Goal: Task Accomplishment & Management: Manage account settings

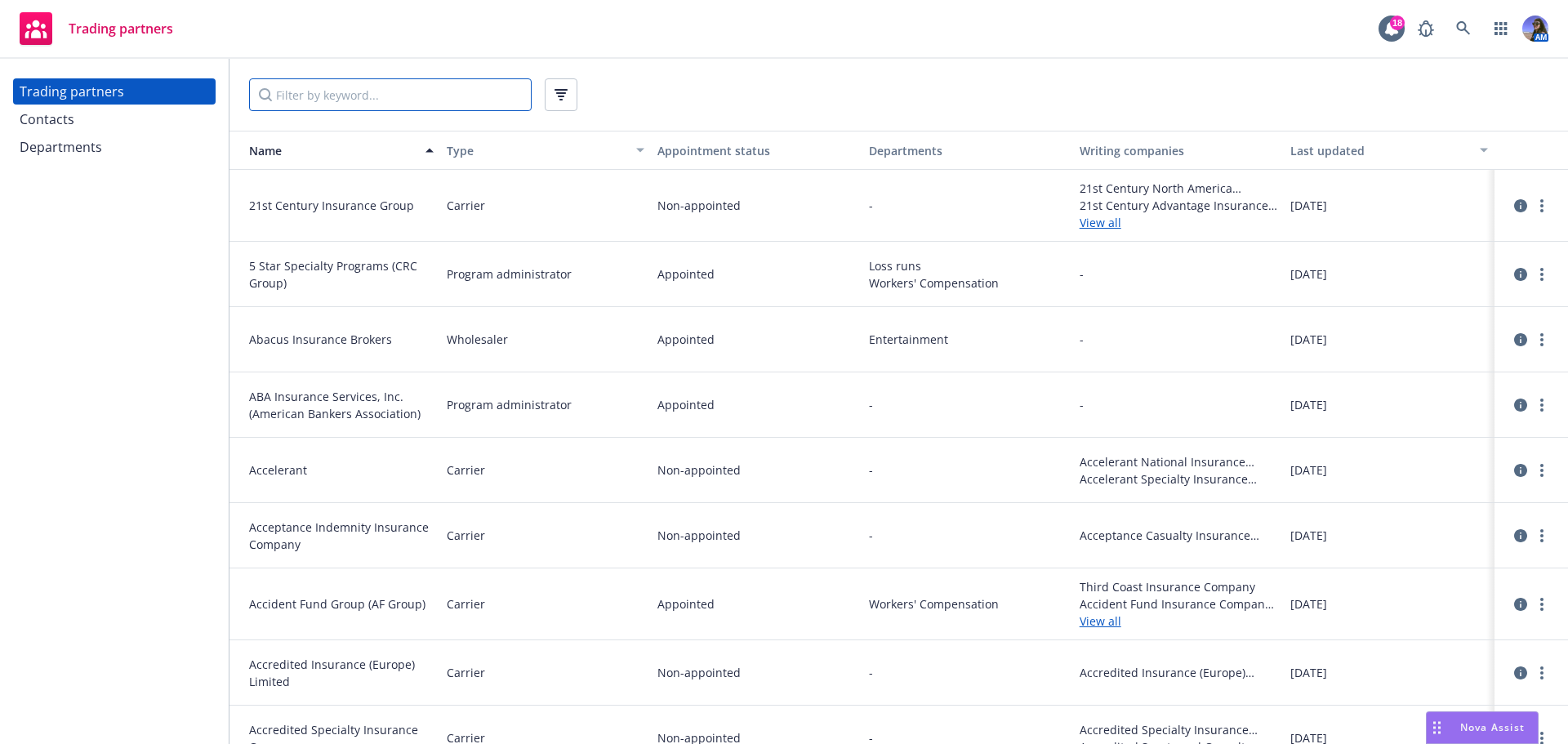
click at [340, 91] on input "Filter by keyword..." at bounding box center [391, 94] width 283 height 33
click at [334, 96] on input "Filter by keyword..." at bounding box center [391, 94] width 283 height 33
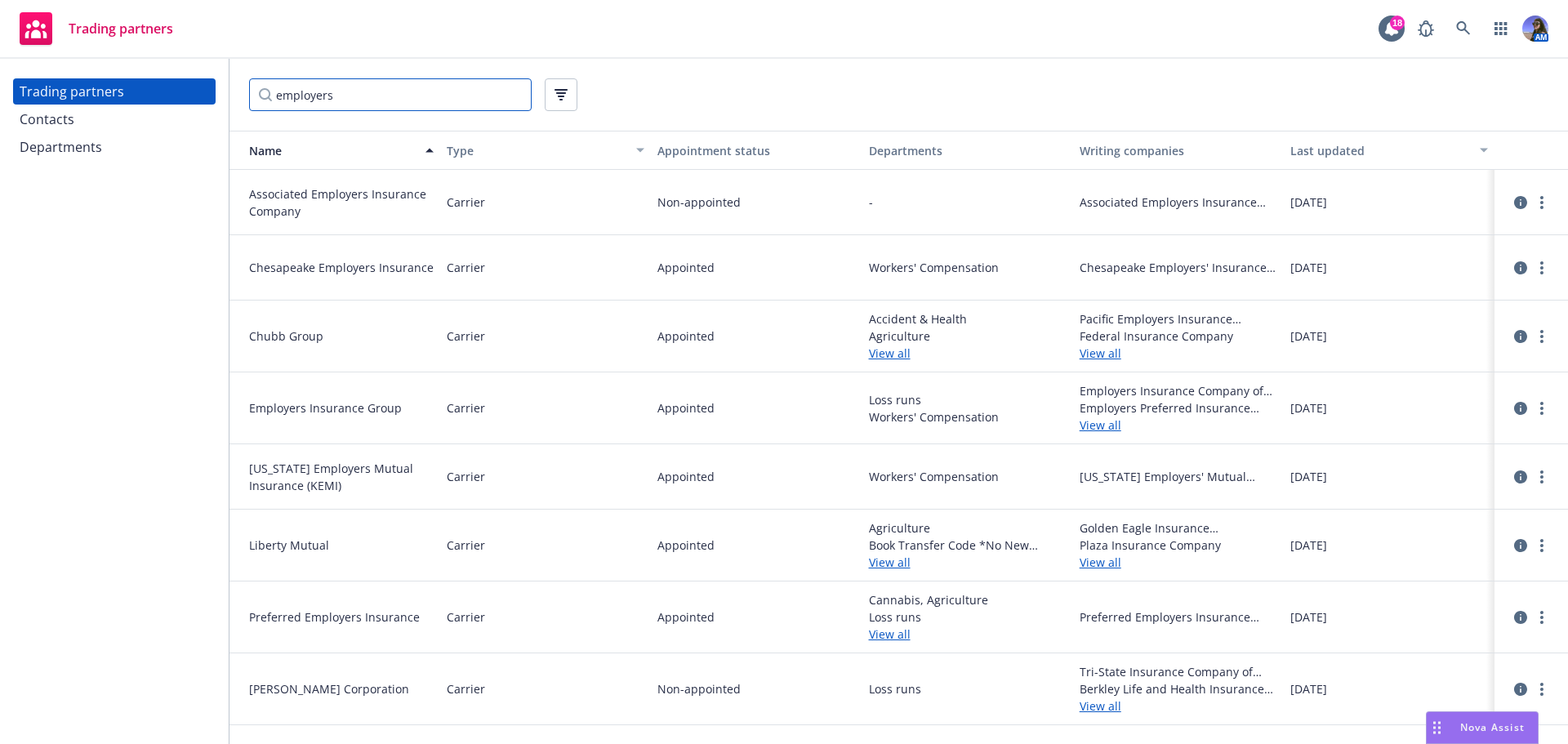
click at [351, 89] on input "employers" at bounding box center [391, 94] width 283 height 33
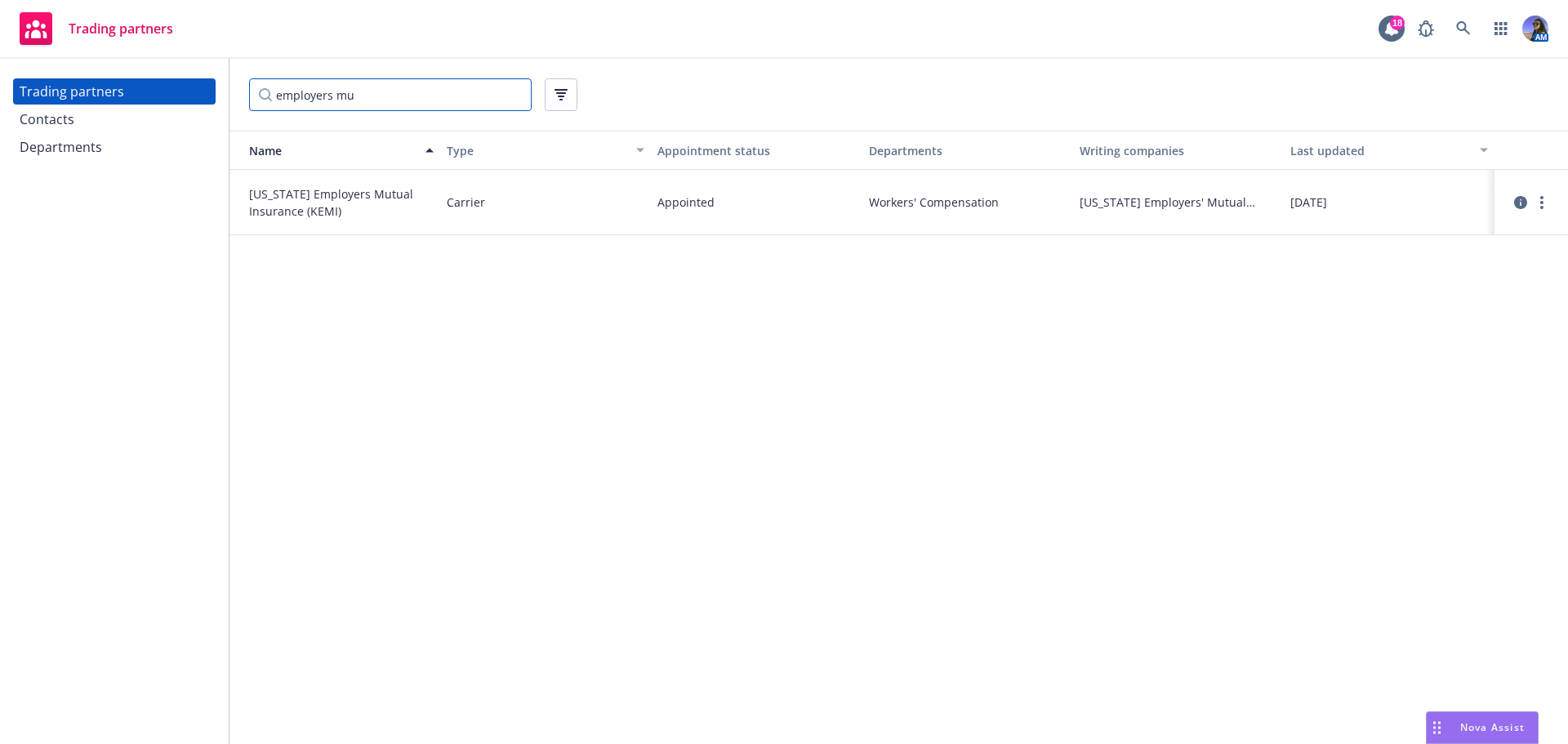
click at [382, 89] on input "employers mu" at bounding box center [391, 94] width 283 height 33
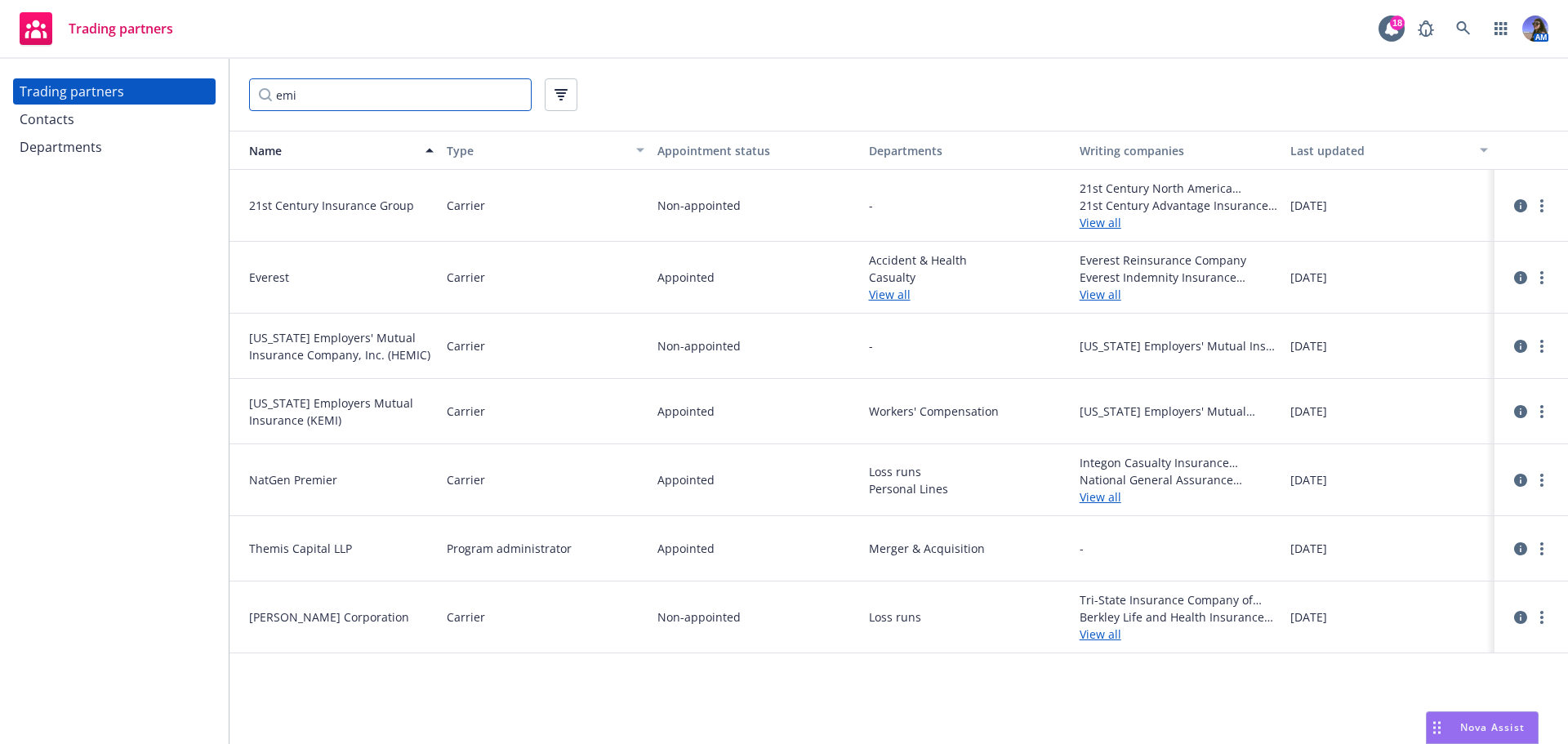
click at [326, 92] on input "emi" at bounding box center [391, 94] width 283 height 33
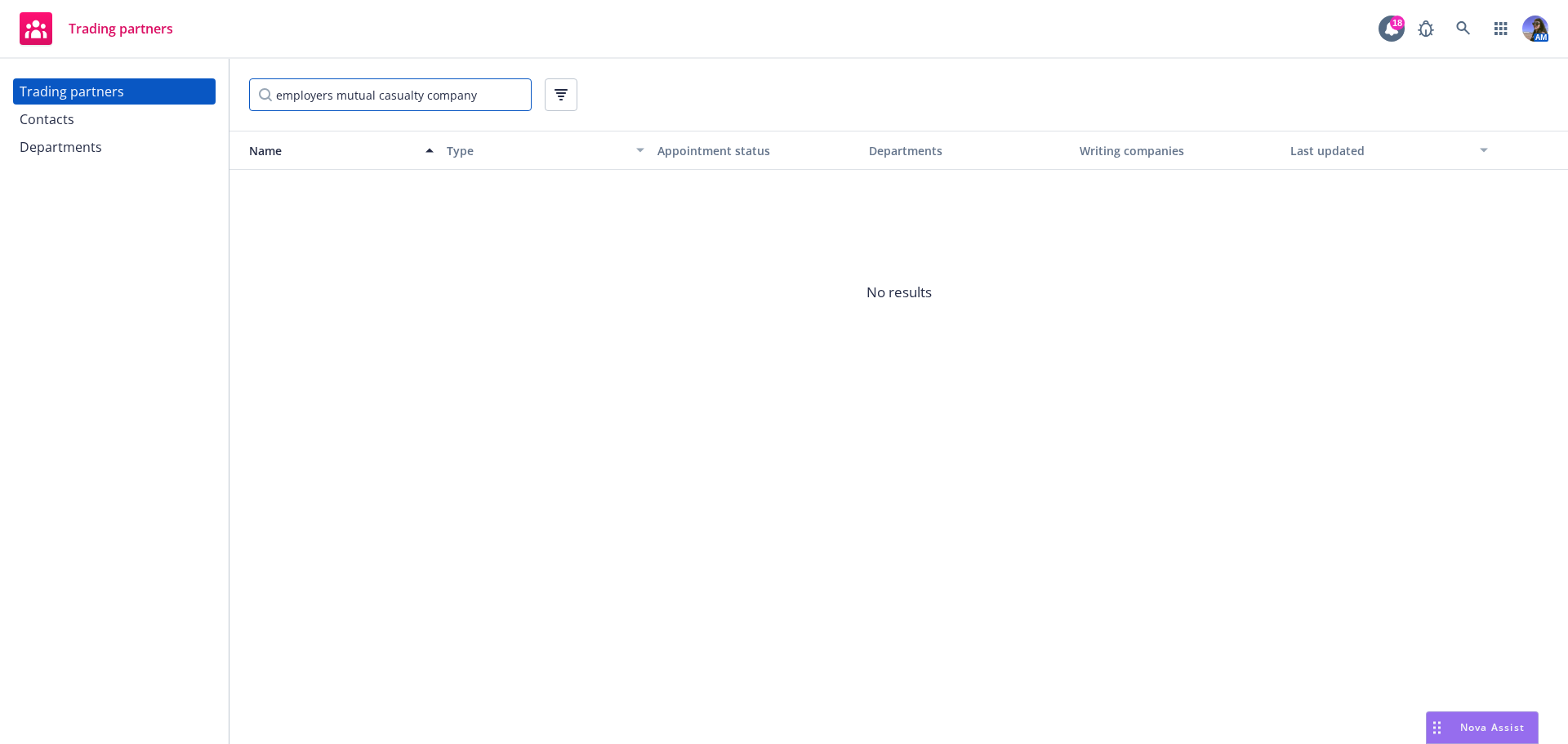
type input "employers mutual casualty company"
click at [512, 94] on input "employers mutual casualty company" at bounding box center [391, 94] width 283 height 33
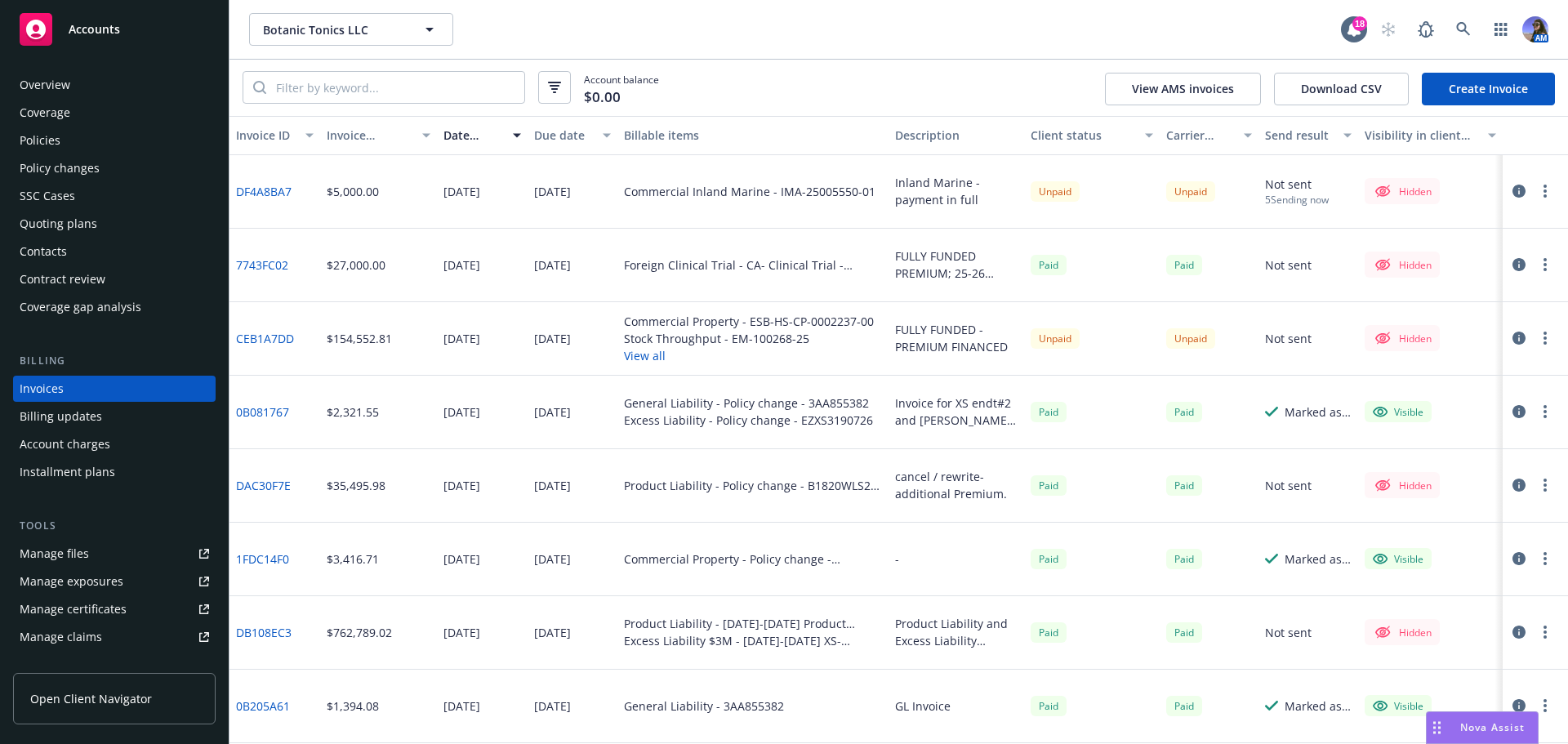
click at [1535, 186] on button "button" at bounding box center [1545, 191] width 20 height 20
click at [1413, 331] on link "Make it visible in client dash" at bounding box center [1437, 322] width 209 height 33
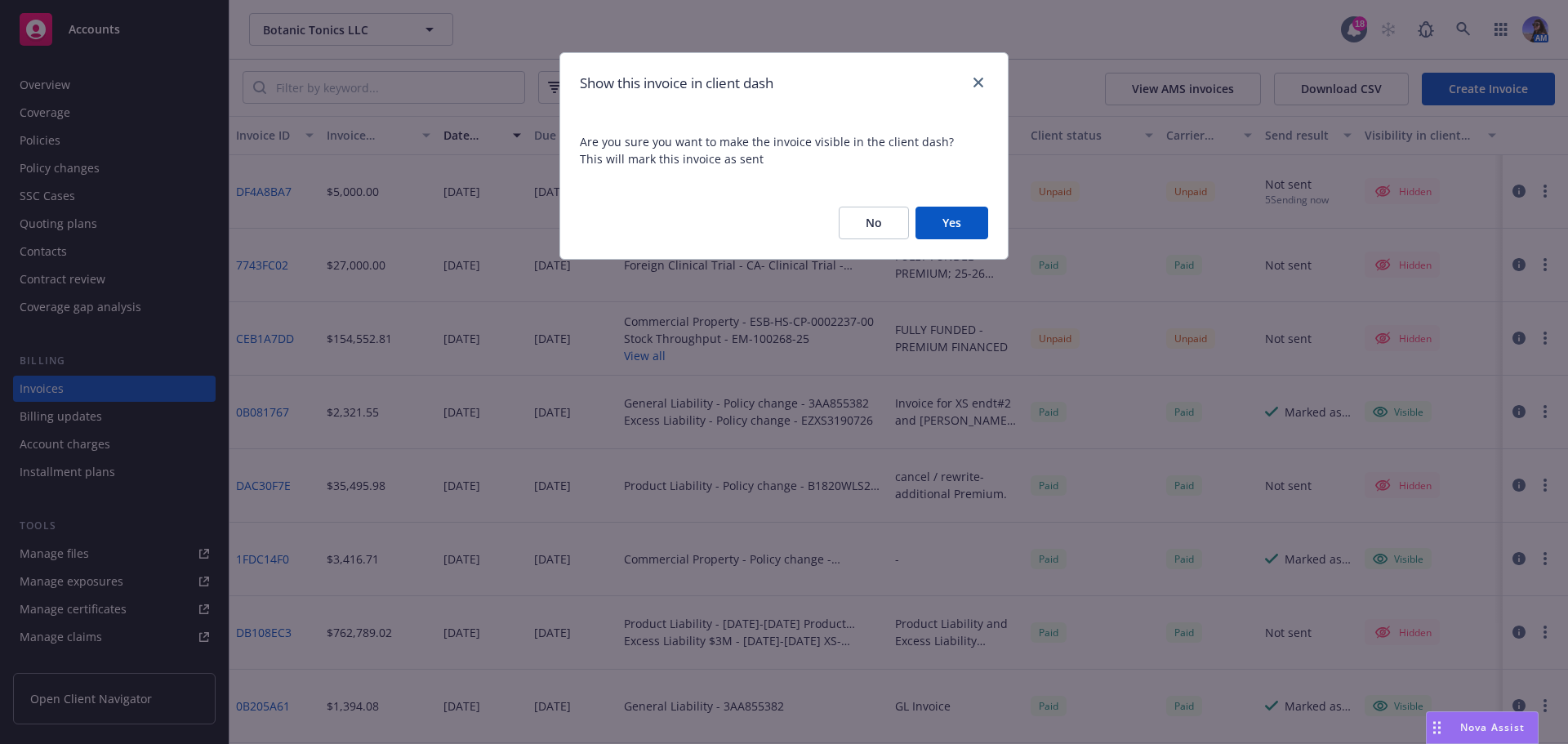
click at [932, 223] on button "Yes" at bounding box center [952, 222] width 73 height 33
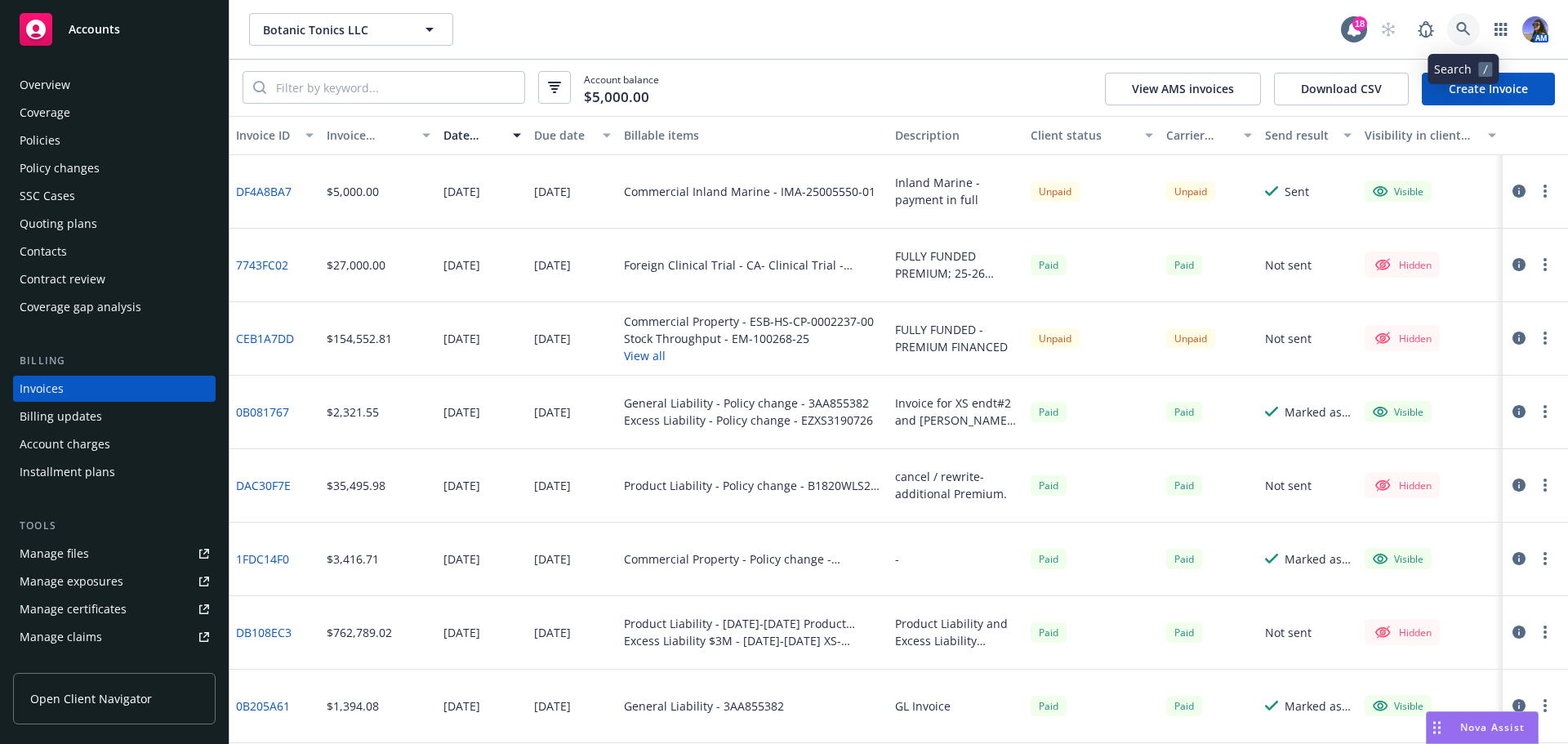
click at [1462, 41] on link at bounding box center [1463, 29] width 33 height 33
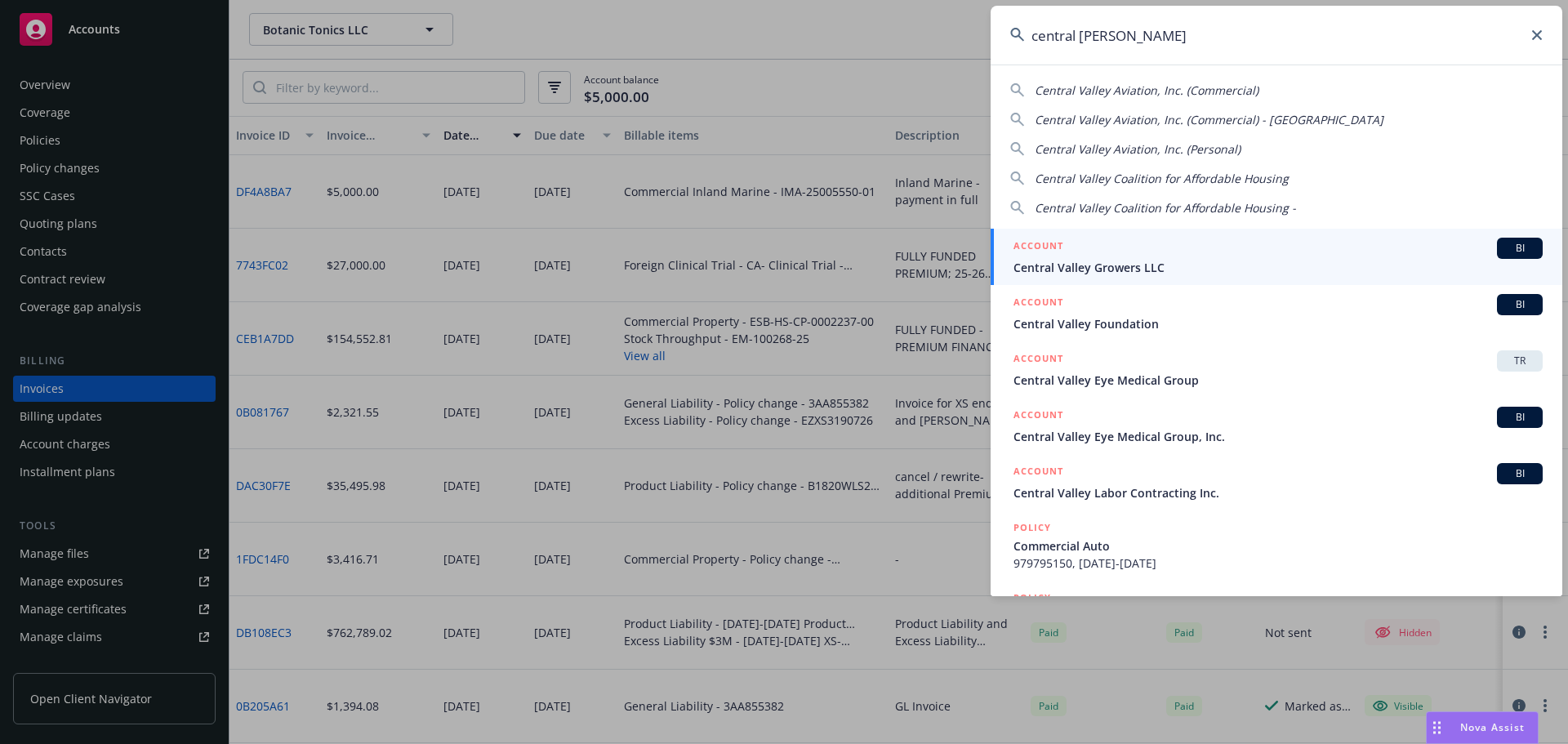
drag, startPoint x: 1183, startPoint y: 32, endPoint x: 662, endPoint y: -12, distance: 522.9
click at [662, 0] on html "Accounts Overview Coverage Policies Policy changes SSC Cases Quoting plans Cont…" at bounding box center [784, 372] width 1568 height 744
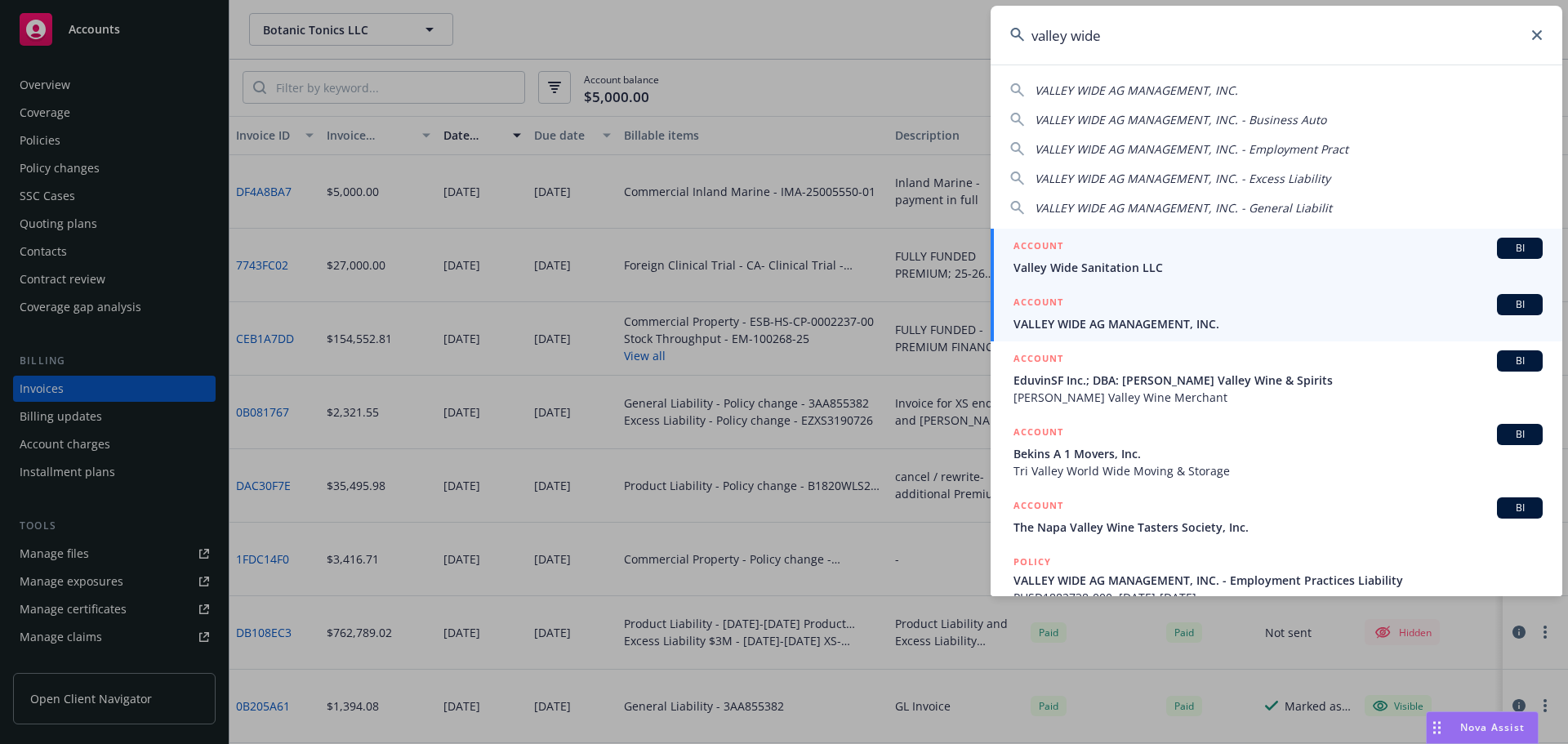
type input "valley wide"
click at [1172, 336] on link "ACCOUNT BI VALLEY WIDE AG MANAGEMENT, INC." at bounding box center [1276, 312] width 571 height 56
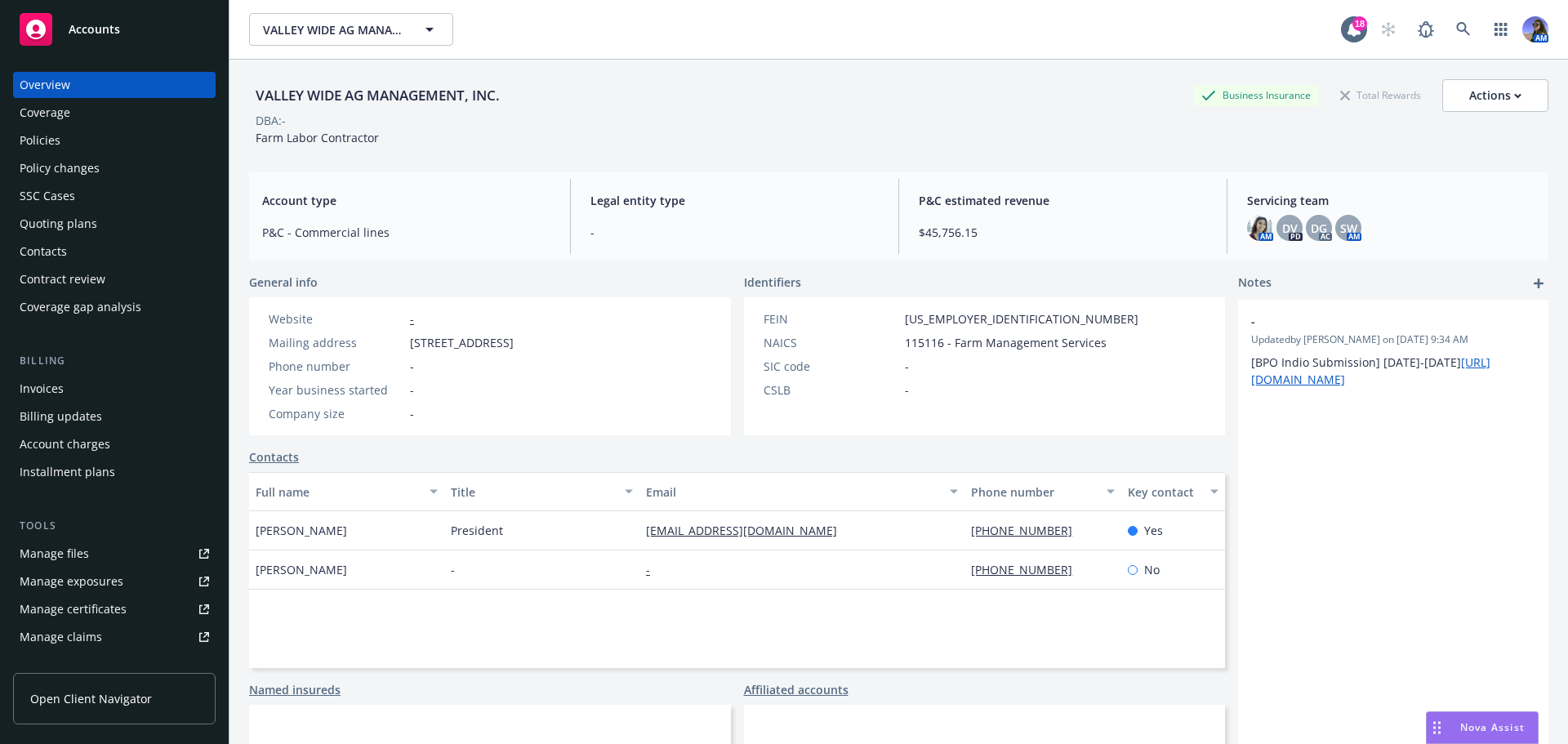
click at [54, 148] on div "Policies" at bounding box center [40, 140] width 41 height 26
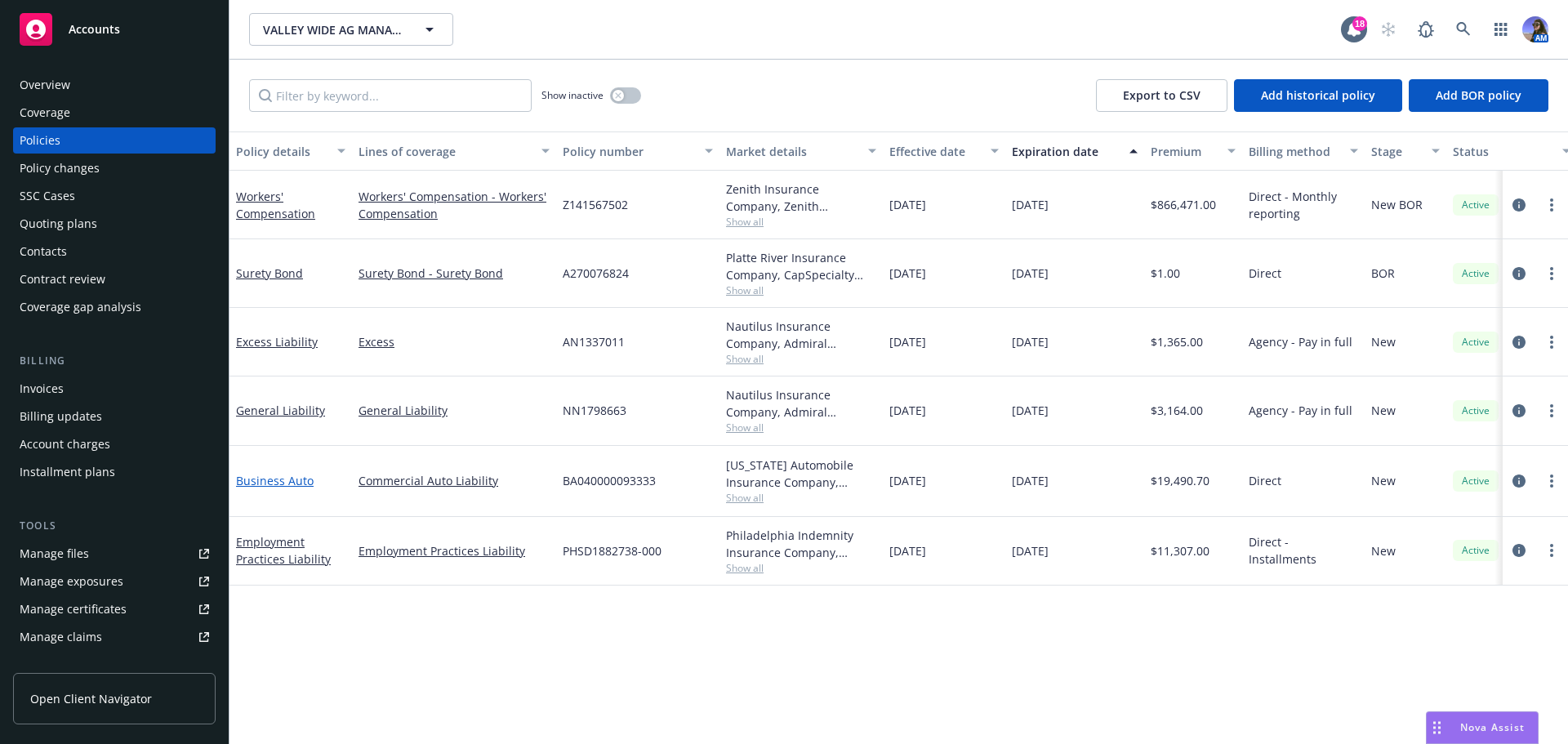
click at [266, 480] on link "Business Auto" at bounding box center [275, 480] width 77 height 16
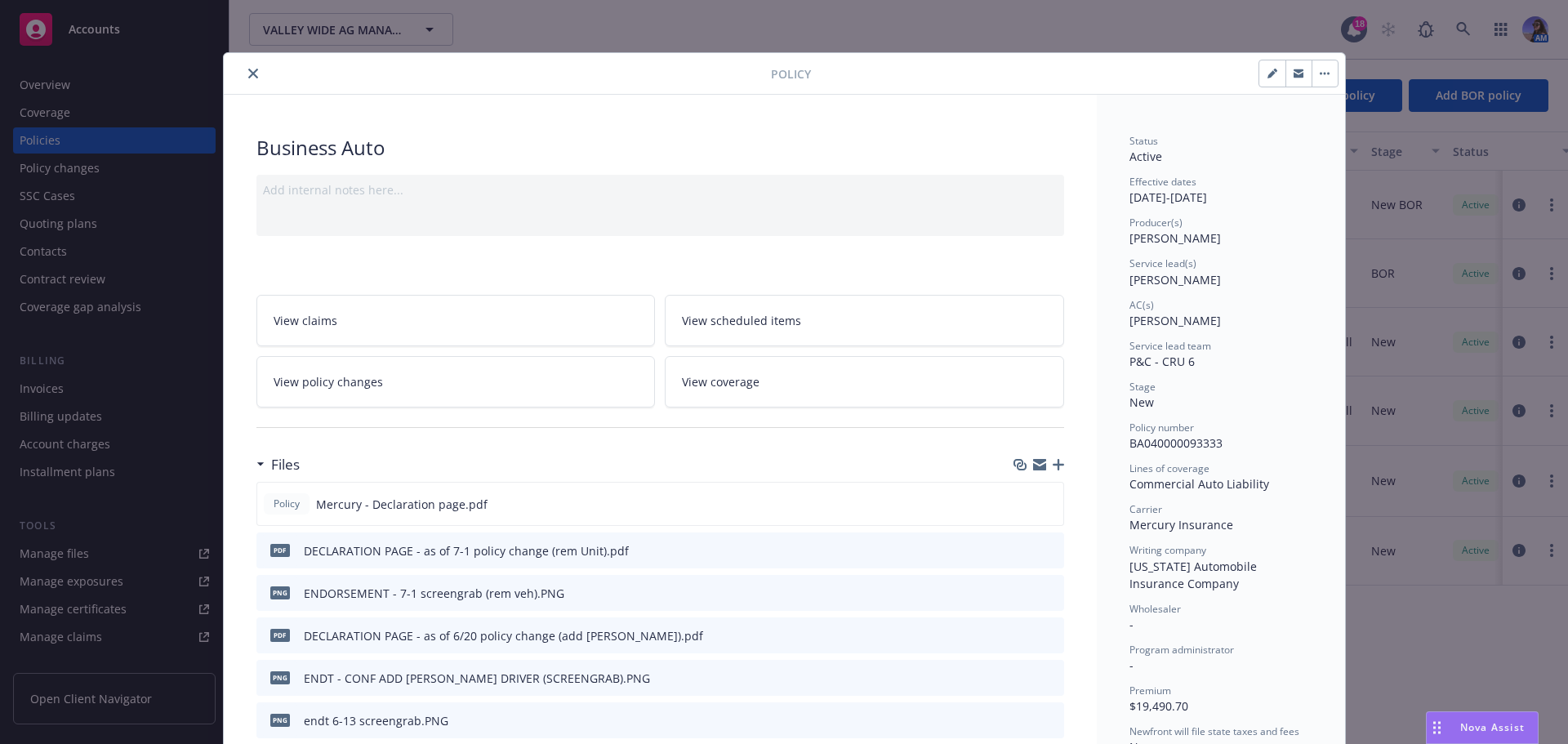
click at [358, 379] on span "View policy changes" at bounding box center [328, 381] width 110 height 17
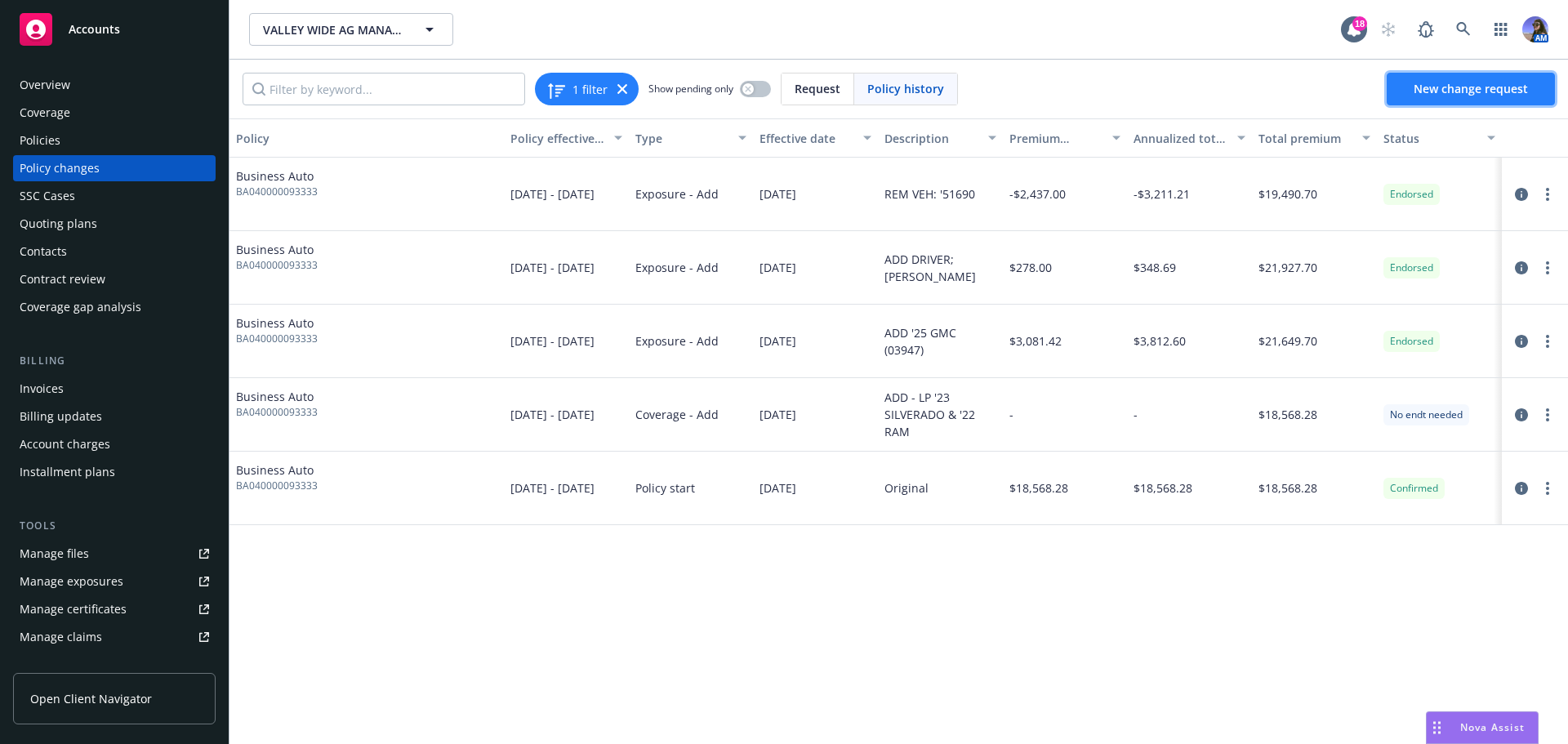
click at [1480, 96] on span "New change request" at bounding box center [1471, 89] width 115 height 16
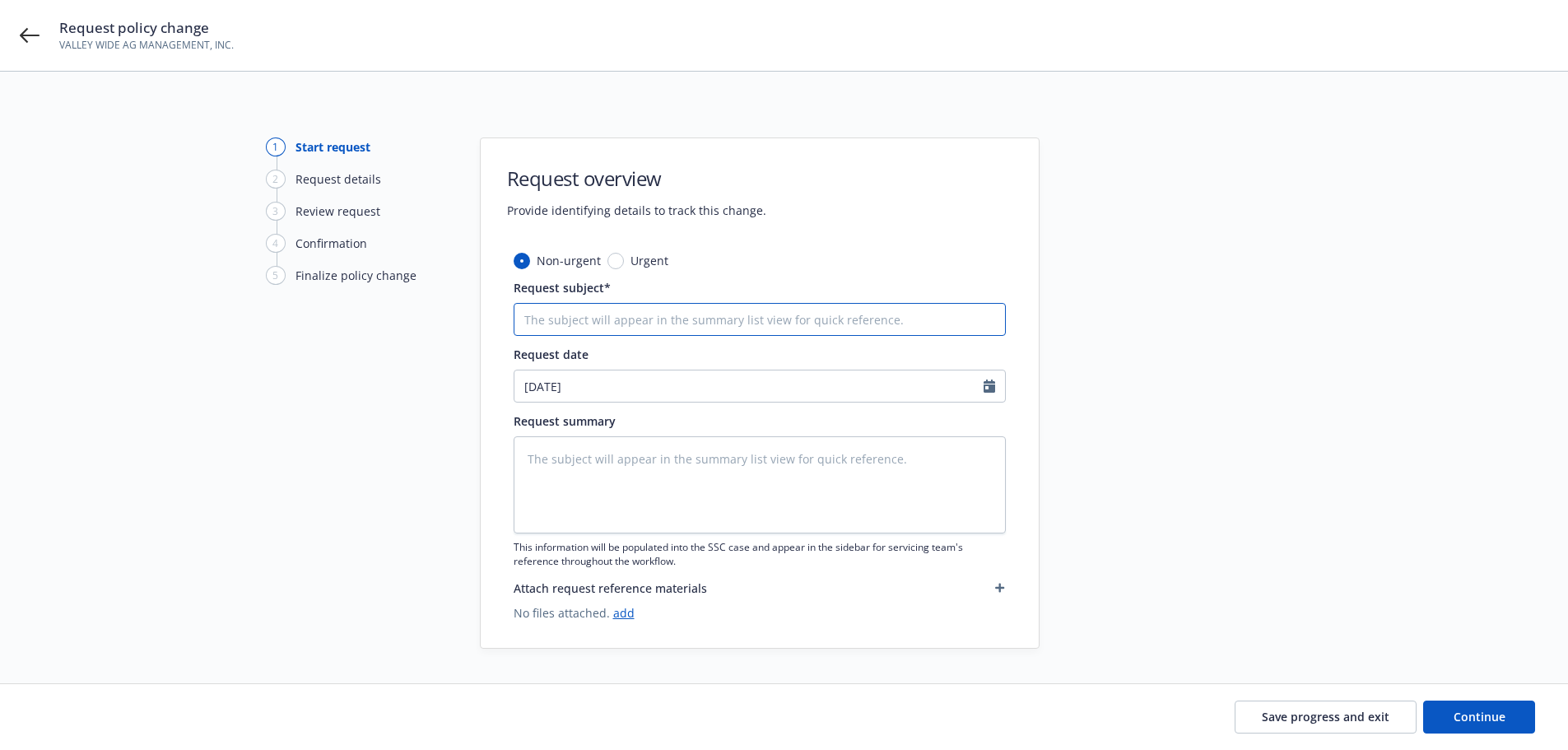
click at [548, 334] on input "Request subject*" at bounding box center [759, 319] width 492 height 33
type textarea "x"
type input "R"
type textarea "x"
type input "RE"
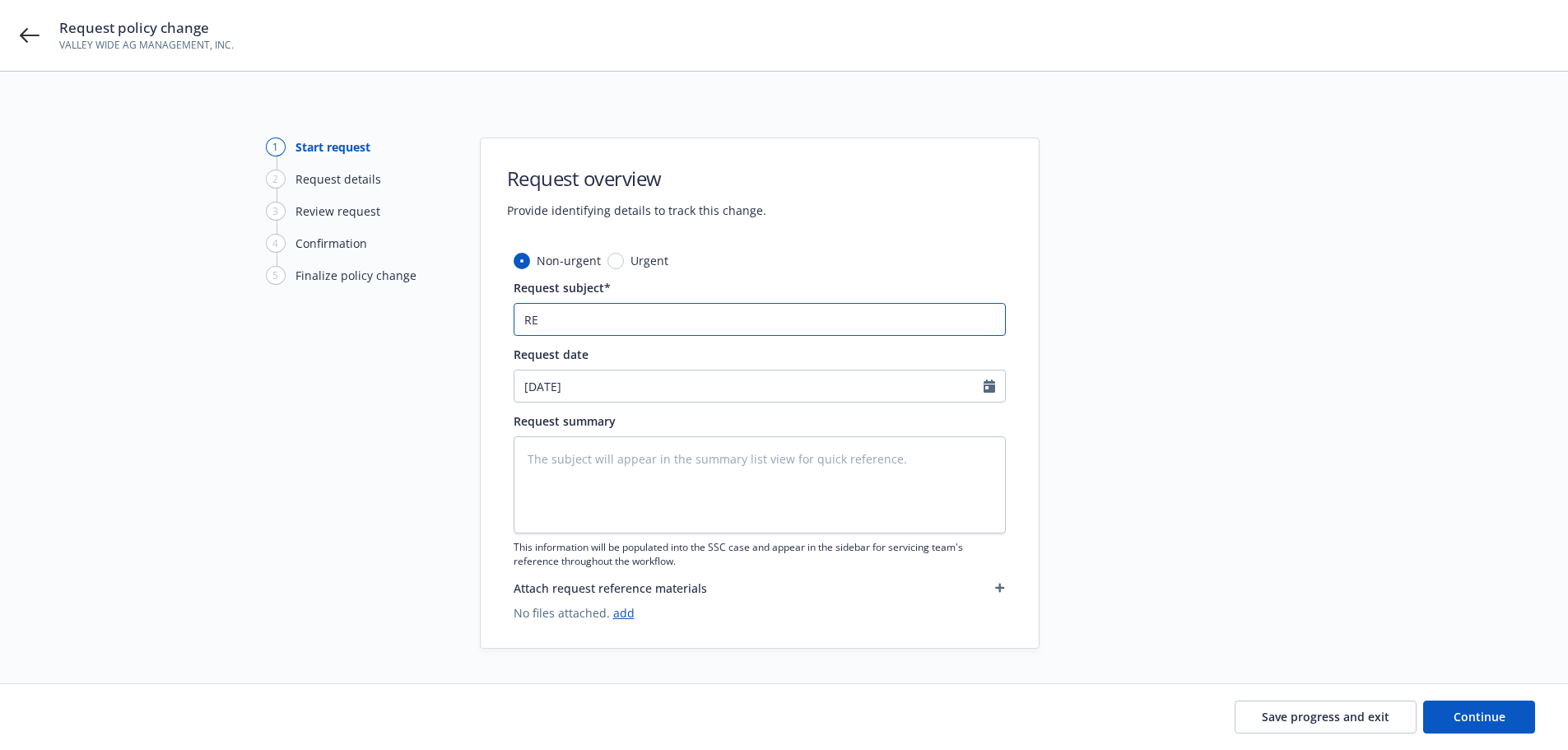
type textarea "x"
type input "REM"
type textarea "x"
type input "REM"
type textarea "x"
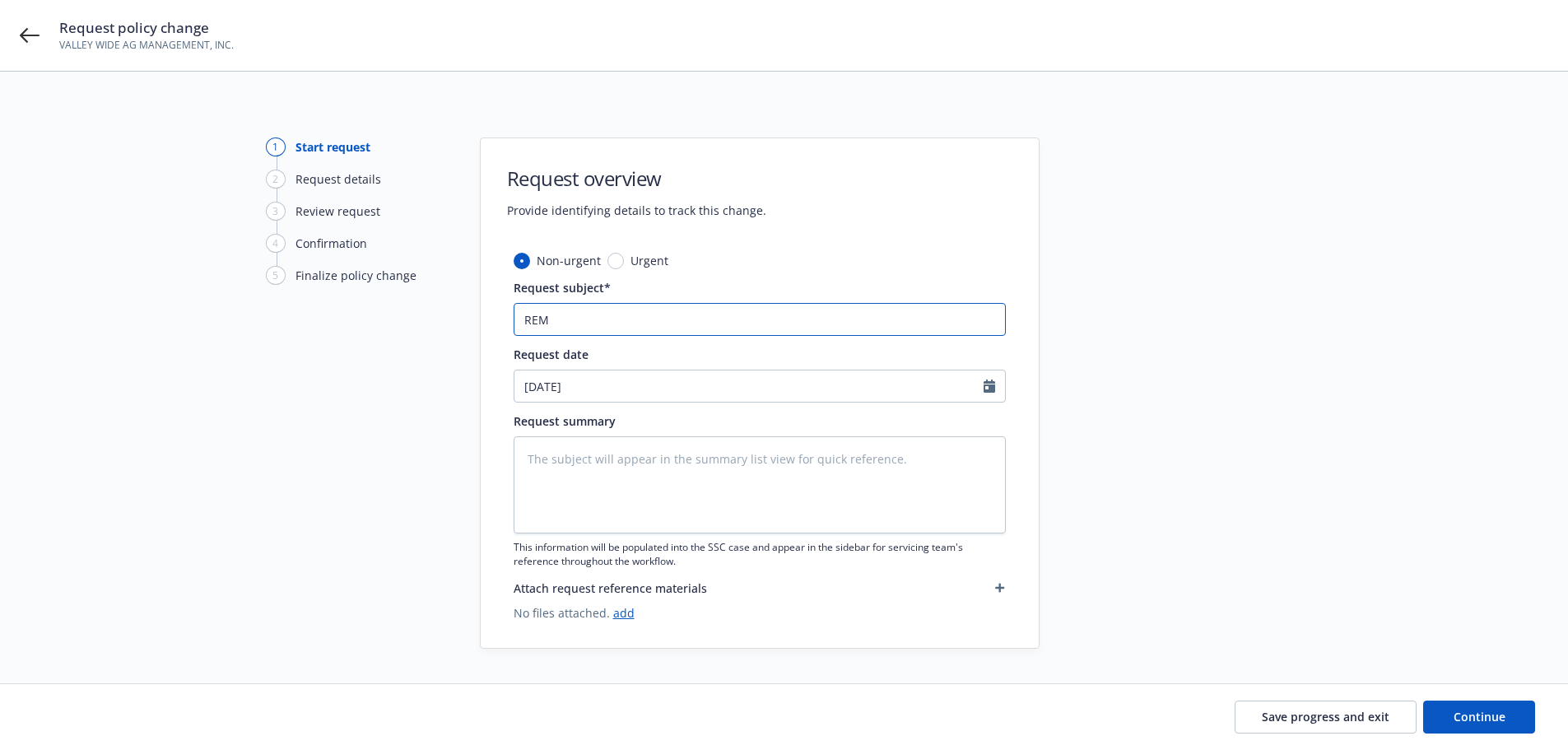
type input "REM N"
type textarea "x"
type input "REM NO"
type textarea "x"
type input "REM NOR"
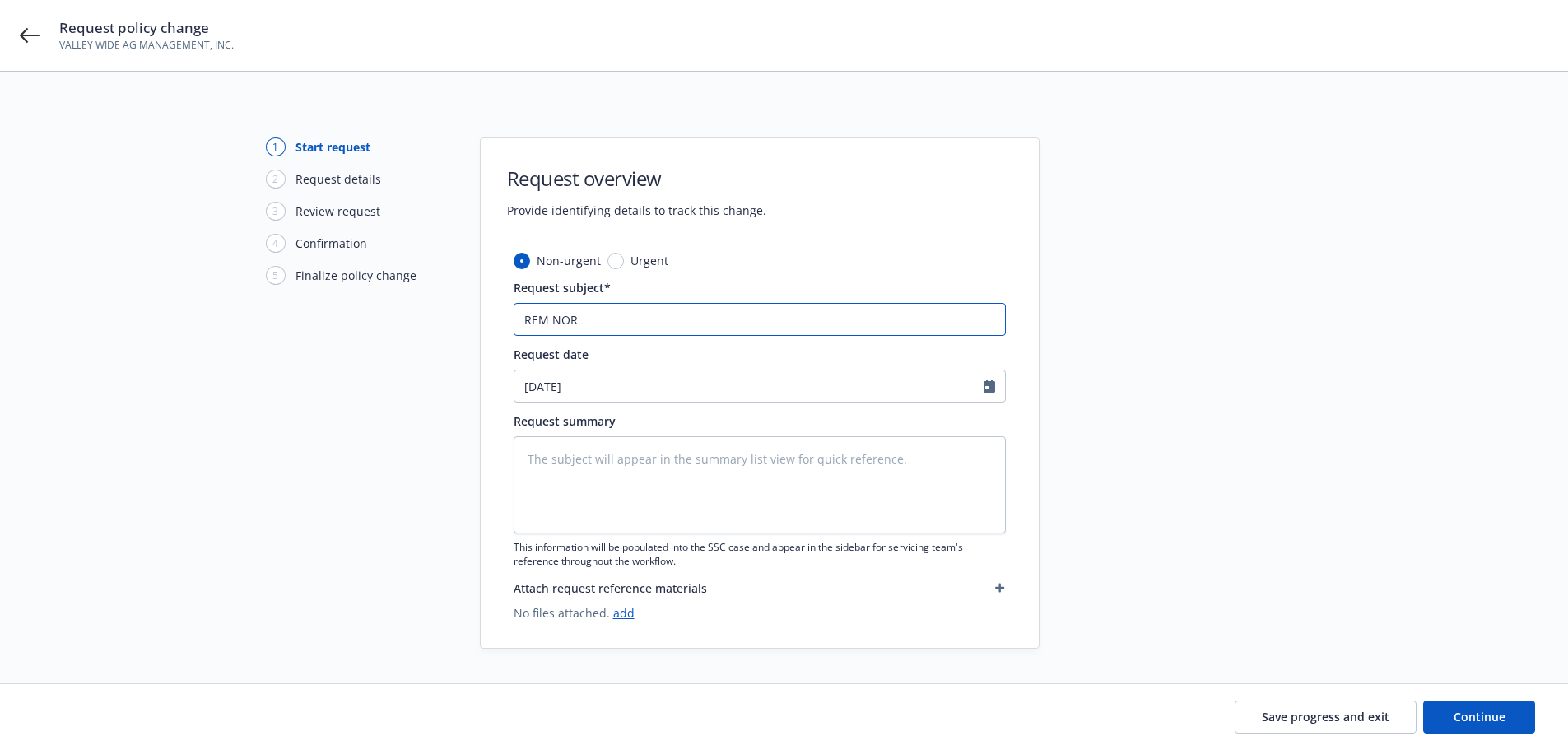
type textarea "x"
type input "REM NORM"
type textarea "x"
type input "REM NORMA"
type textarea "x"
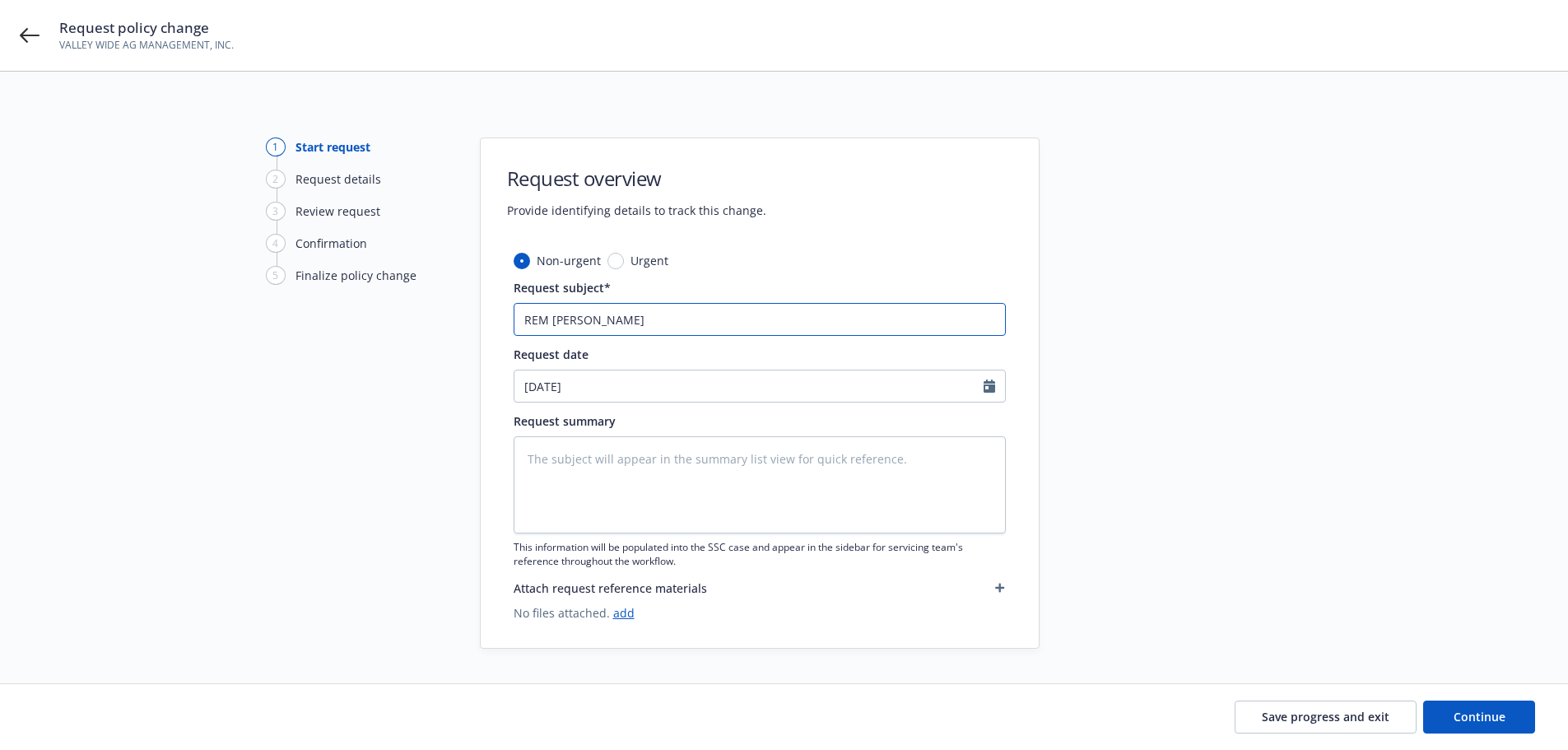
type input "REM NORMA,"
type textarea "x"
type input "REM NORMA,"
type textarea "x"
type input "REM NORMA, A"
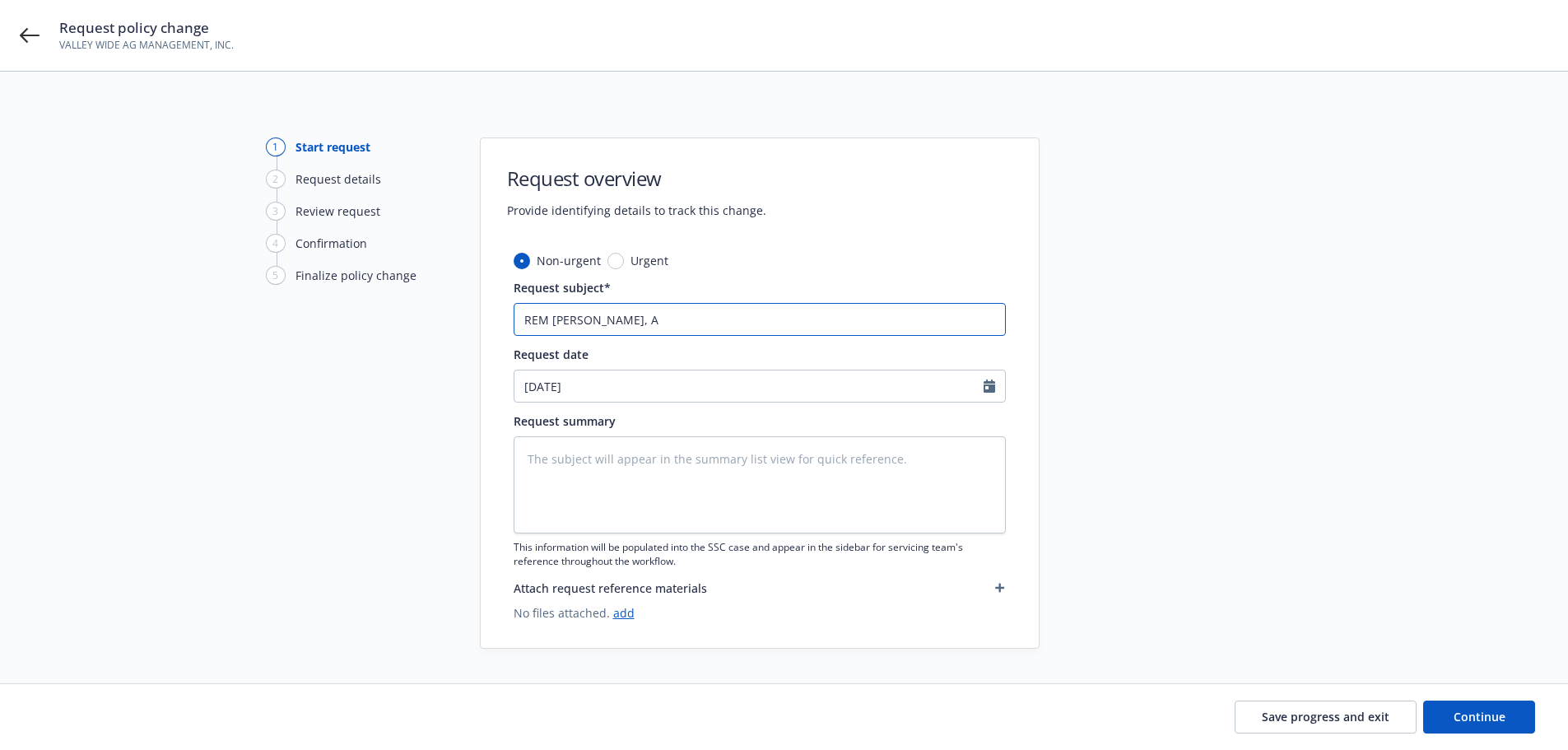
type textarea "x"
type input "REM NORMA, AD"
type textarea "x"
type input "REM NORMA, ADD"
type textarea "x"
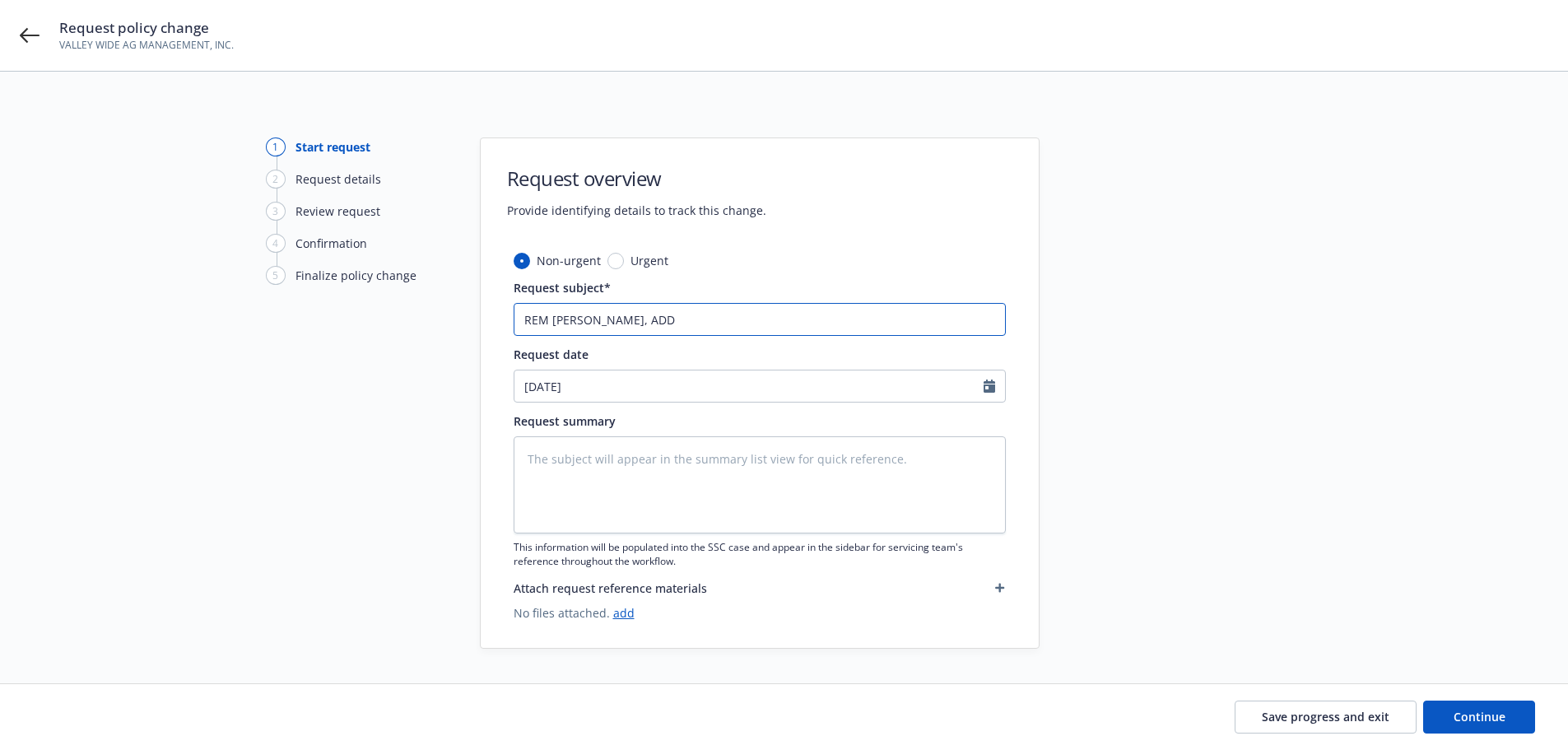
type input "REM NORMA, ADD"
type textarea "x"
type input "REM NORMA, ADD J"
type textarea "x"
type input "REM NORMA, ADD JO"
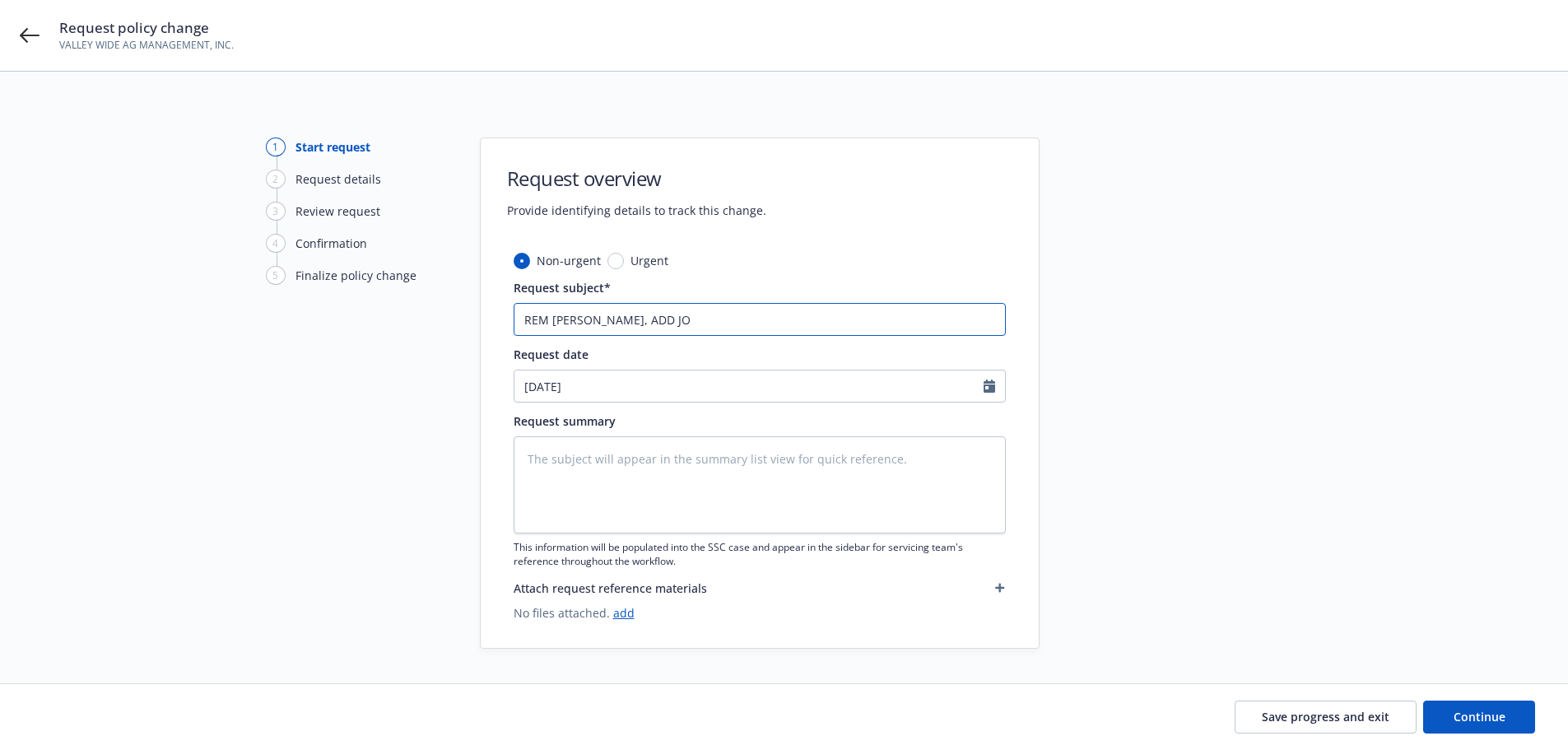
type textarea "x"
type input "REM NORMA, ADD JOE"
type textarea "x"
type input "REM NORMA, ADD JOE"
type textarea "x"
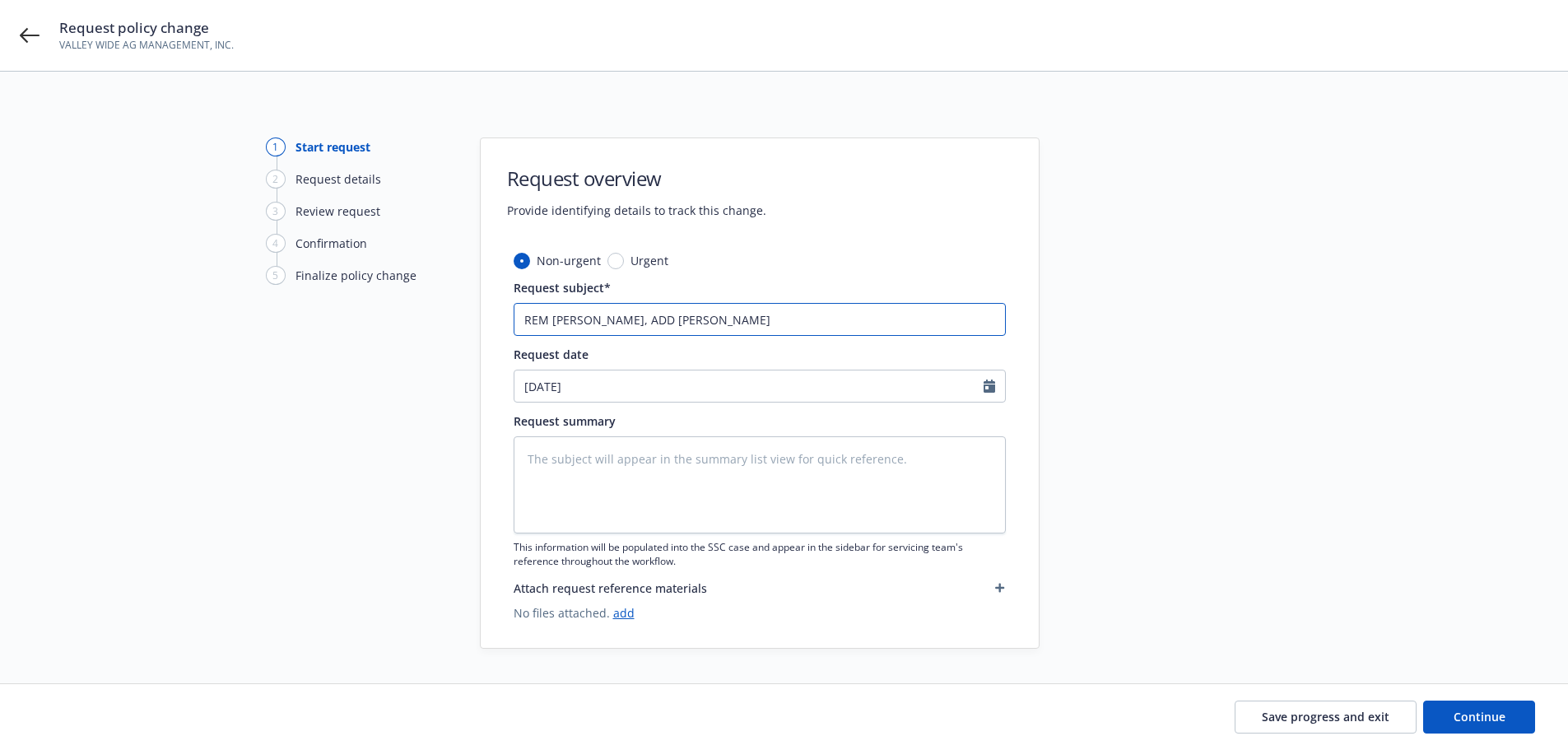
type input "REM NORMA, ADD JOE"
type textarea "x"
type input "REM NORMA, ADD JOES"
type textarea "x"
type input "REM NORMA, ADD JOE"
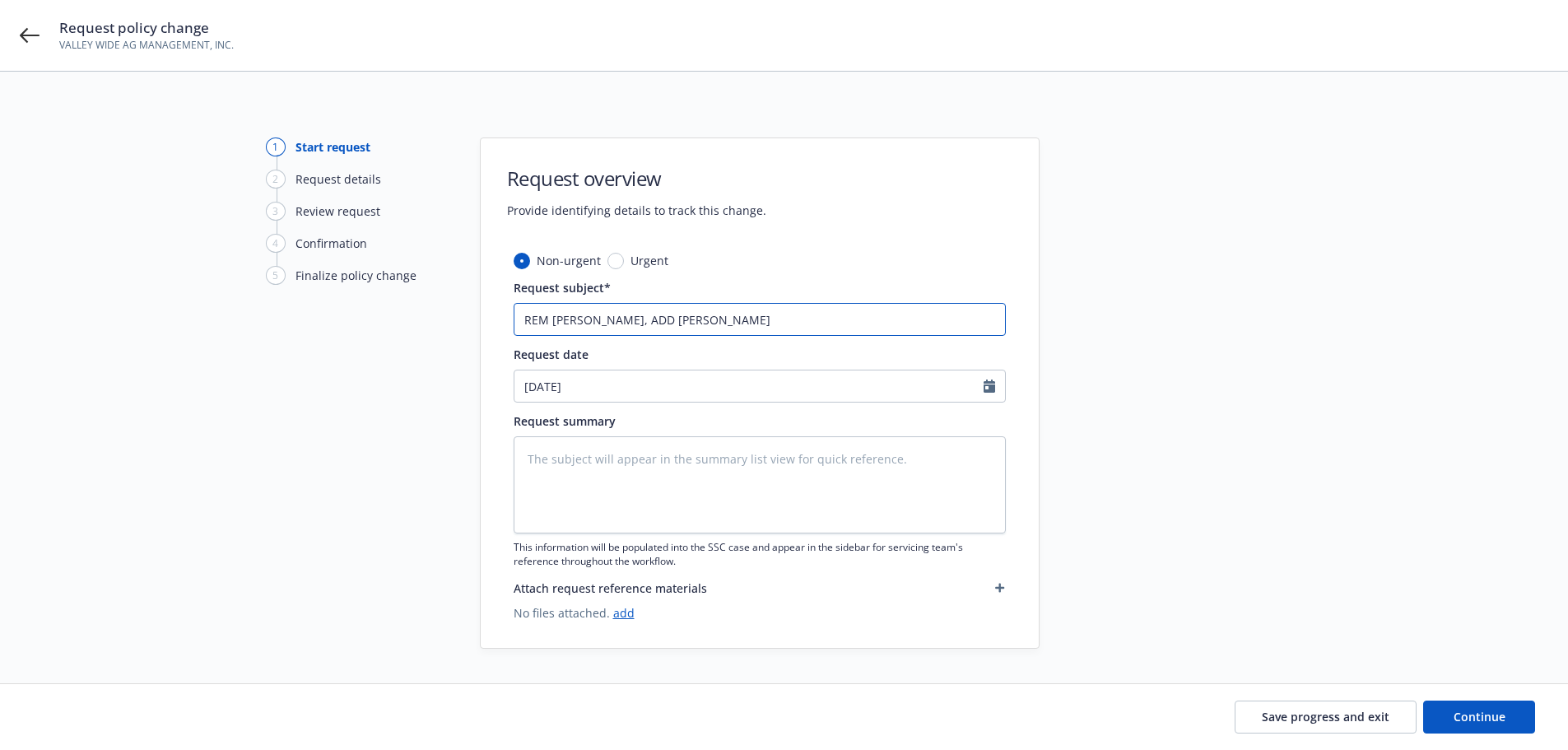
type textarea "x"
type input "REM NORMA, ADD JOES"
type textarea "x"
type input "REM NORMA, ADD JOESE"
type textarea "x"
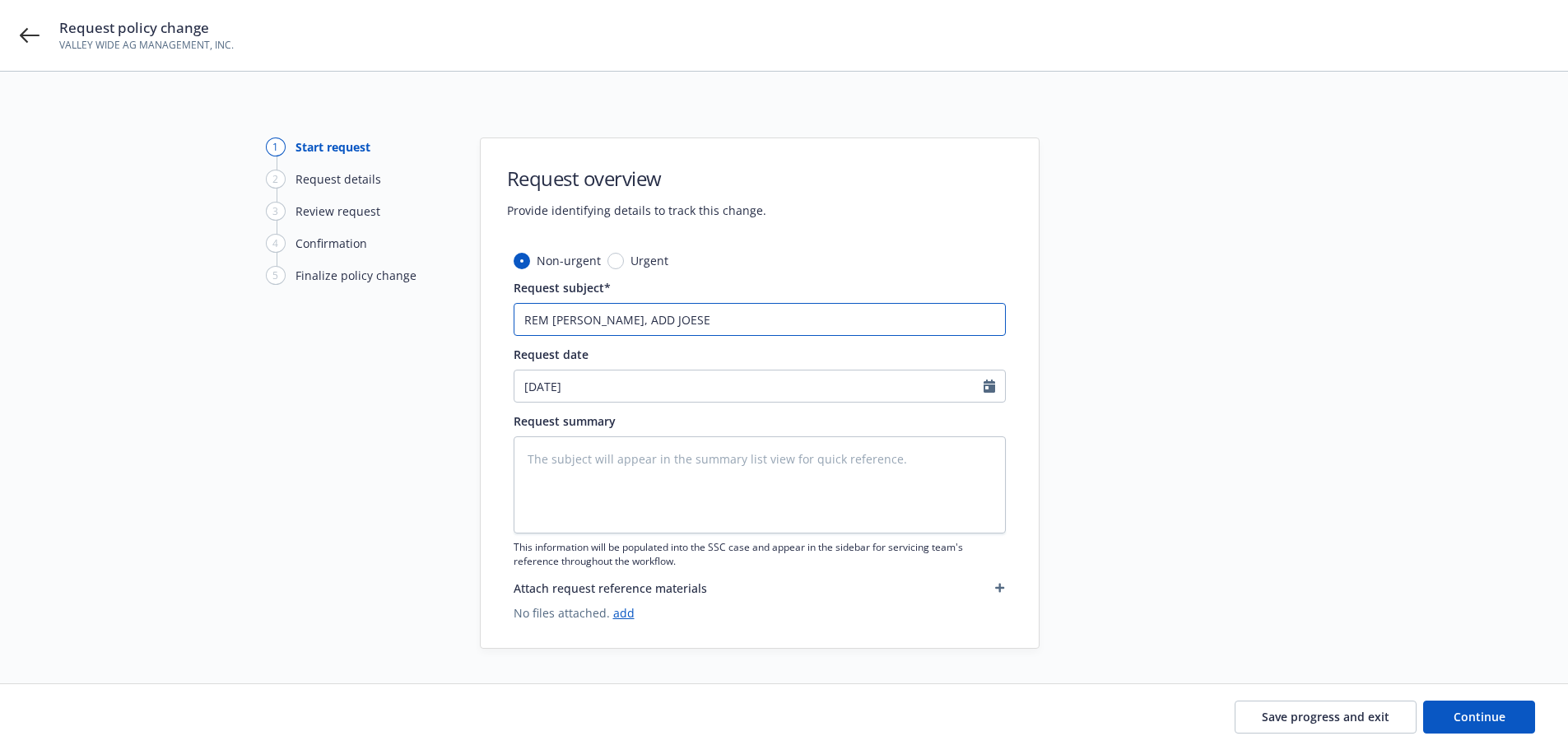
type input "REM NORMA, ADD JOES"
type textarea "x"
type input "REM NORMA, ADD JOE"
type textarea "x"
type input "REM NORMA, ADD JO"
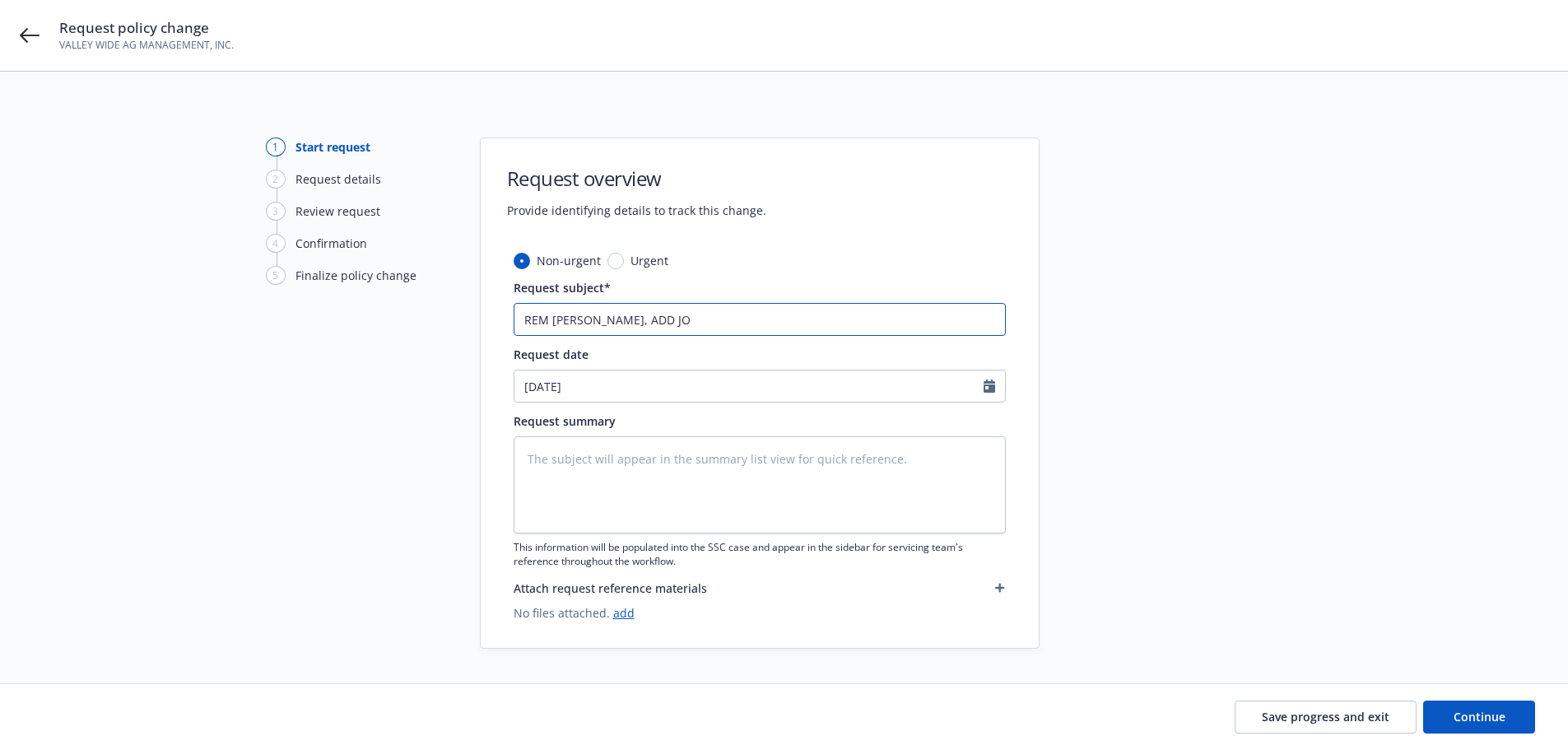
type textarea "x"
type input "REM NORMA, ADD JOS"
type textarea "x"
type input "REM NORMA, ADD JOSE"
type textarea "x"
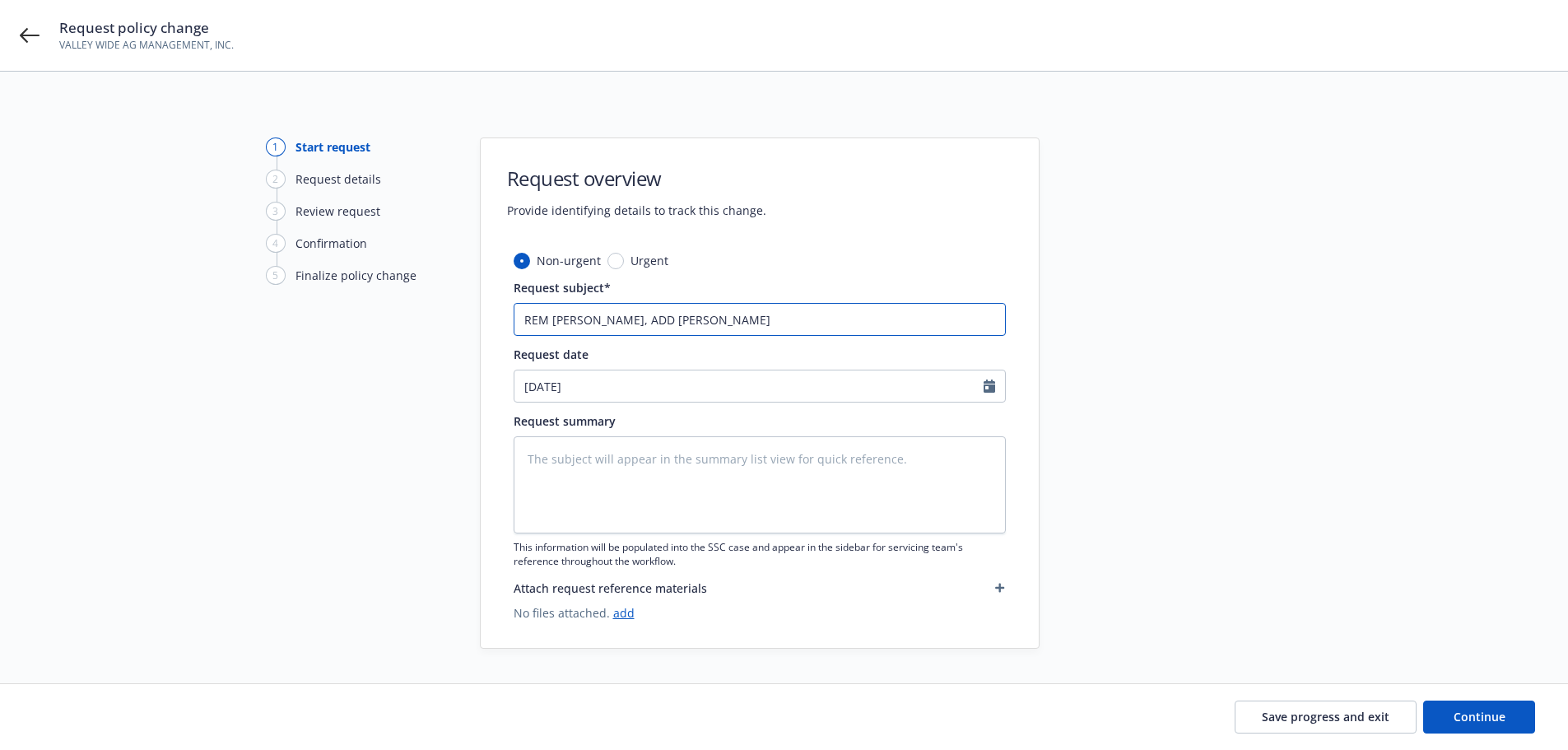
type input "REM NORMA, ADD JOSE"
type textarea "x"
type input "REM NORMA, ADD JOSE D"
type textarea "x"
type input "REM NORMA, ADD JOSE DR"
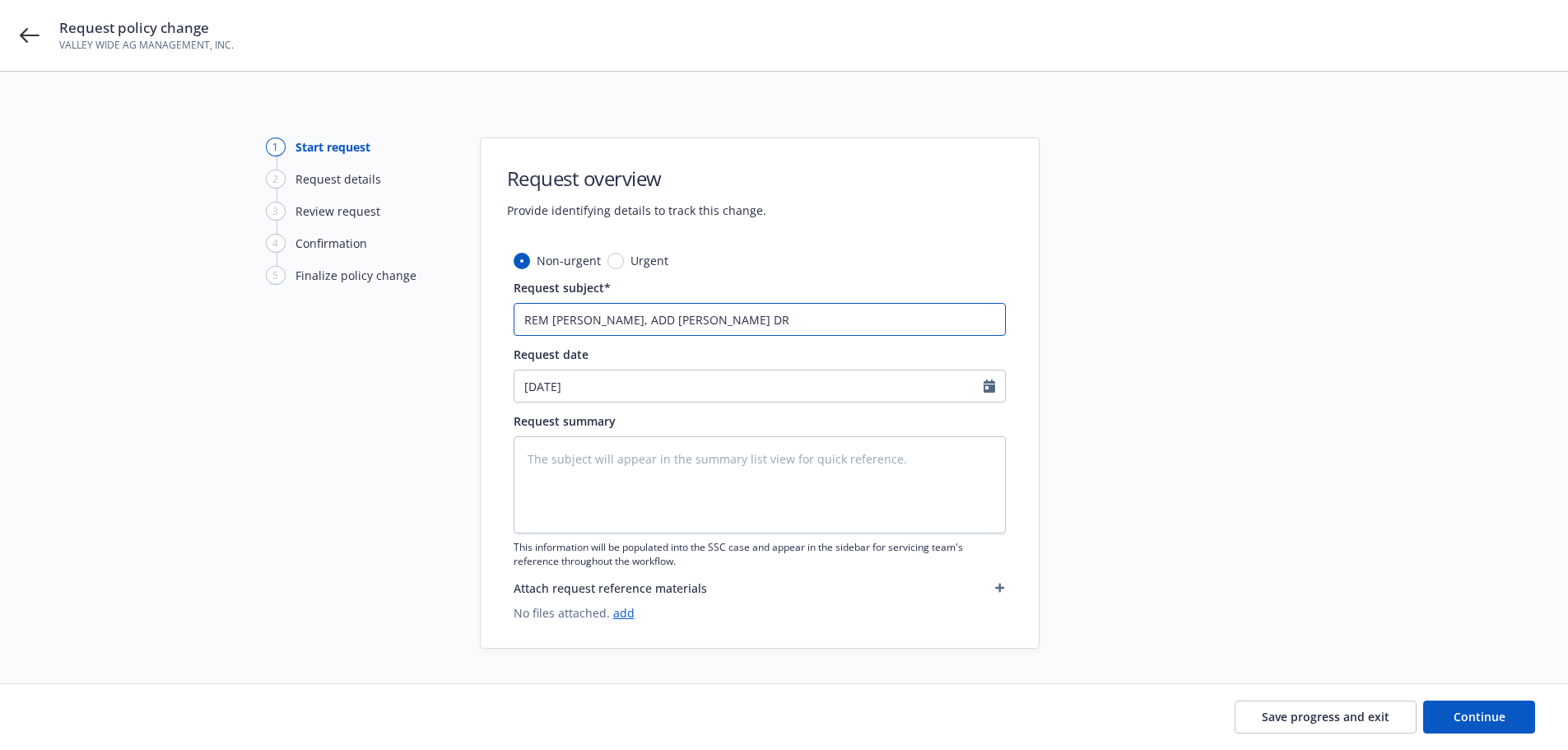
type textarea "x"
type input "REM NORMA, ADD JOSE DRI"
type textarea "x"
type input "REM NORMA, ADD JOSE DRIV"
type textarea "x"
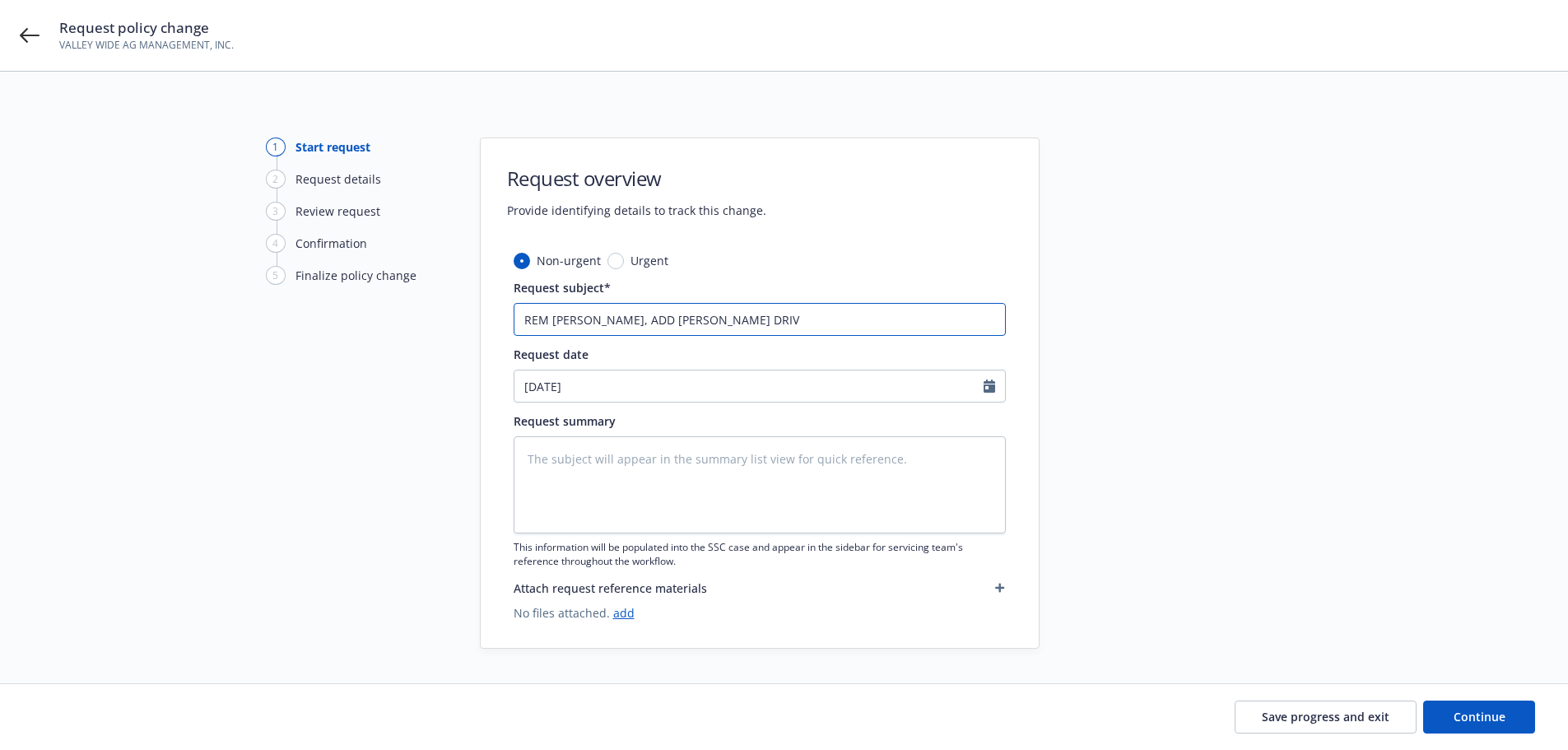
type input "REM NORMA, ADD JOSE DRIVE"
type textarea "x"
type input "REM NORMA, ADD JOSE DRIVER"
drag, startPoint x: 640, startPoint y: 499, endPoint x: 617, endPoint y: 495, distance: 23.3
click at [640, 499] on textarea at bounding box center [759, 484] width 492 height 97
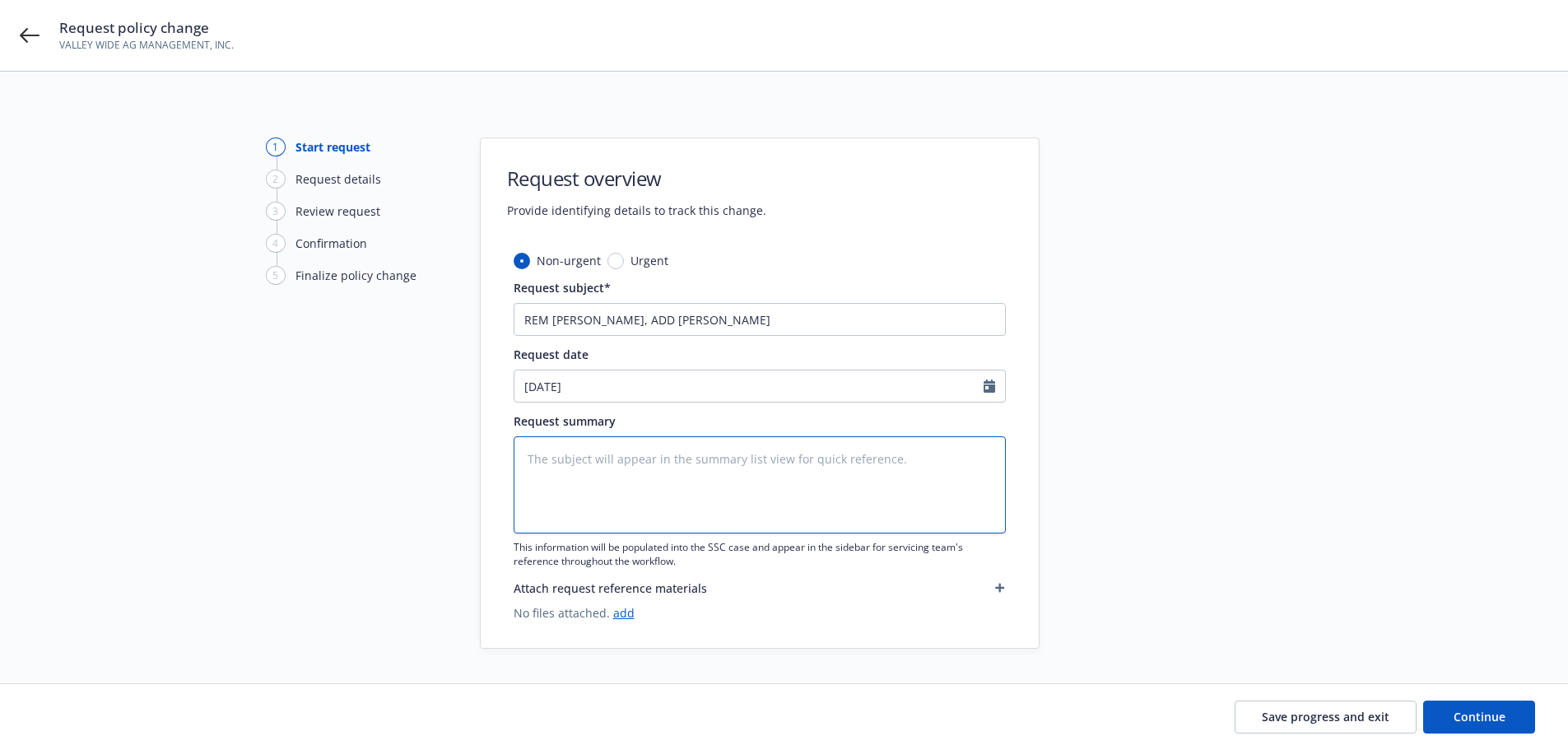
paste textarea "remove Norma Diaz from auto policy and add this new driver: Jose Abilio Mejia D…"
type textarea "x"
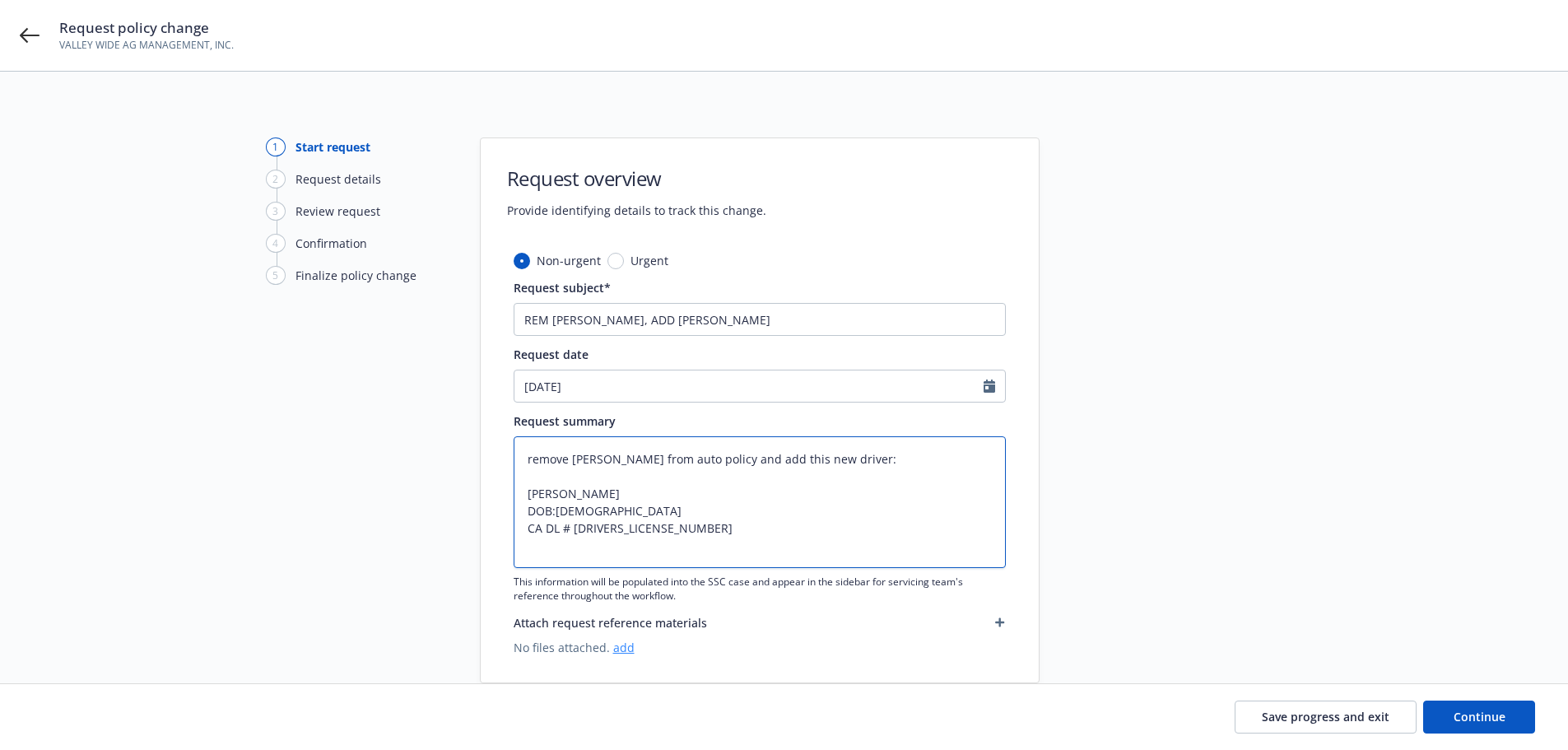
type textarea "remove Norma Diaz from auto policy and add this new driver: Jose Abilio Mejia D…"
click at [624, 650] on link "add" at bounding box center [623, 647] width 21 height 16
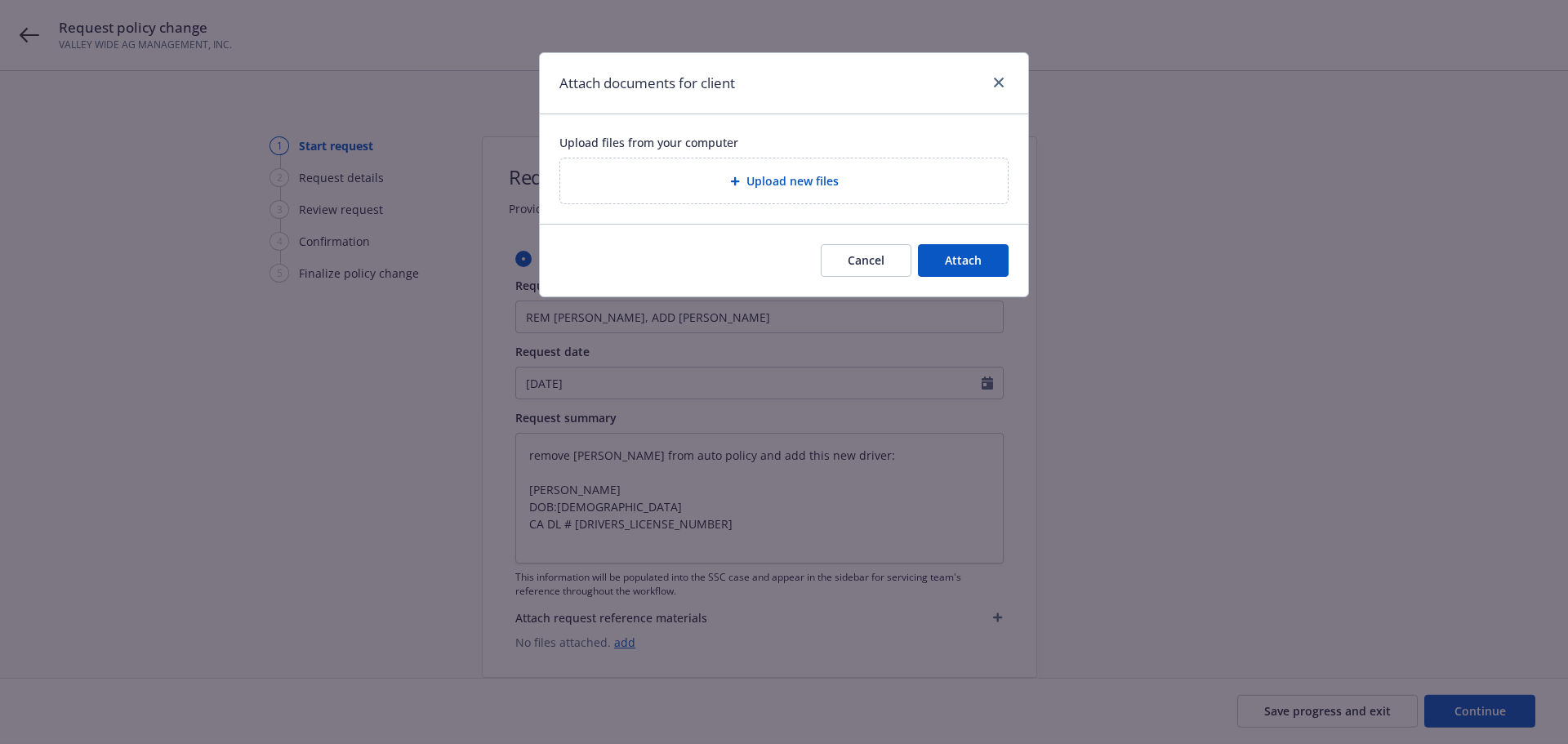
type textarea "x"
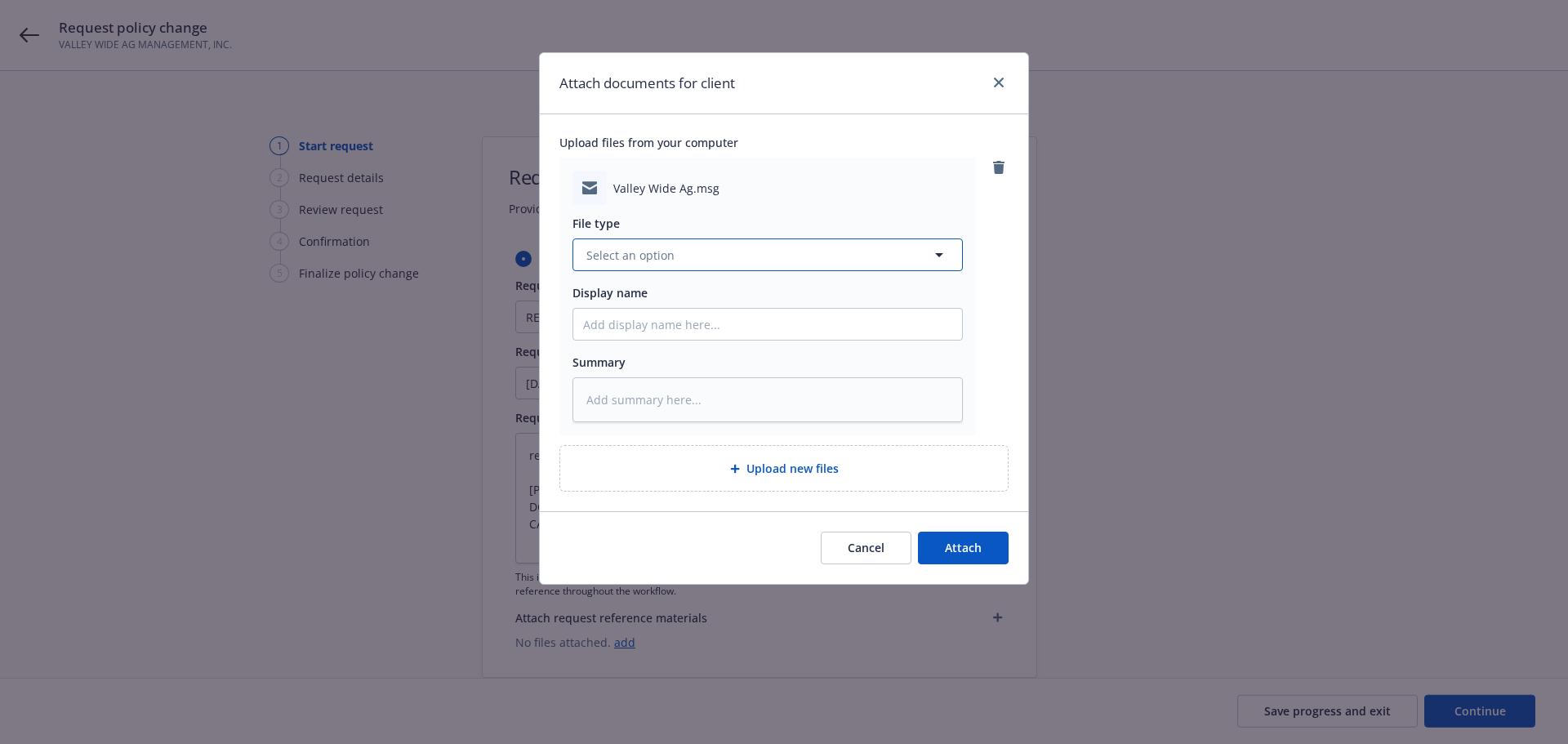
click at [675, 244] on button "Select an option" at bounding box center [767, 254] width 391 height 33
type input "REQ"
type textarea "x"
type input "C"
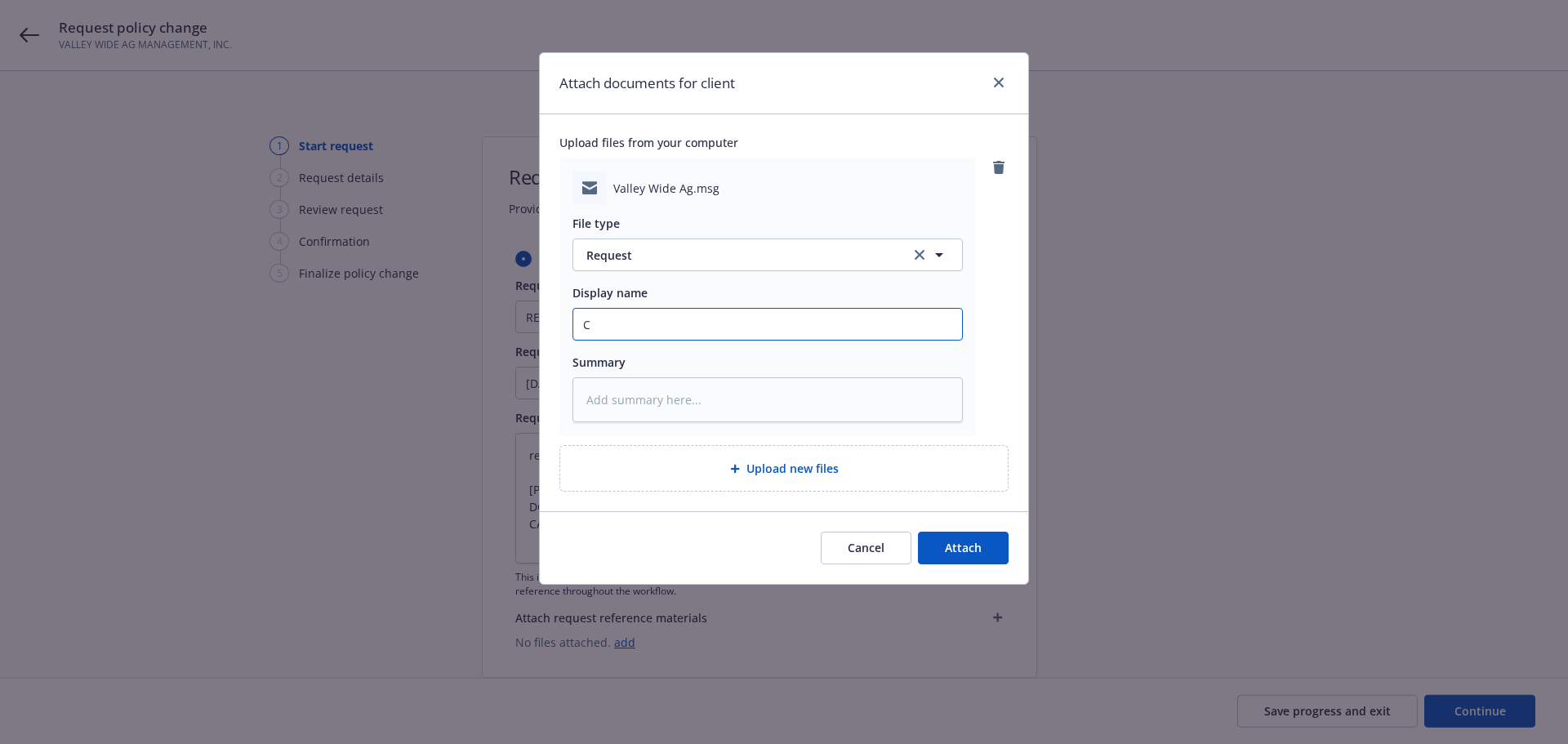
type textarea "x"
type input "Cl"
type textarea "x"
type input "Cli"
type textarea "x"
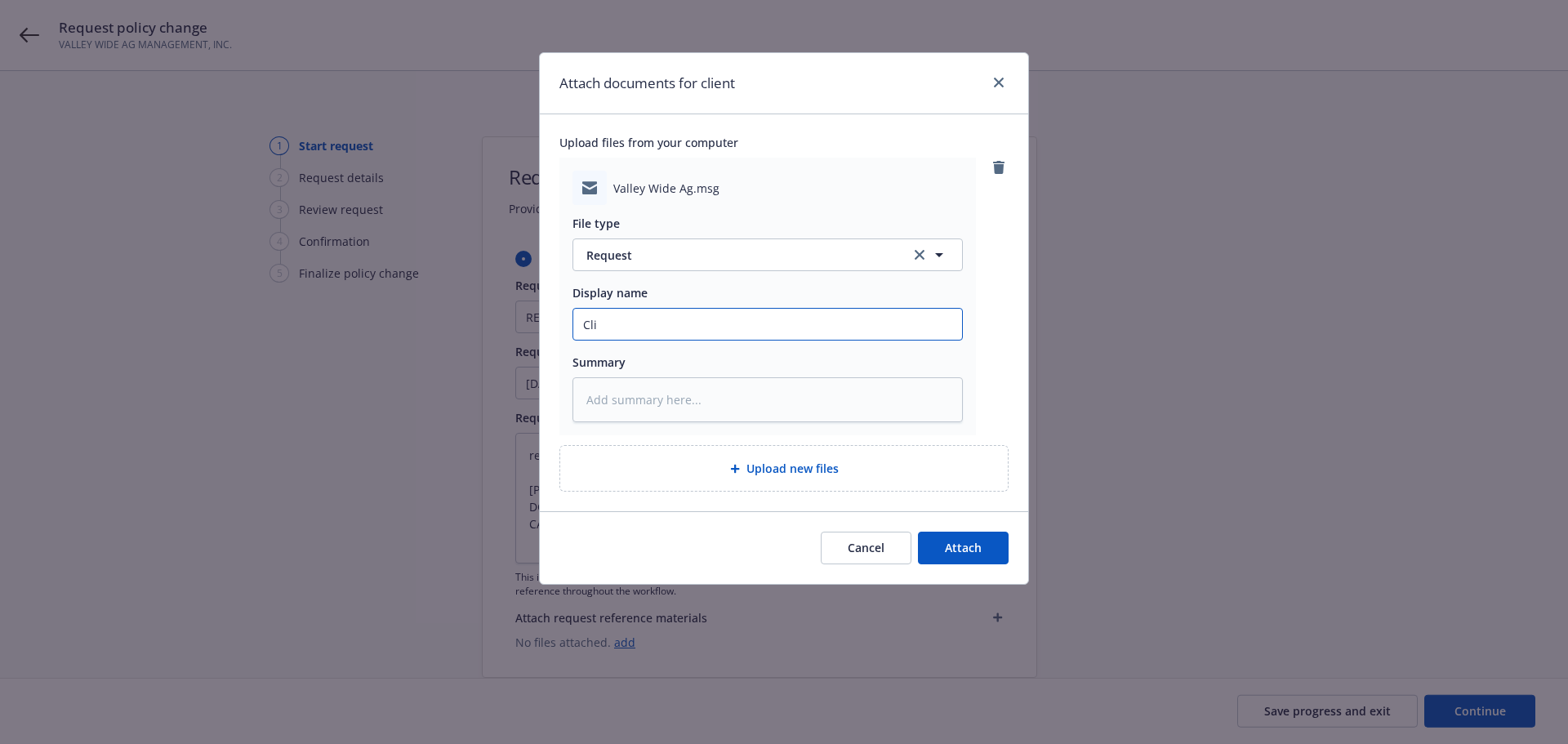
type input "Clie"
type textarea "x"
type input "Clien"
type textarea "x"
type input "Client"
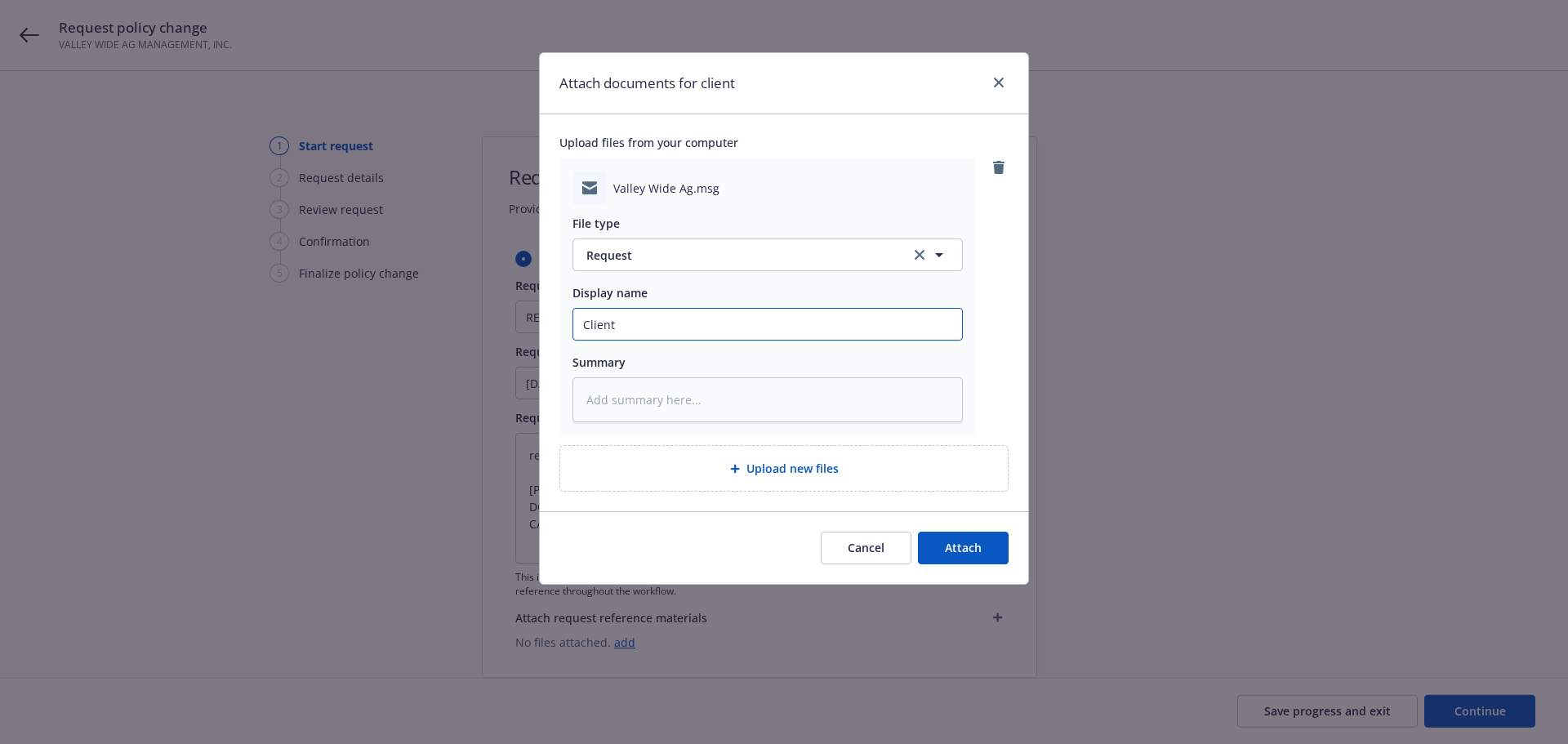
type textarea "x"
type input "Client"
type textarea "x"
type input "Client E"
type textarea "x"
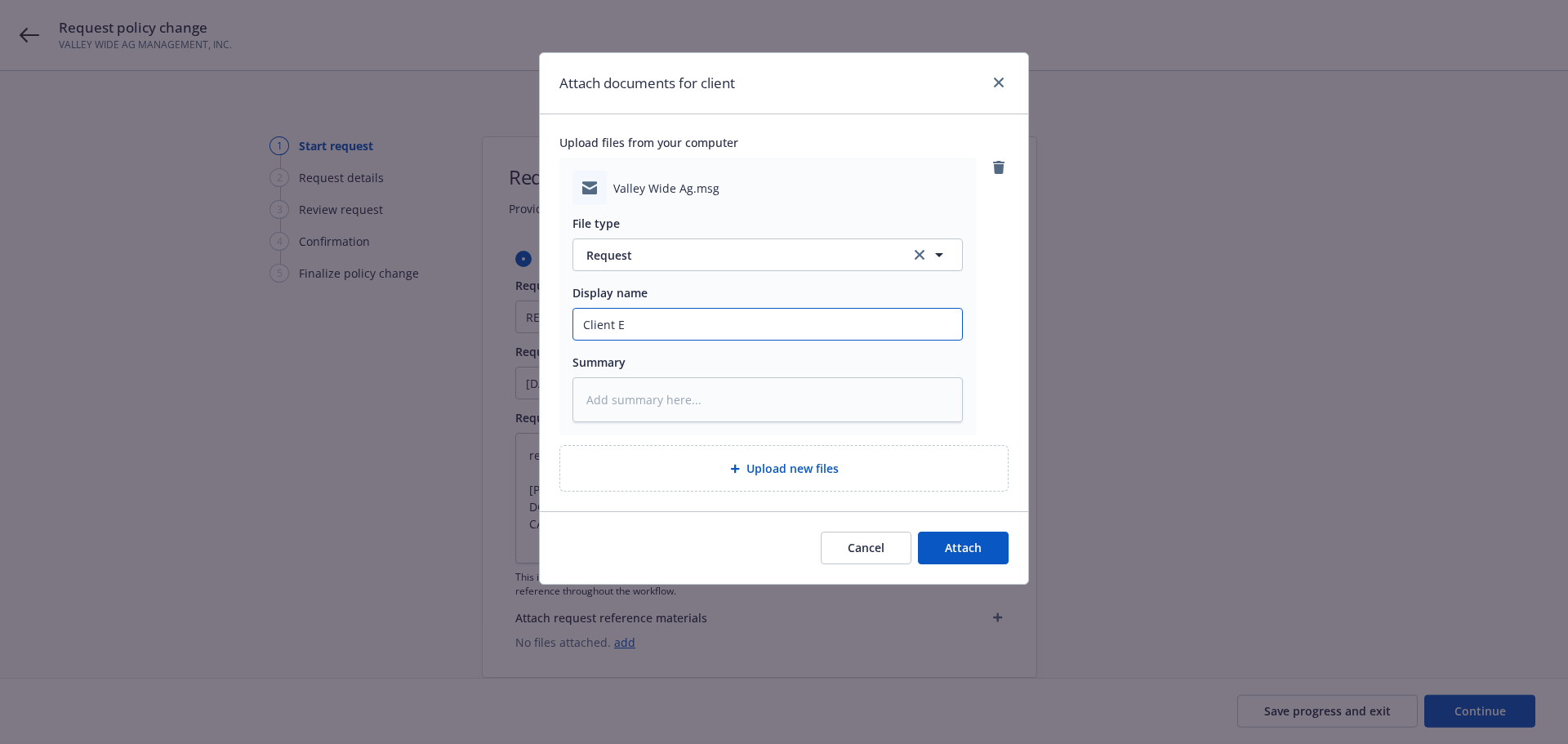
type input "Client EM"
type textarea "x"
type input "Client EM"
type textarea "x"
type input "Client EM"
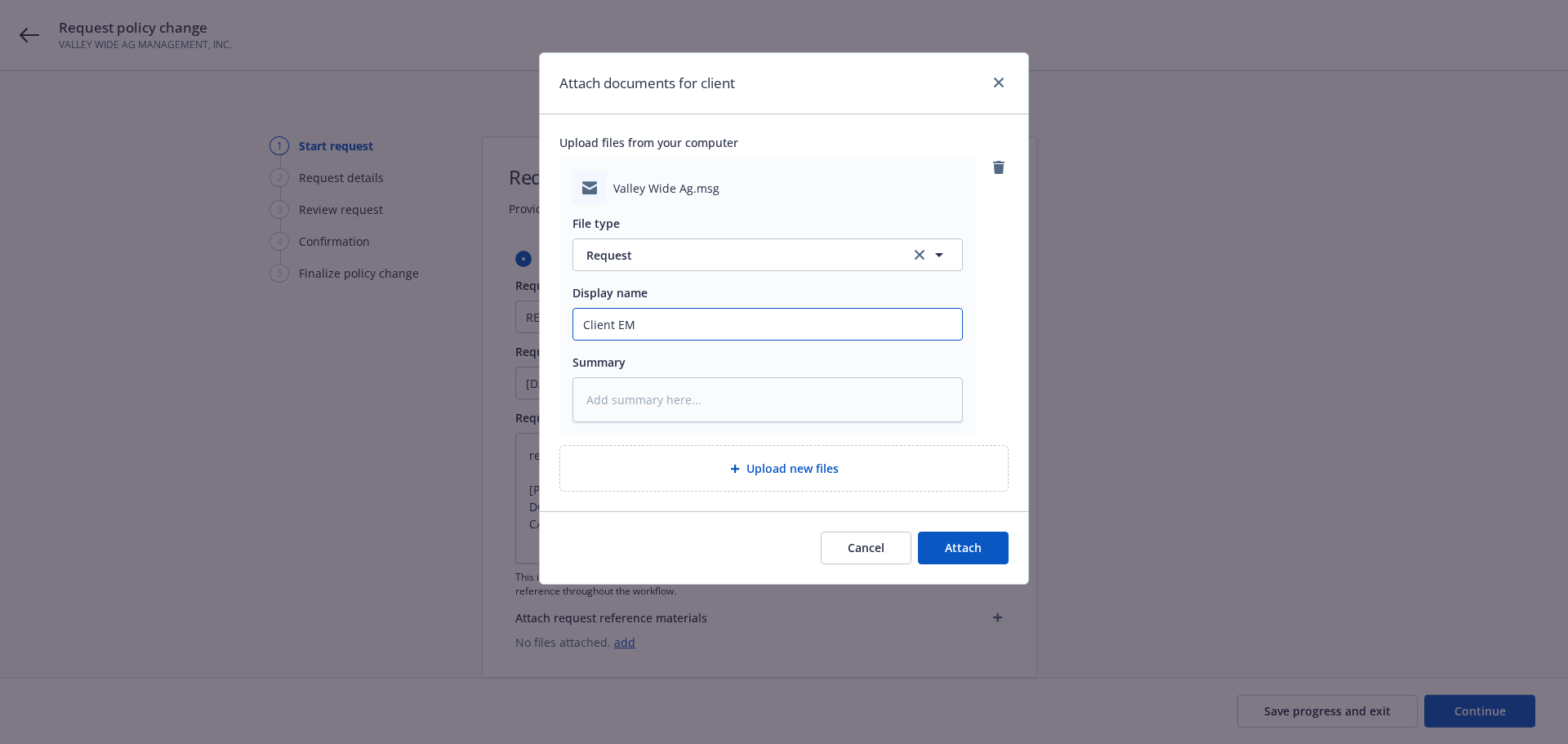
type textarea "x"
type input "Client EM:"
type textarea "x"
type input "Client EM:"
type textarea "x"
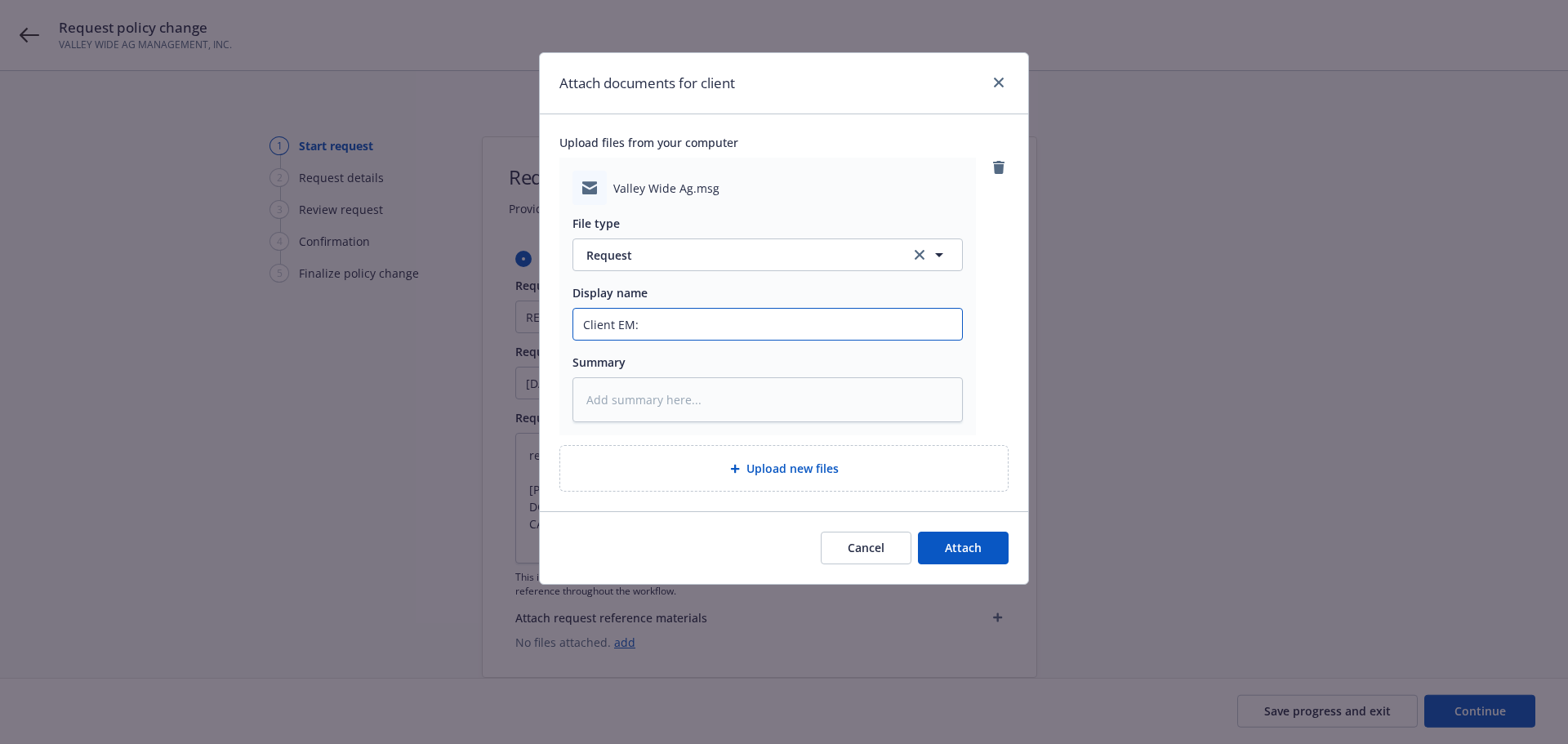
type input "Client EM: r"
type textarea "x"
type input "Client EM: re"
type textarea "x"
type input "Client EM: r"
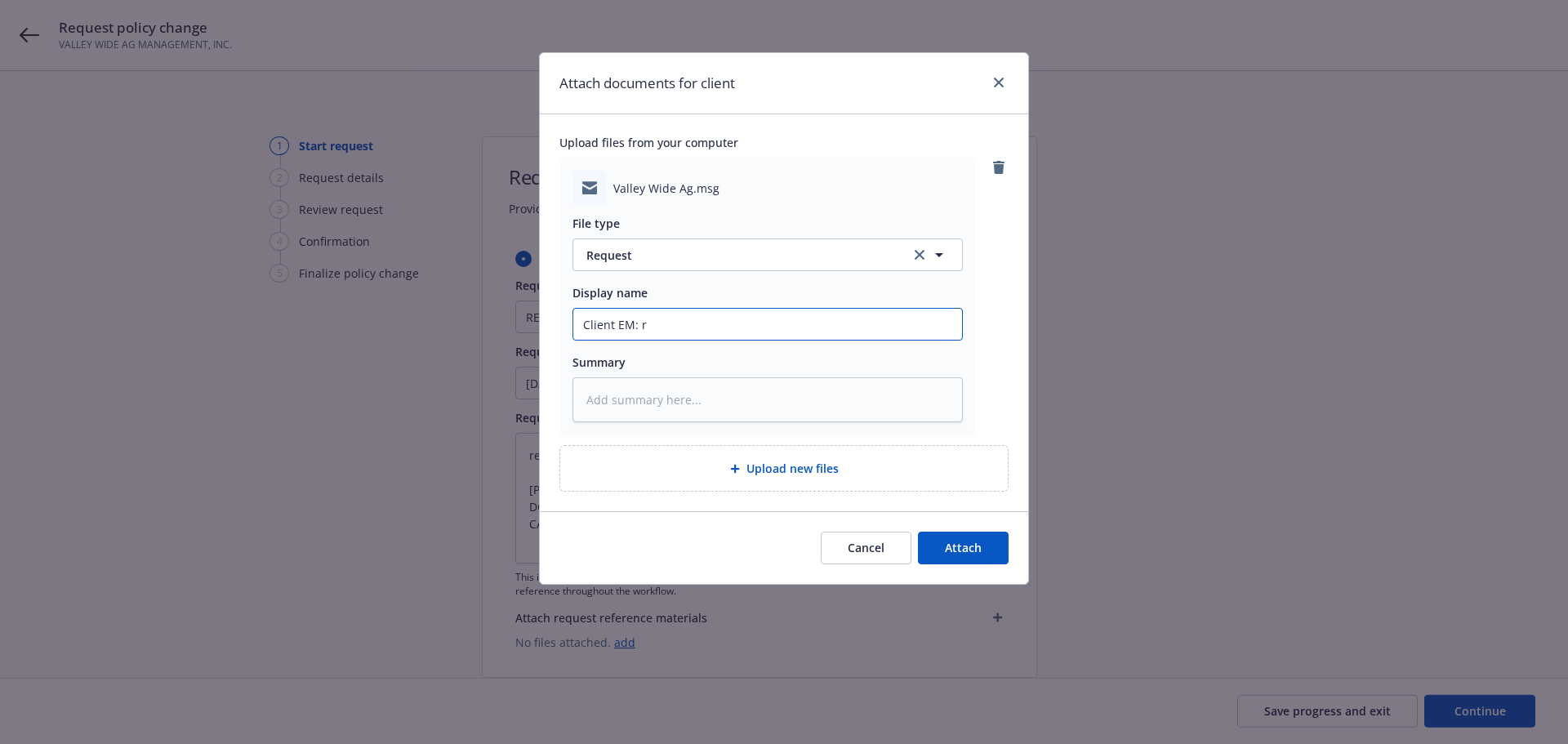
type textarea "x"
type input "Client EM:"
type textarea "x"
type input "Client EM: R"
type textarea "x"
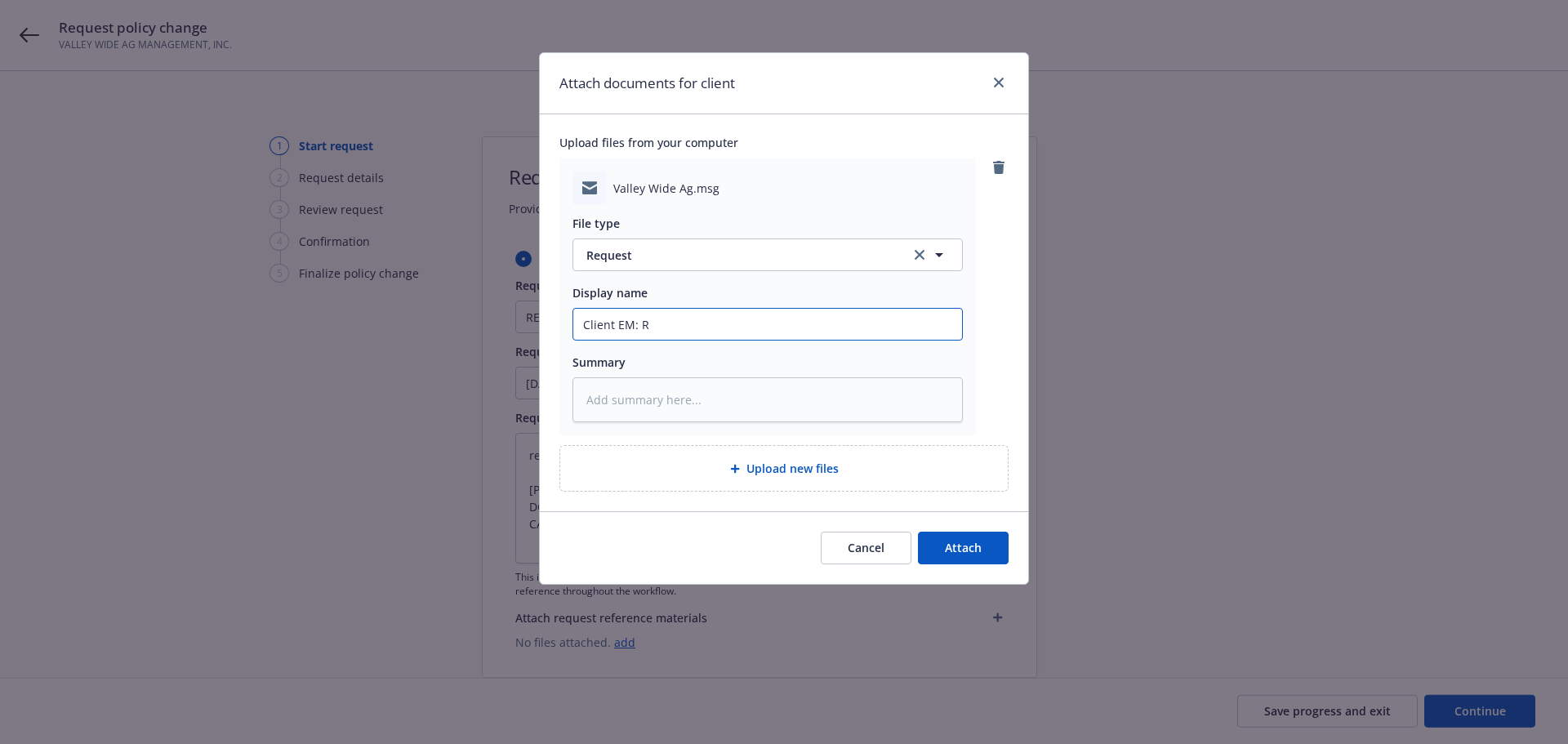
type input "Client EM: RE"
type textarea "x"
type input "Client EM: REM"
type textarea "x"
type input "Client EM: REM"
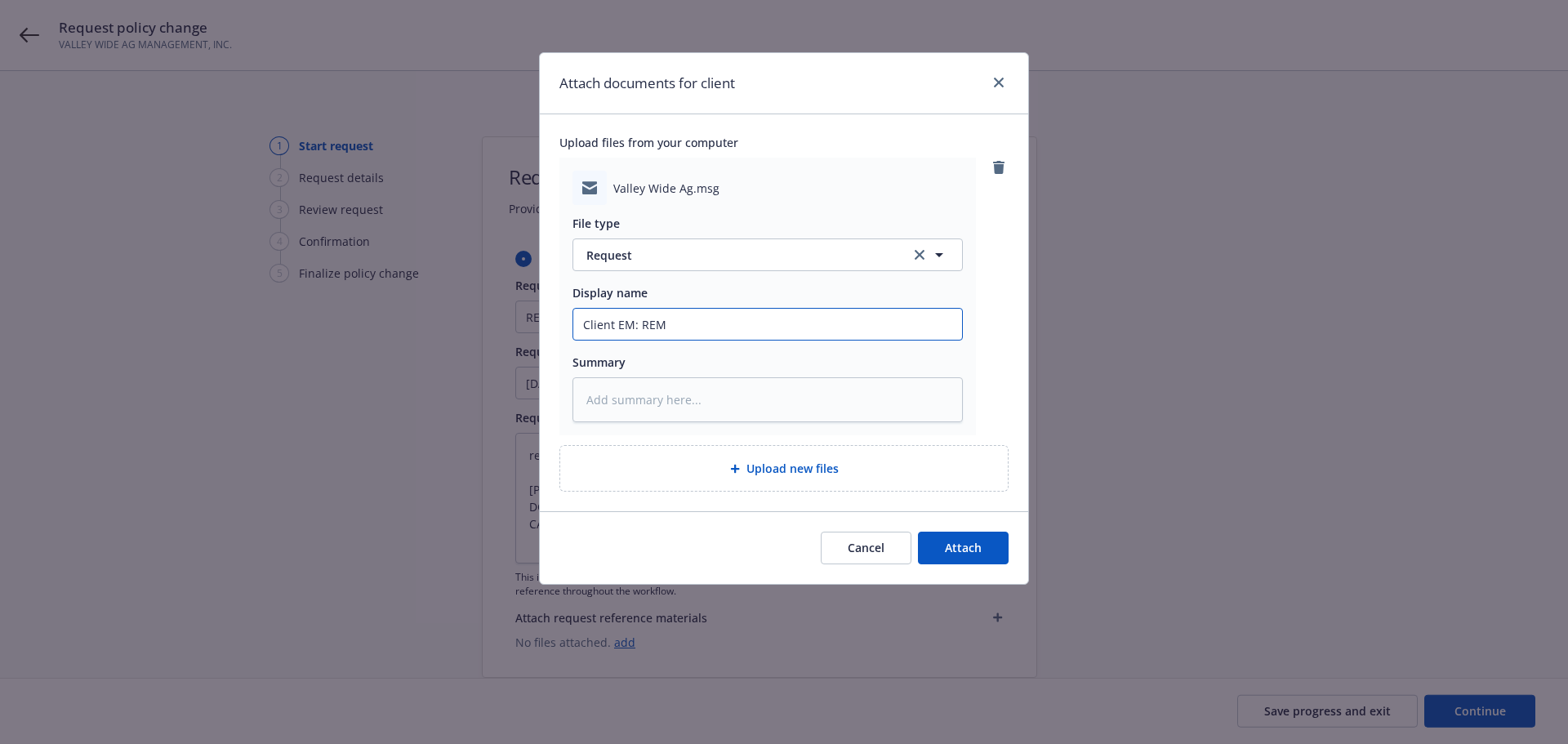
type textarea "x"
type input "Client EM: REM N"
type textarea "x"
type input "Client EM: REM No"
type textarea "x"
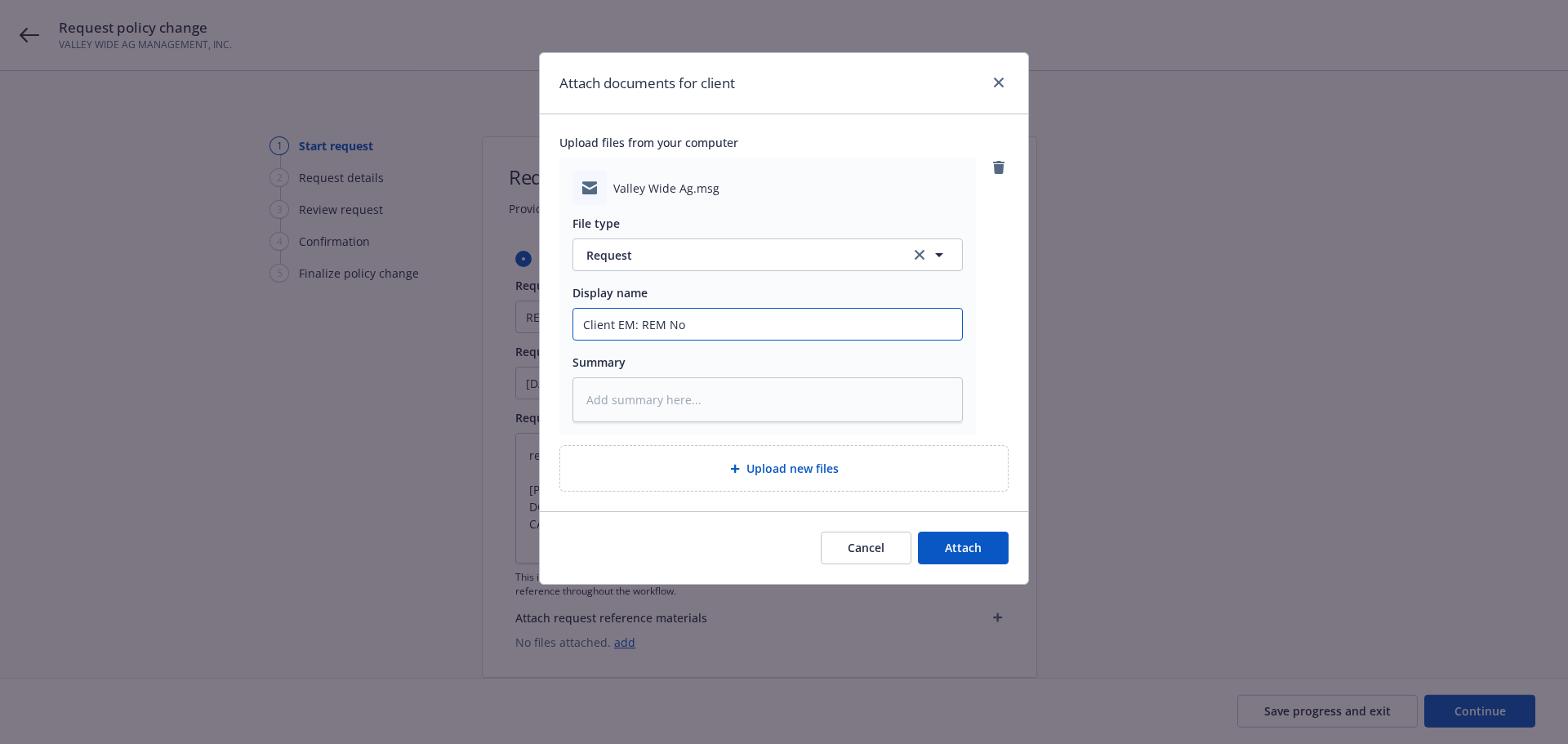
type input "Client EM: REM Nor"
type textarea "x"
type input "Client EM: REM No"
type textarea "x"
type input "Client EM: REM N"
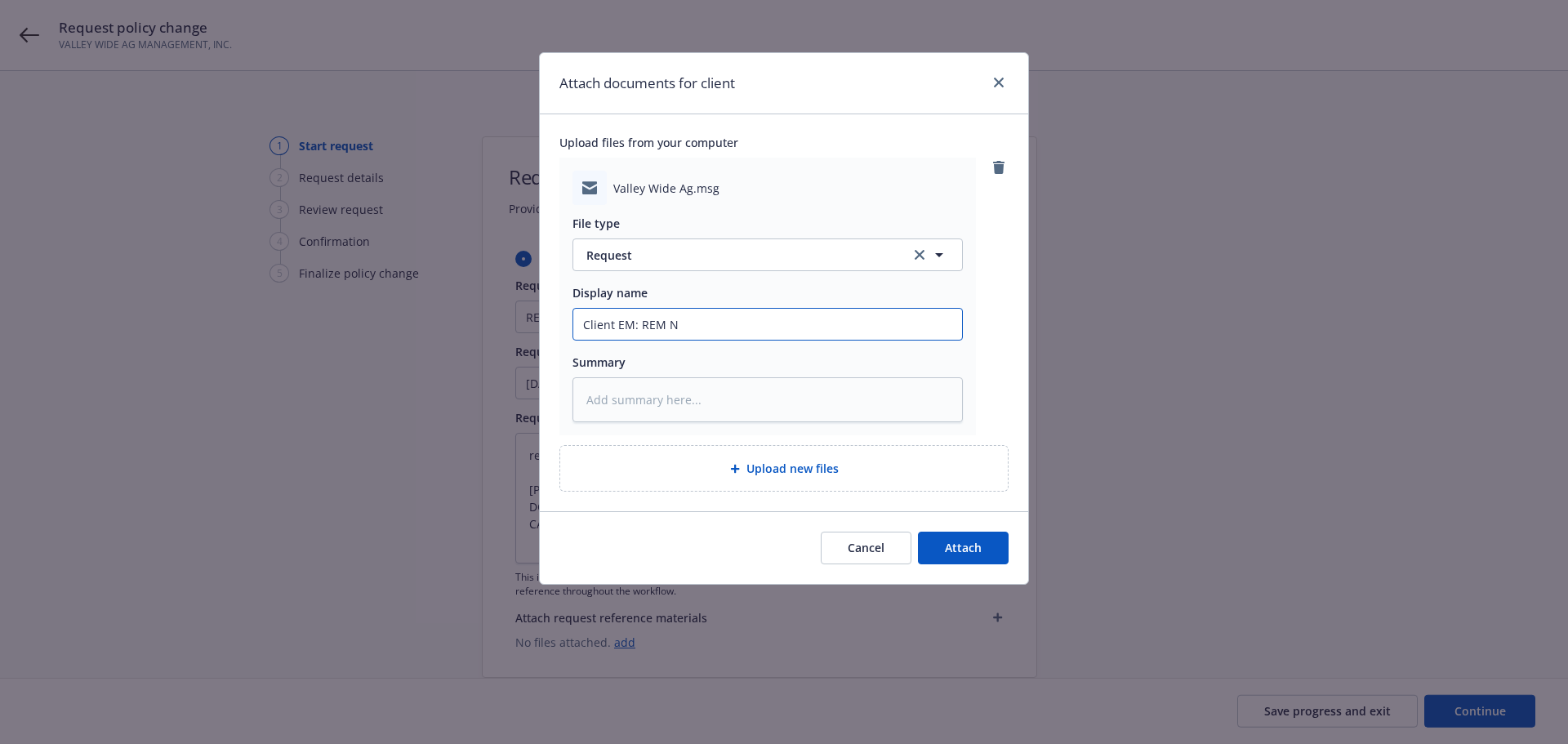
type textarea "x"
type input "Client EM: REM"
type textarea "x"
type input "Client EM: RE"
type textarea "x"
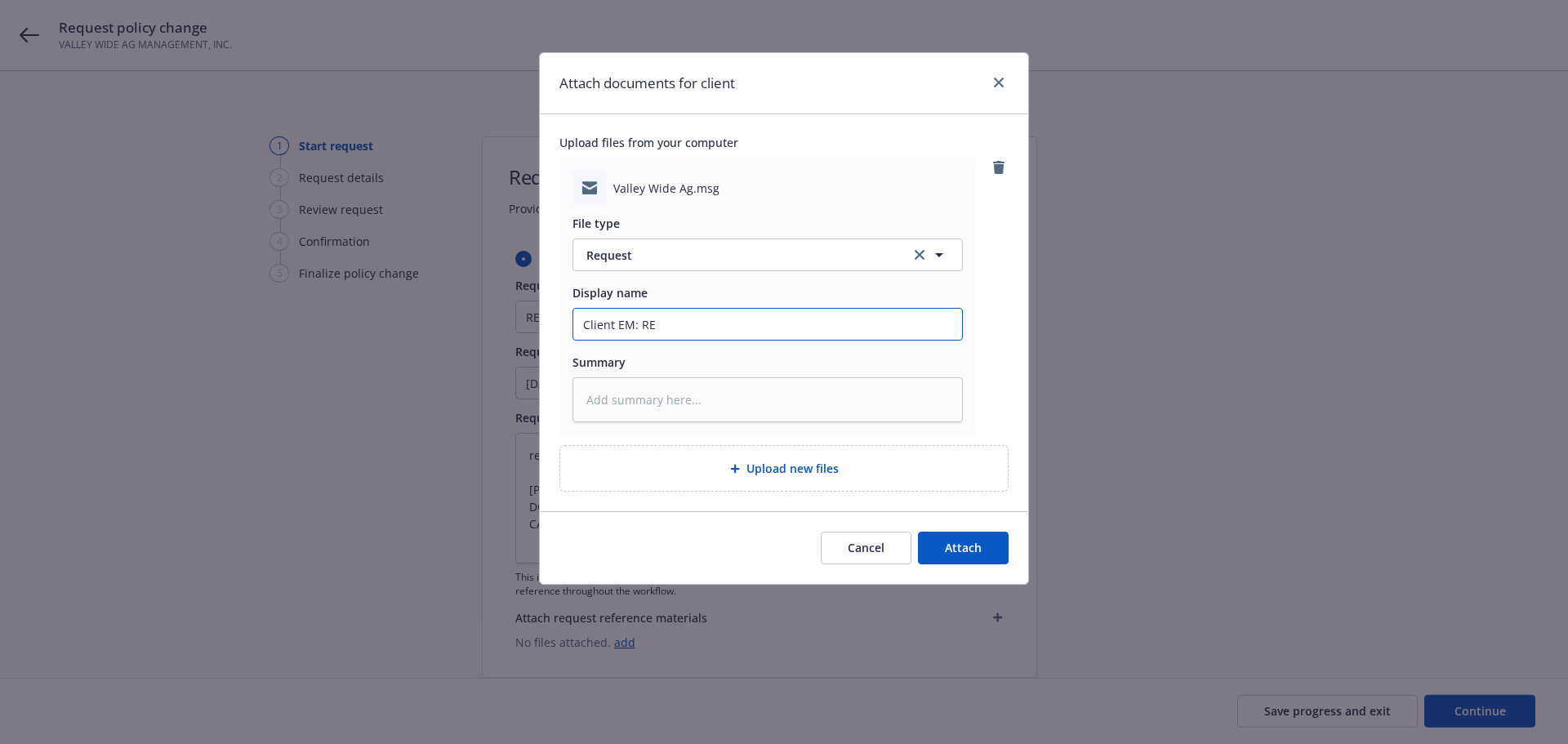
type input "Client EM: R"
type textarea "x"
type input "Client EM:"
type textarea "x"
type input "Client EM: D"
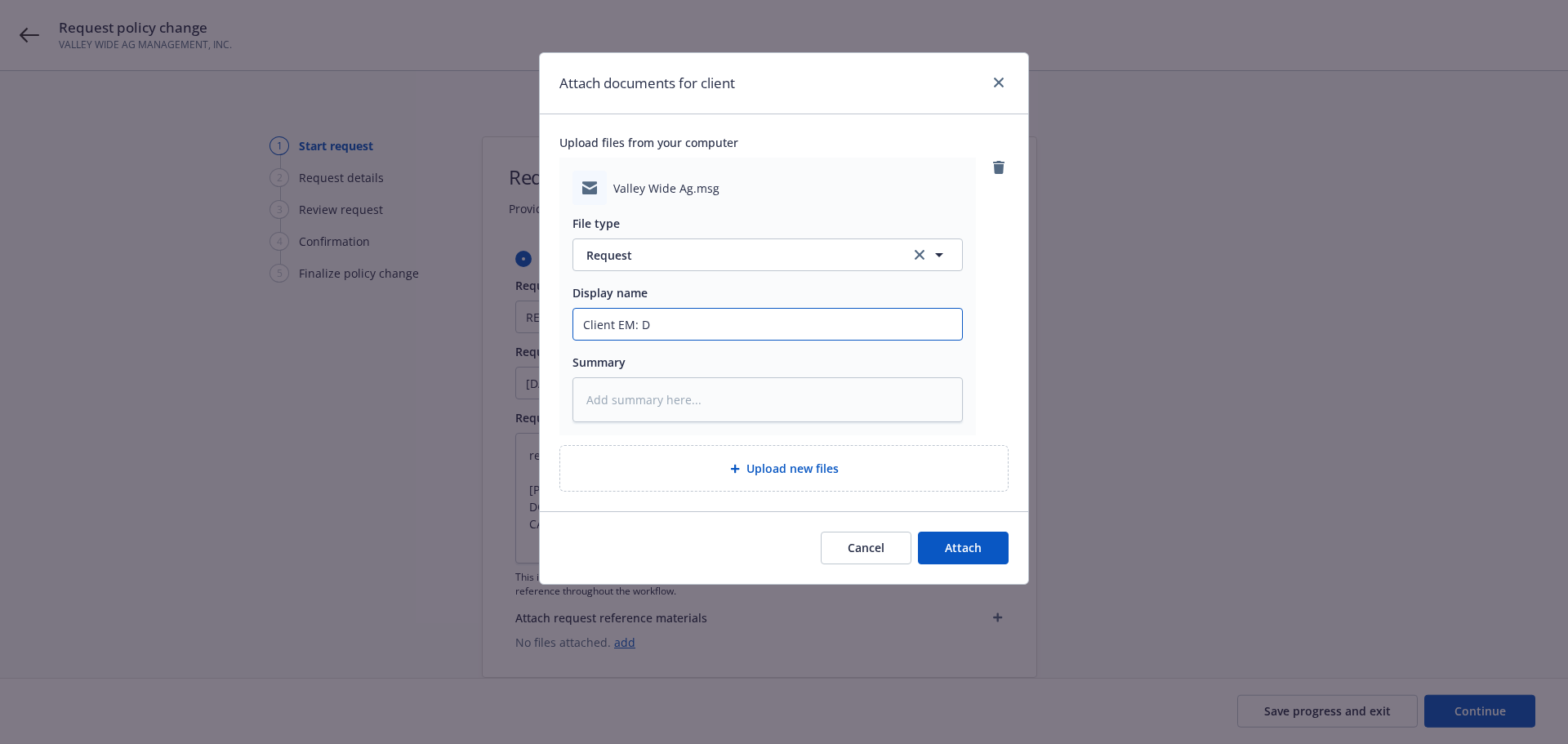
type textarea "x"
type input "Client EM: Dr"
type textarea "x"
type input "Client EM: Dri"
type textarea "x"
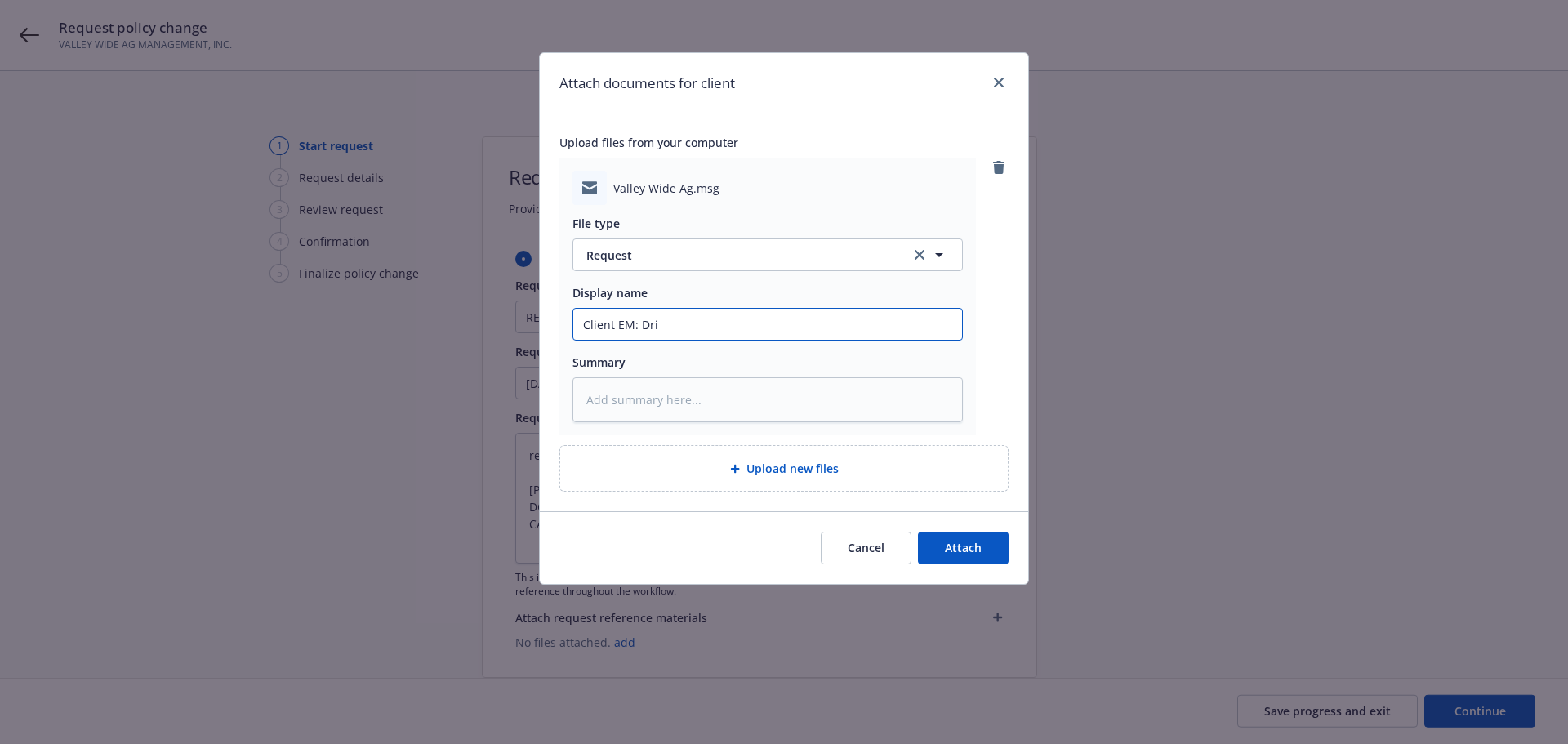
type input "Client EM: Driv"
type textarea "x"
type input "Client EM: Drive"
type textarea "x"
type input "Client EM: Driver"
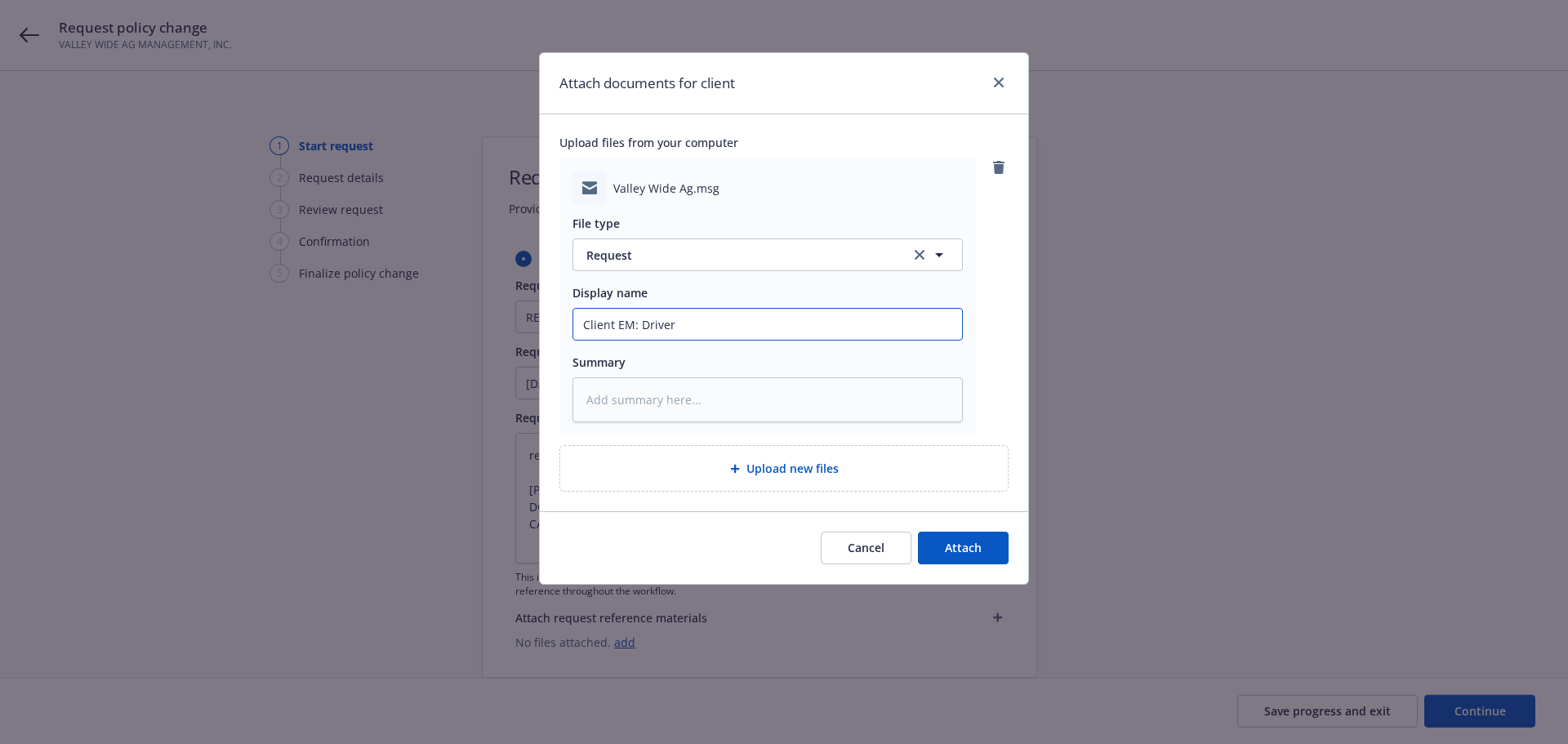
type textarea "x"
type input "Client EM: Driver"
type textarea "x"
type input "Client EM: Driver u"
type textarea "x"
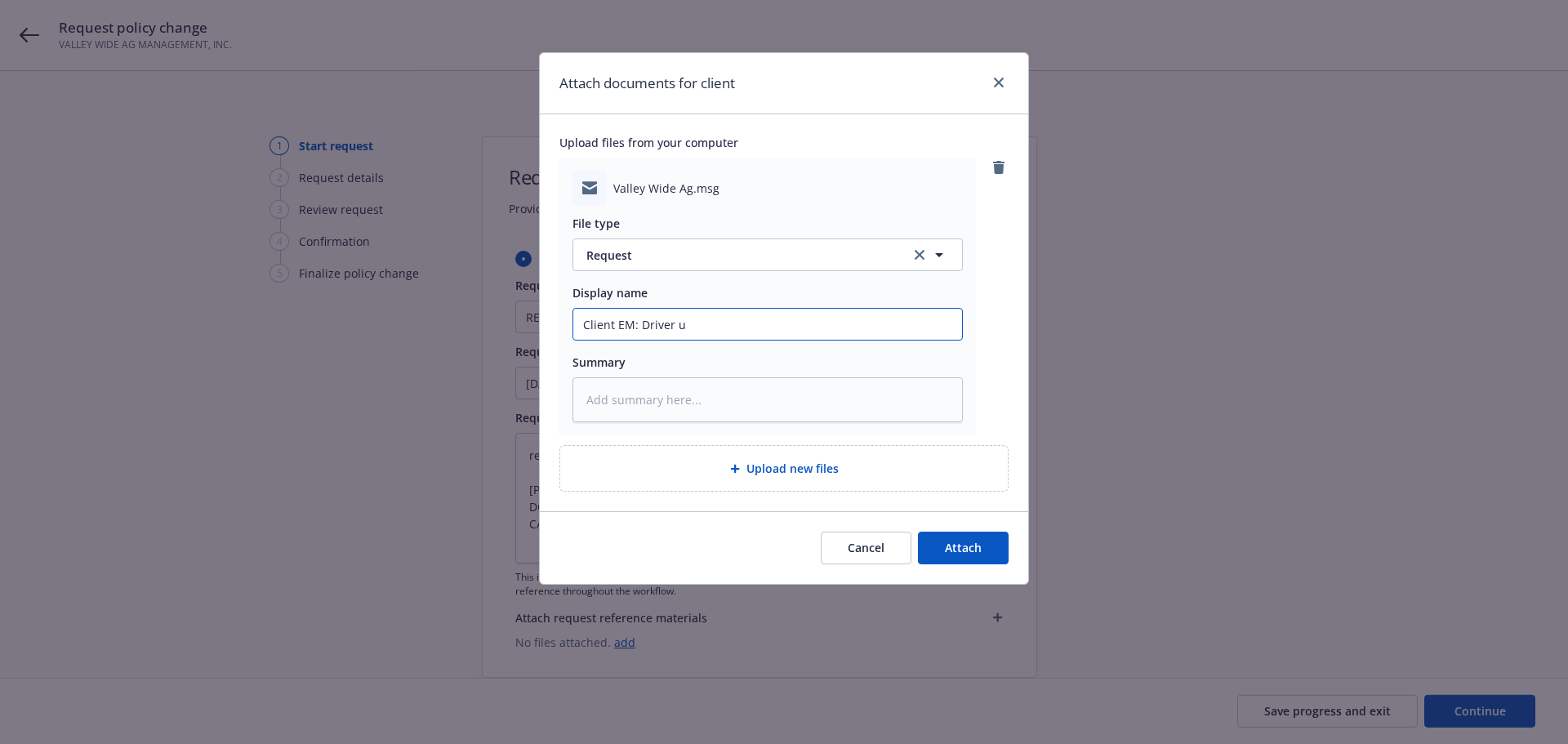
type input "Client EM: Driver up"
type textarea "x"
type input "Client EM: Driver upd"
type textarea "x"
type input "Client EM: Driver upda"
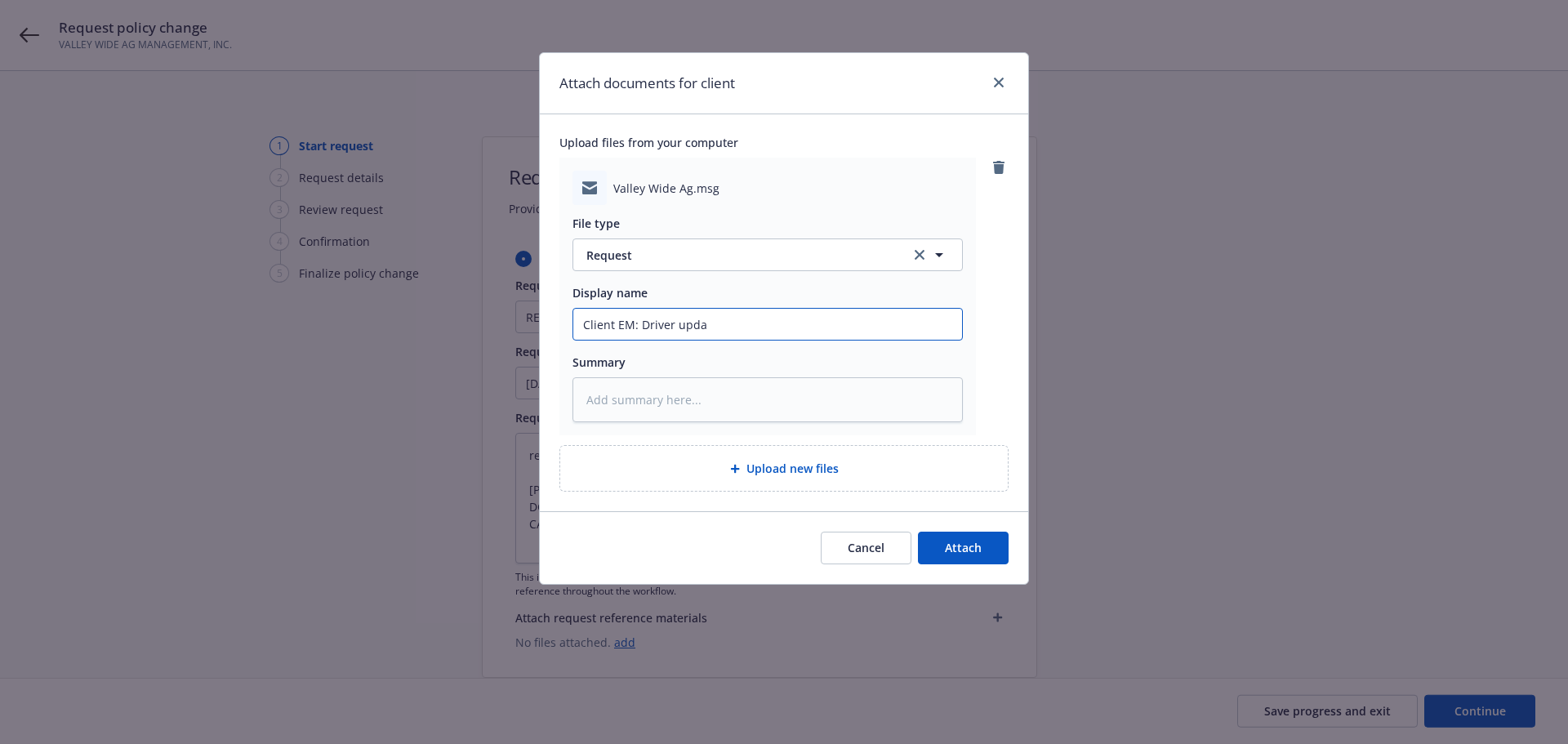
type textarea "x"
type input "Client EM: Driver updat"
type textarea "x"
type input "Client EM: Driver update"
type textarea "x"
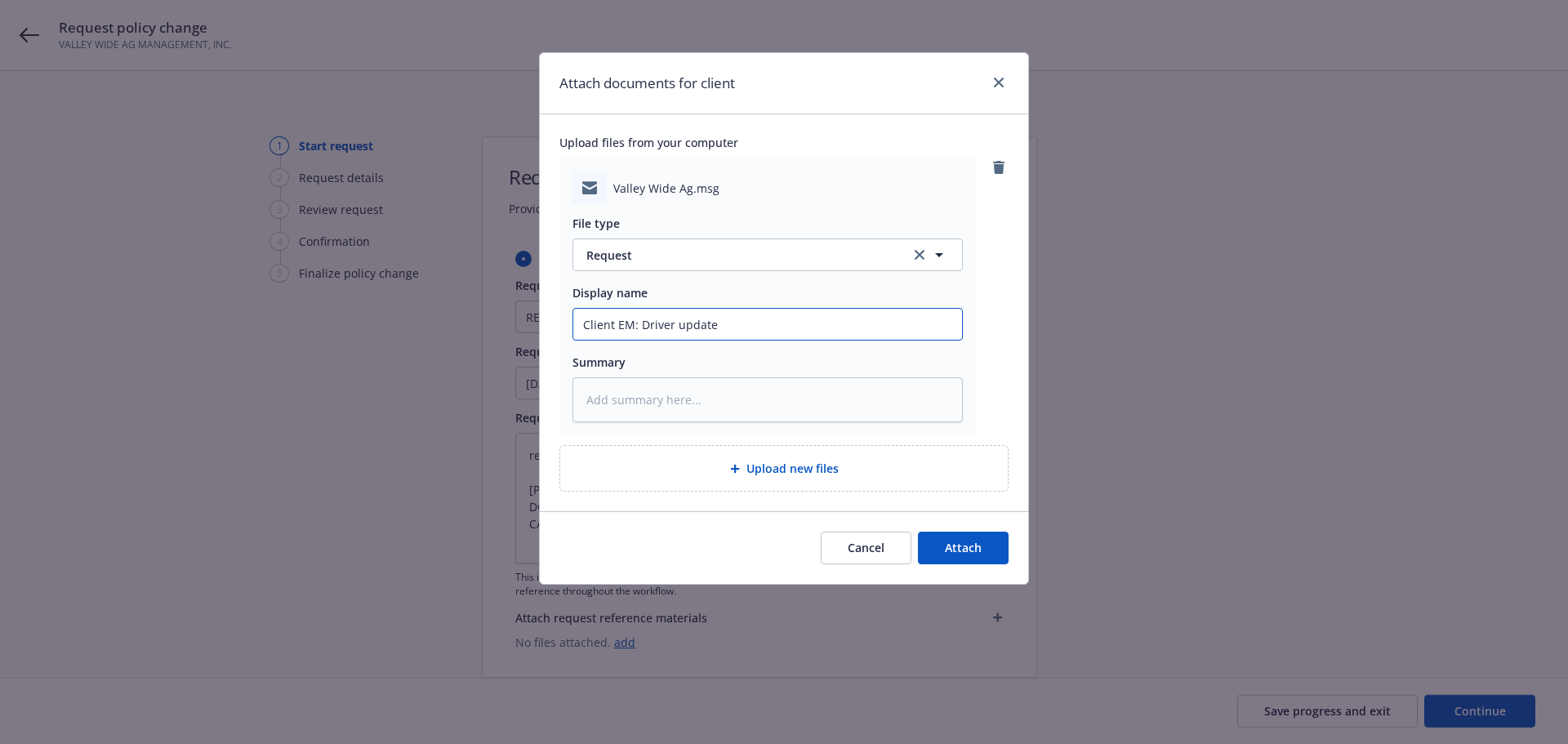
type input "Client EM: Driver updates"
type textarea "x"
type input "Client EM: Driver updates:"
type textarea "x"
type input "Client EM: Driver updates:"
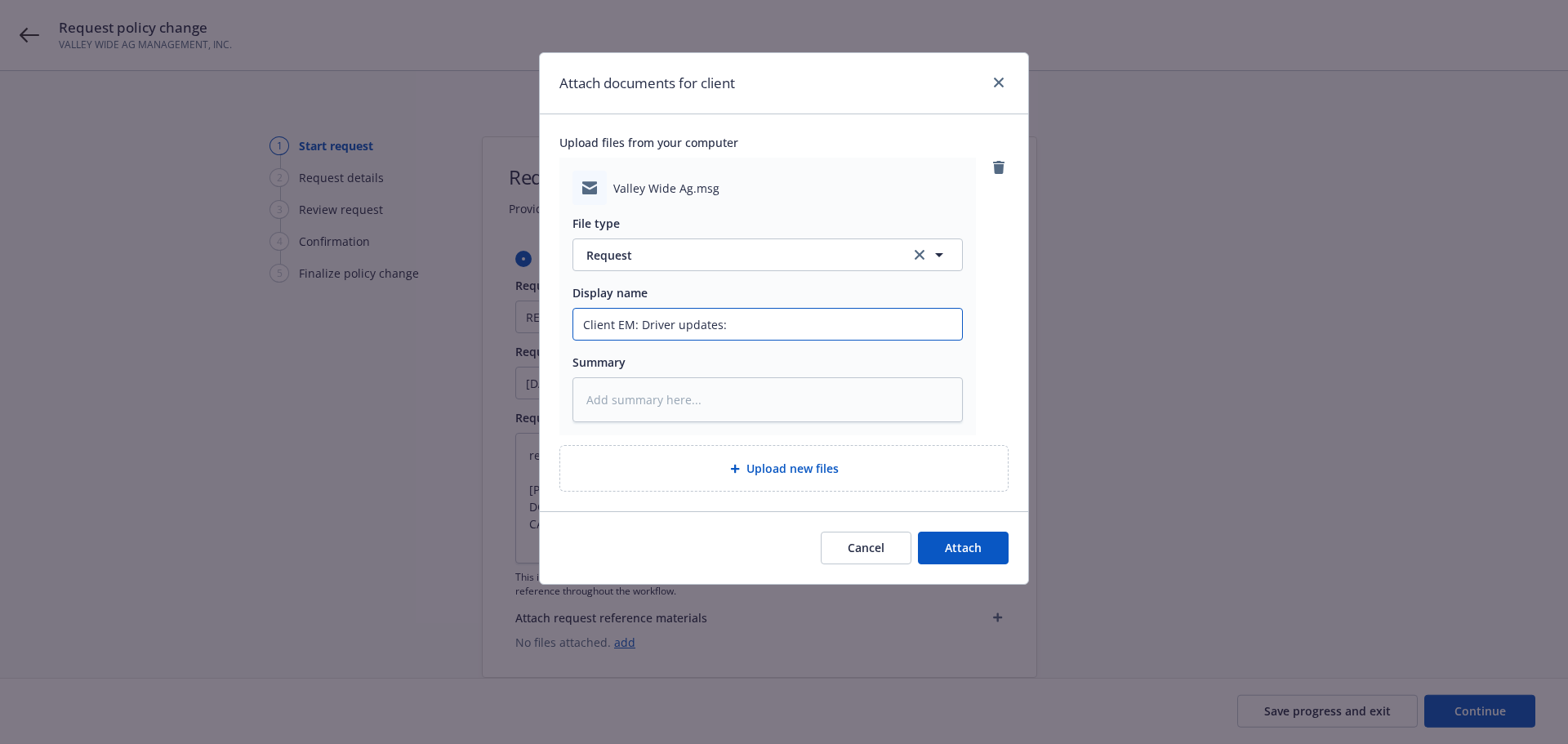
type textarea "x"
type input "Client EM: Driver updates: R"
type textarea "x"
type input "Client EM: Driver updates: RE"
type textarea "x"
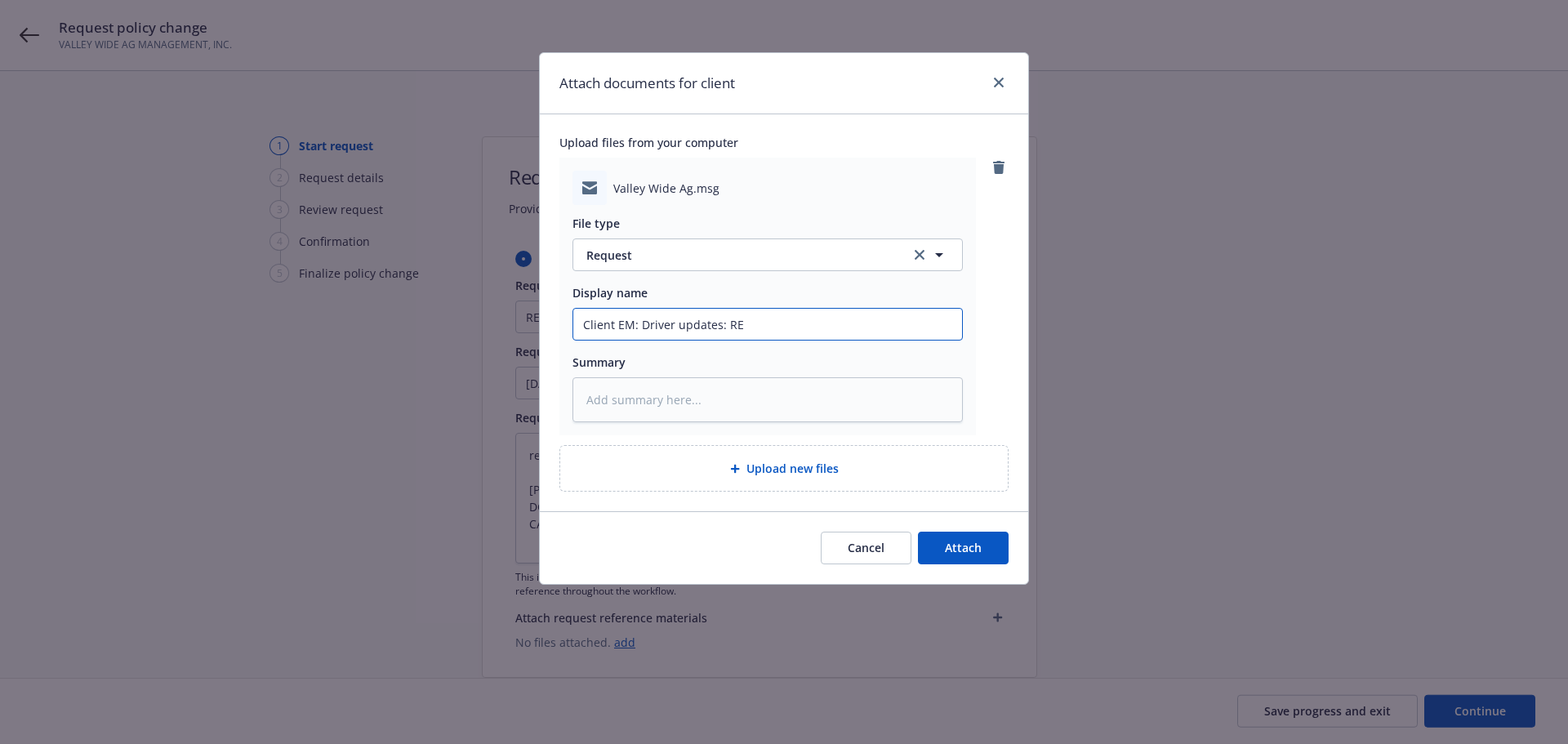
type input "Client EM: Driver updates: REM"
type textarea "x"
type input "Client EM: Driver updates: REM"
type textarea "x"
type input "Client EM: Driver updates: REM N"
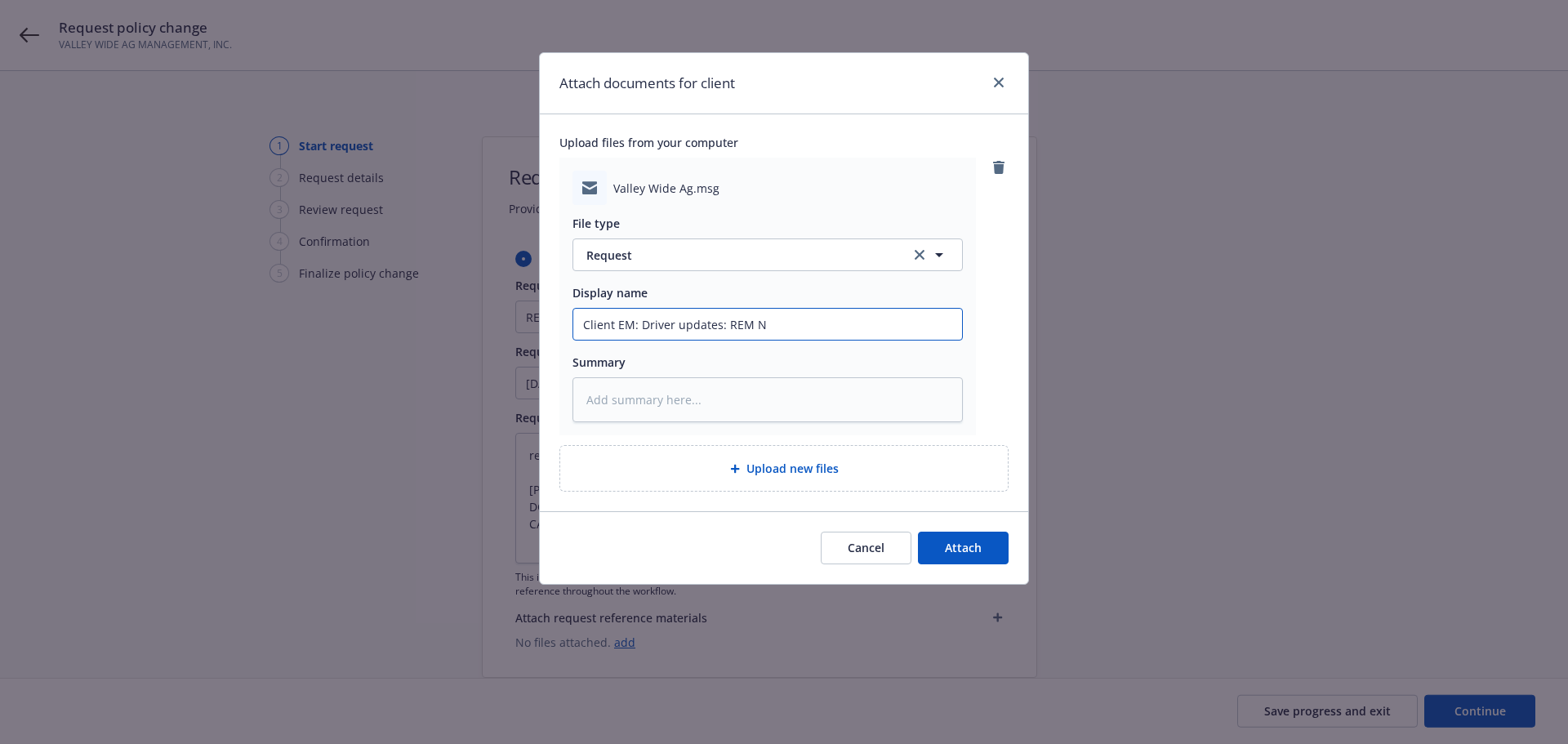
type textarea "x"
type input "Client EM: Driver updates: REM No"
type textarea "x"
type input "Client EM: Driver updates: REM Nor"
type textarea "x"
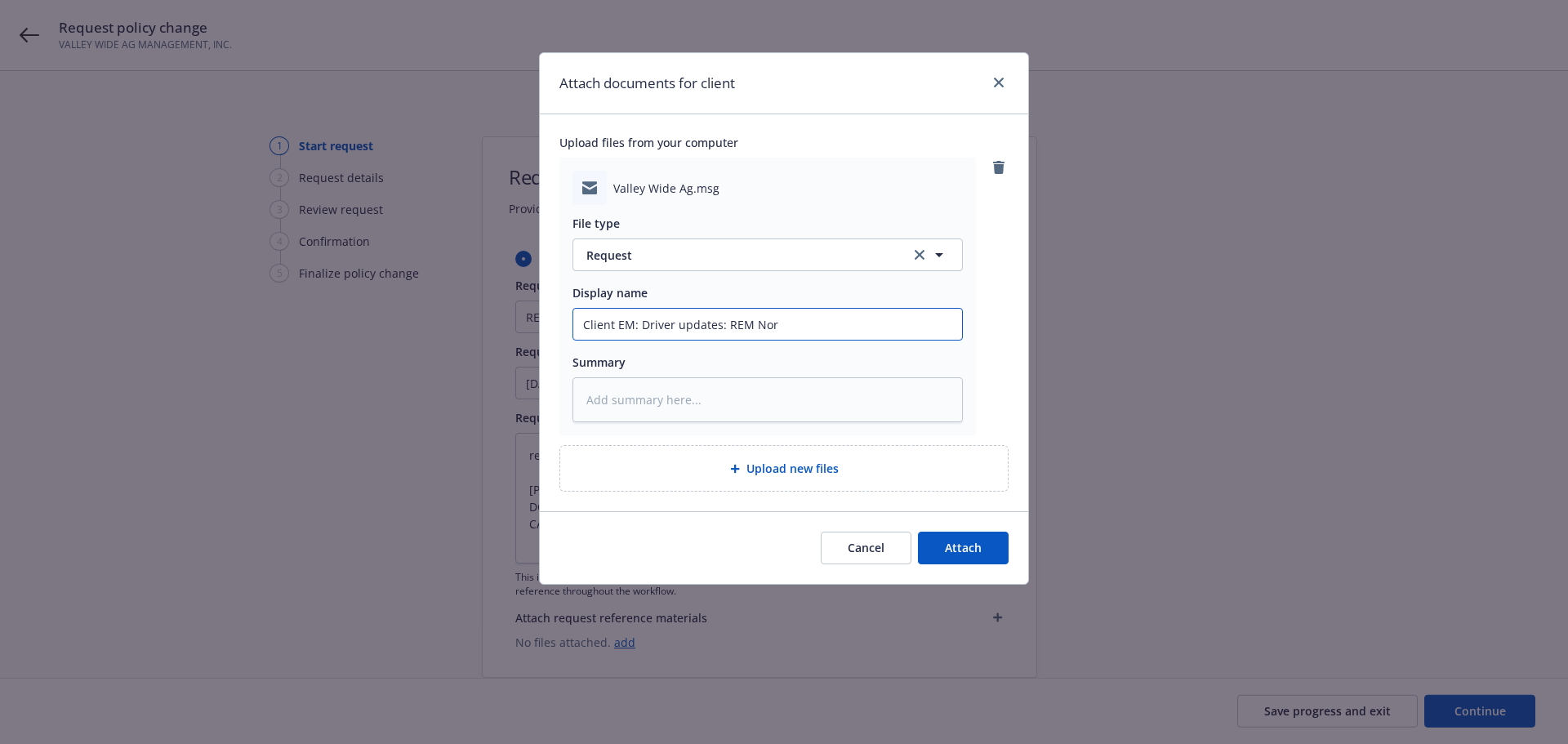
type input "Client EM: Driver updates: REM Norm"
type textarea "x"
type input "Client EM: Driver updates: REM Norma"
type textarea "x"
type input "Client EM: Driver updates: REM Norma,"
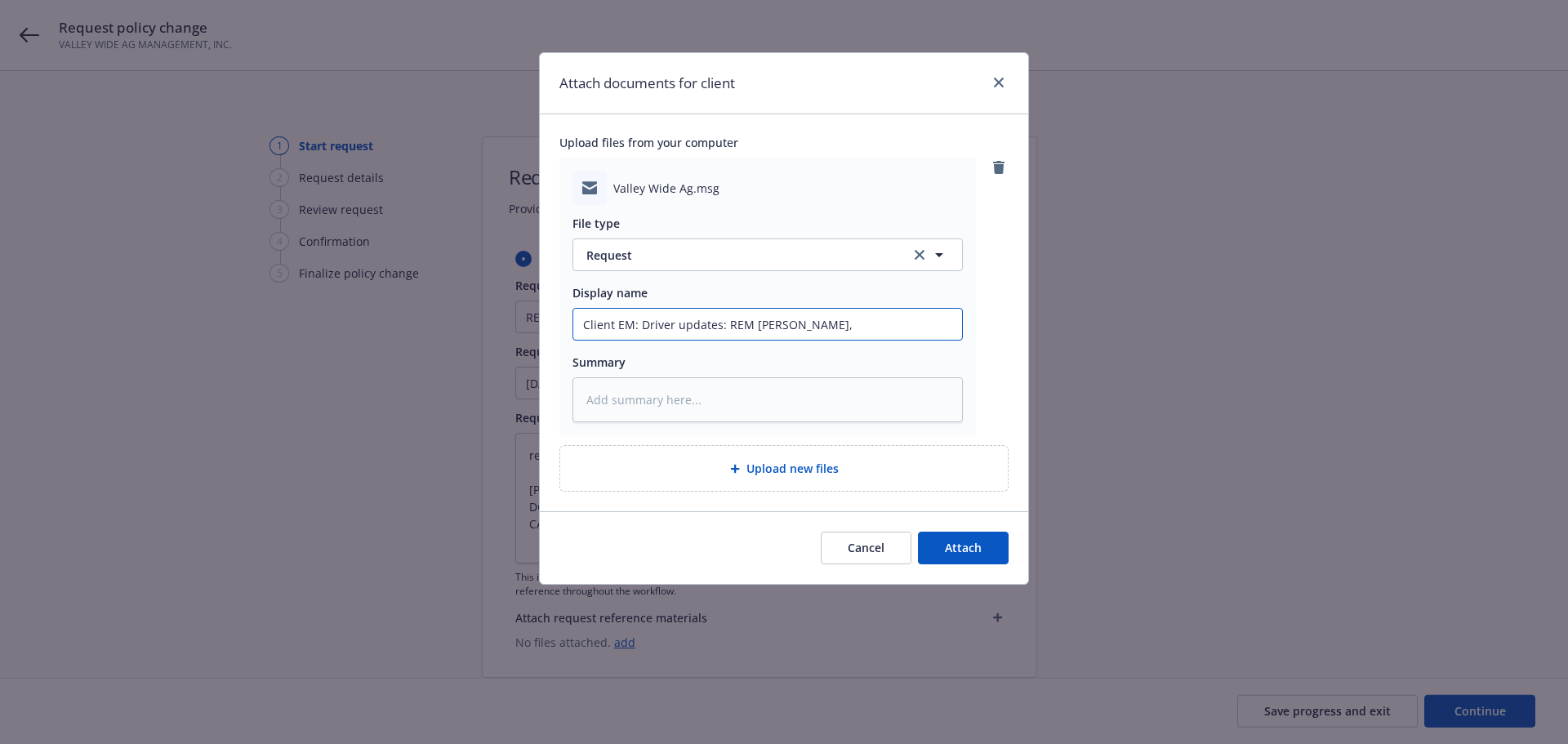
type textarea "x"
type input "Client EM: Driver updates: REM Norma,"
type textarea "x"
type input "Client EM: Driver updates: REM Norma, a"
type textarea "x"
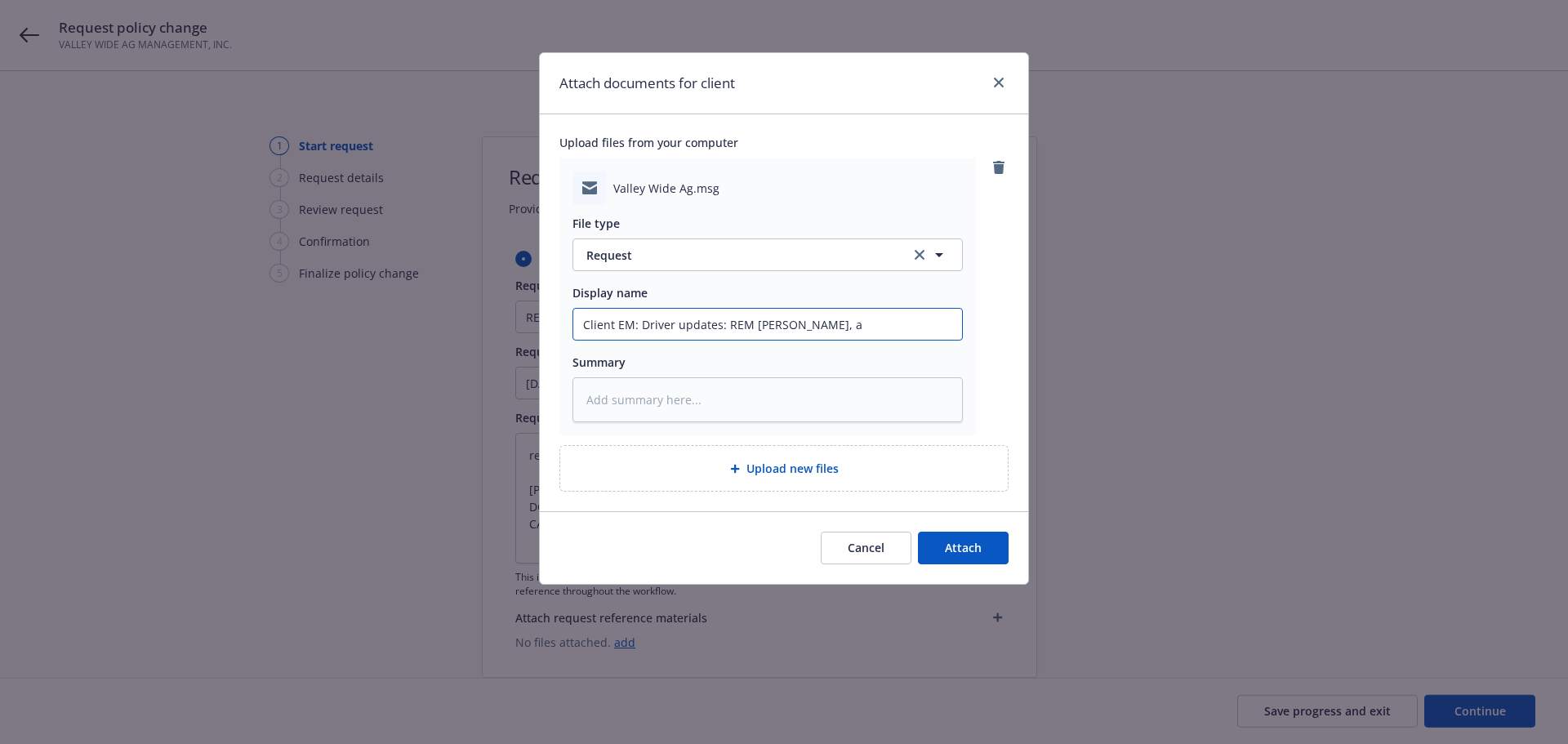
type input "Client EM: Driver updates: REM Norma,"
type textarea "x"
type input "Client EM: Driver updates: REM Norma, A"
type textarea "x"
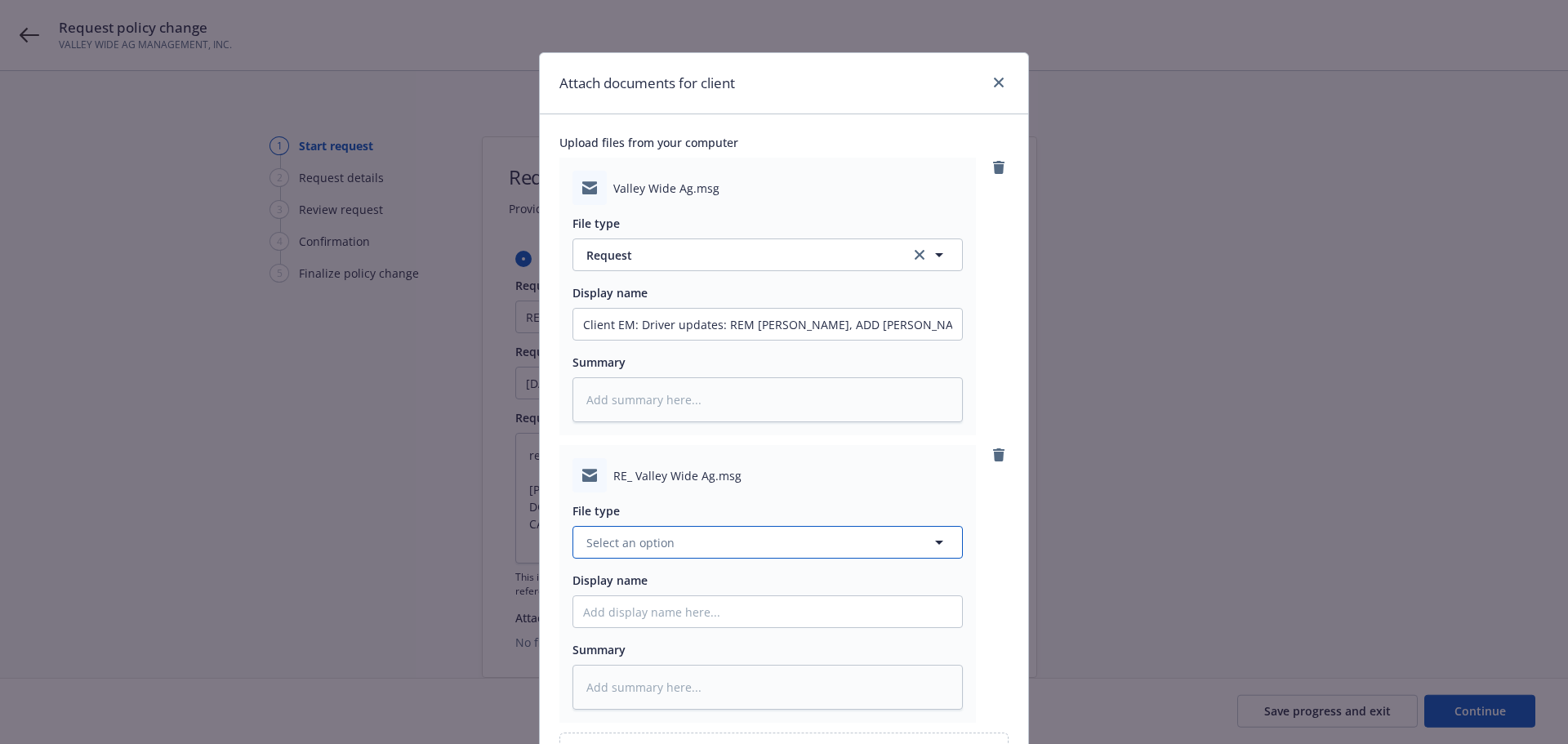
click at [664, 549] on span "Select an option" at bounding box center [630, 541] width 88 height 17
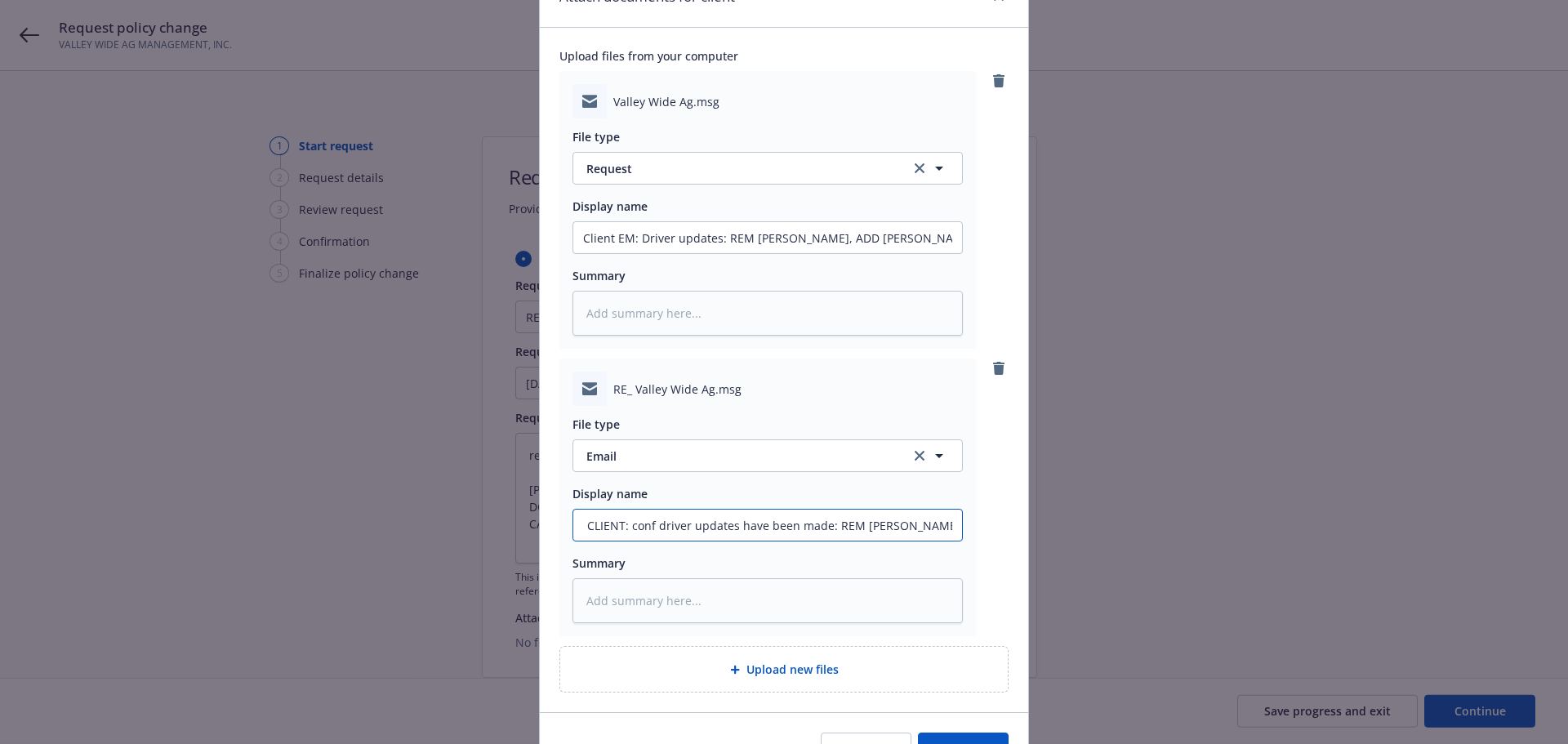
scroll to position [181, 0]
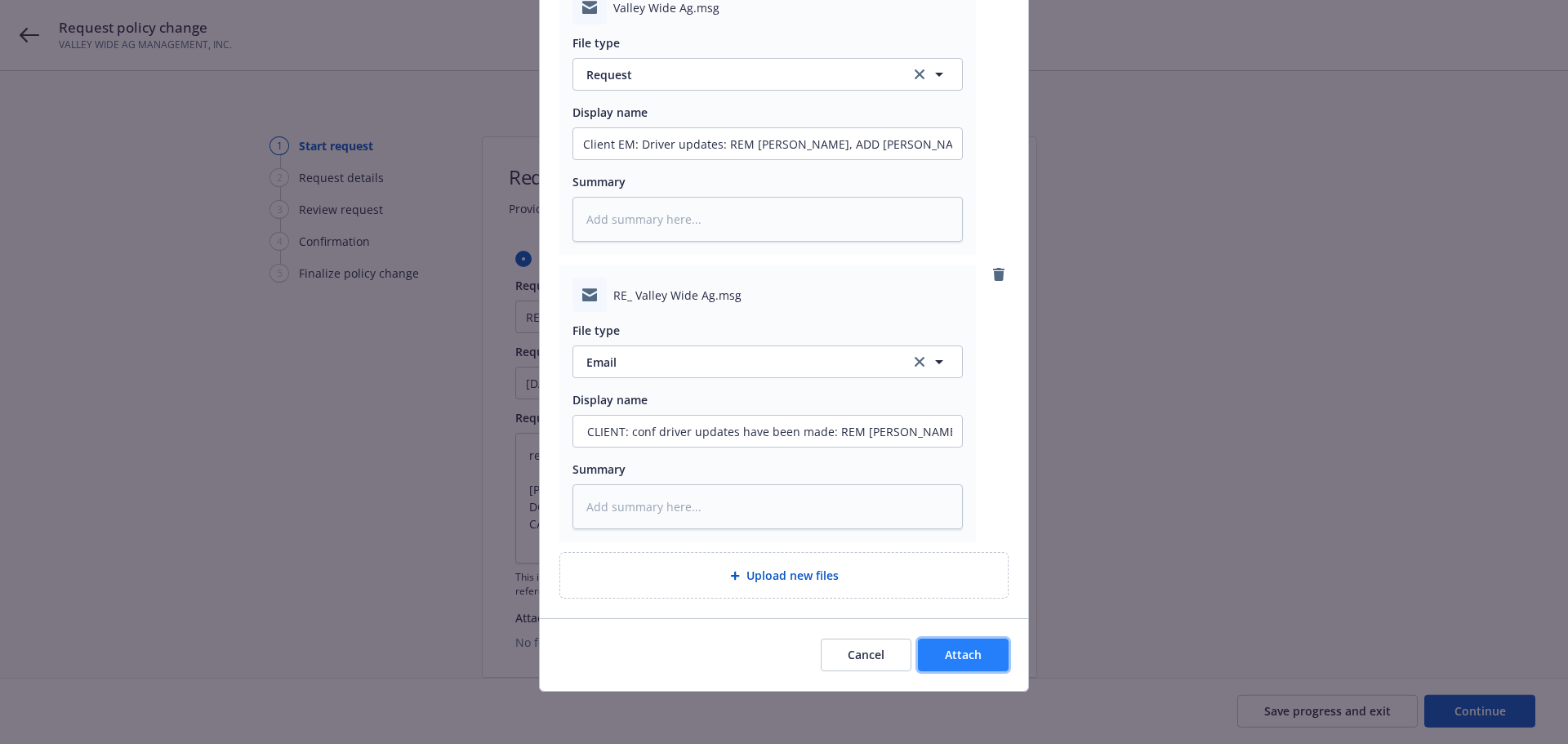
click at [933, 666] on button "Attach" at bounding box center [963, 654] width 91 height 33
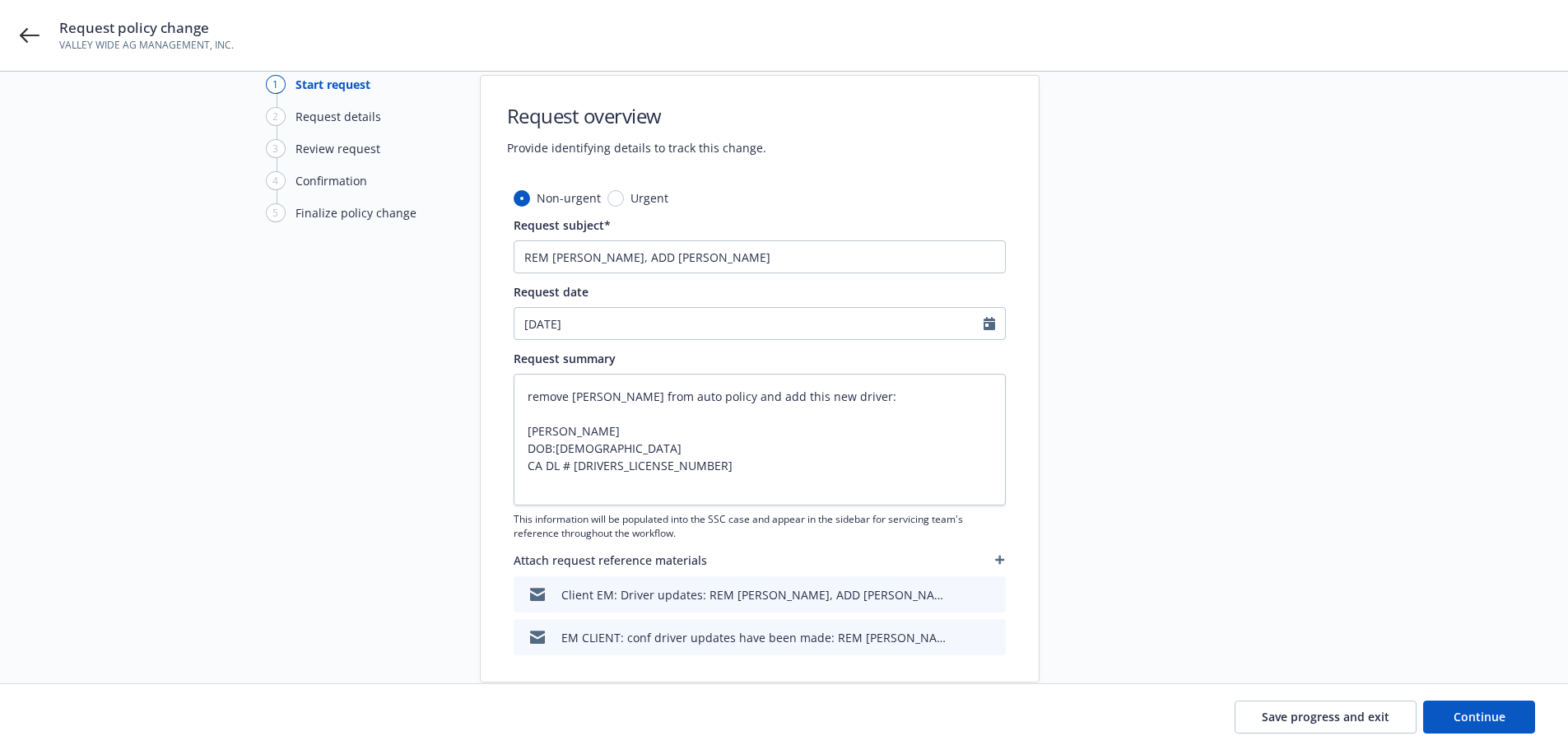
scroll to position [127, 0]
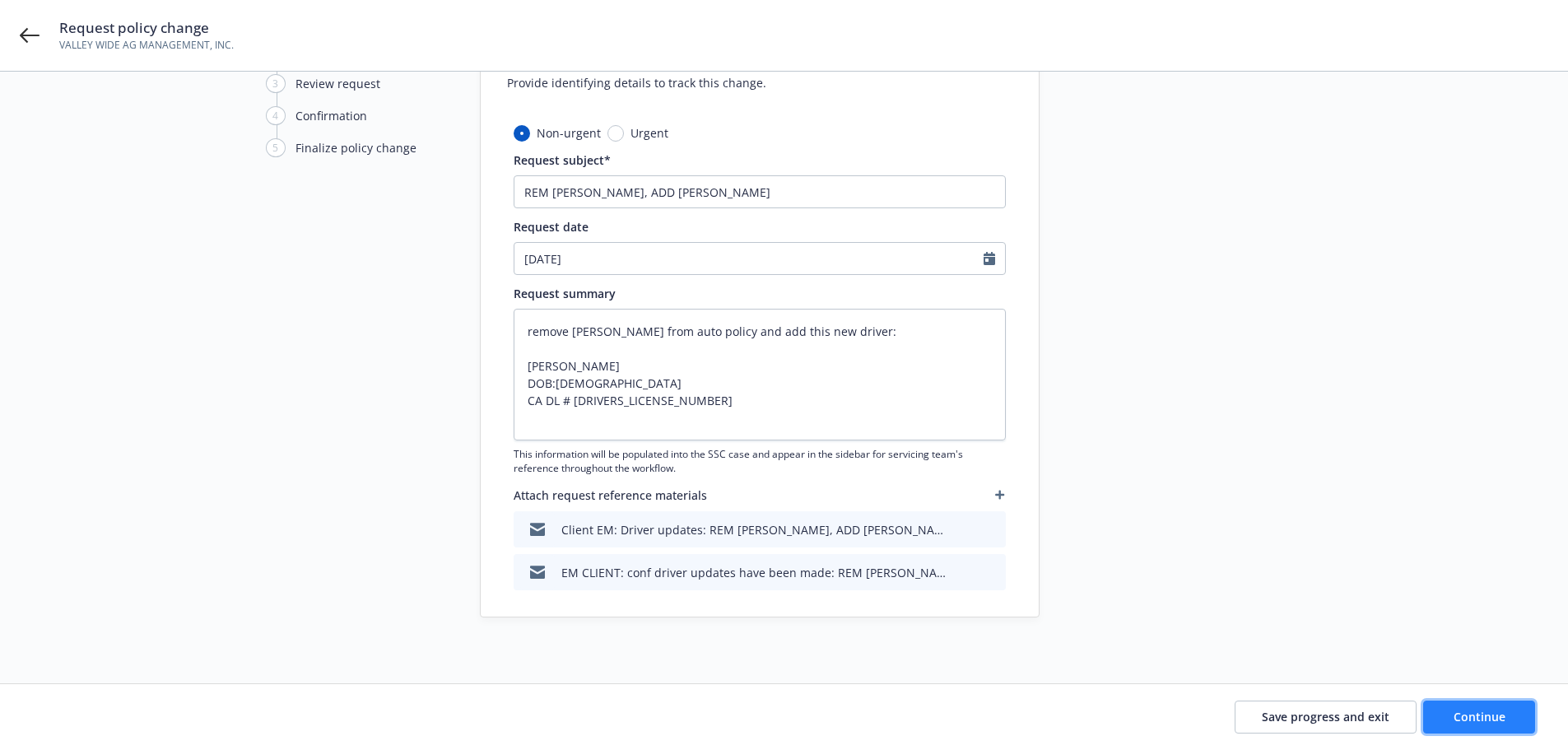
click at [1461, 718] on span "Continue" at bounding box center [1479, 716] width 52 height 16
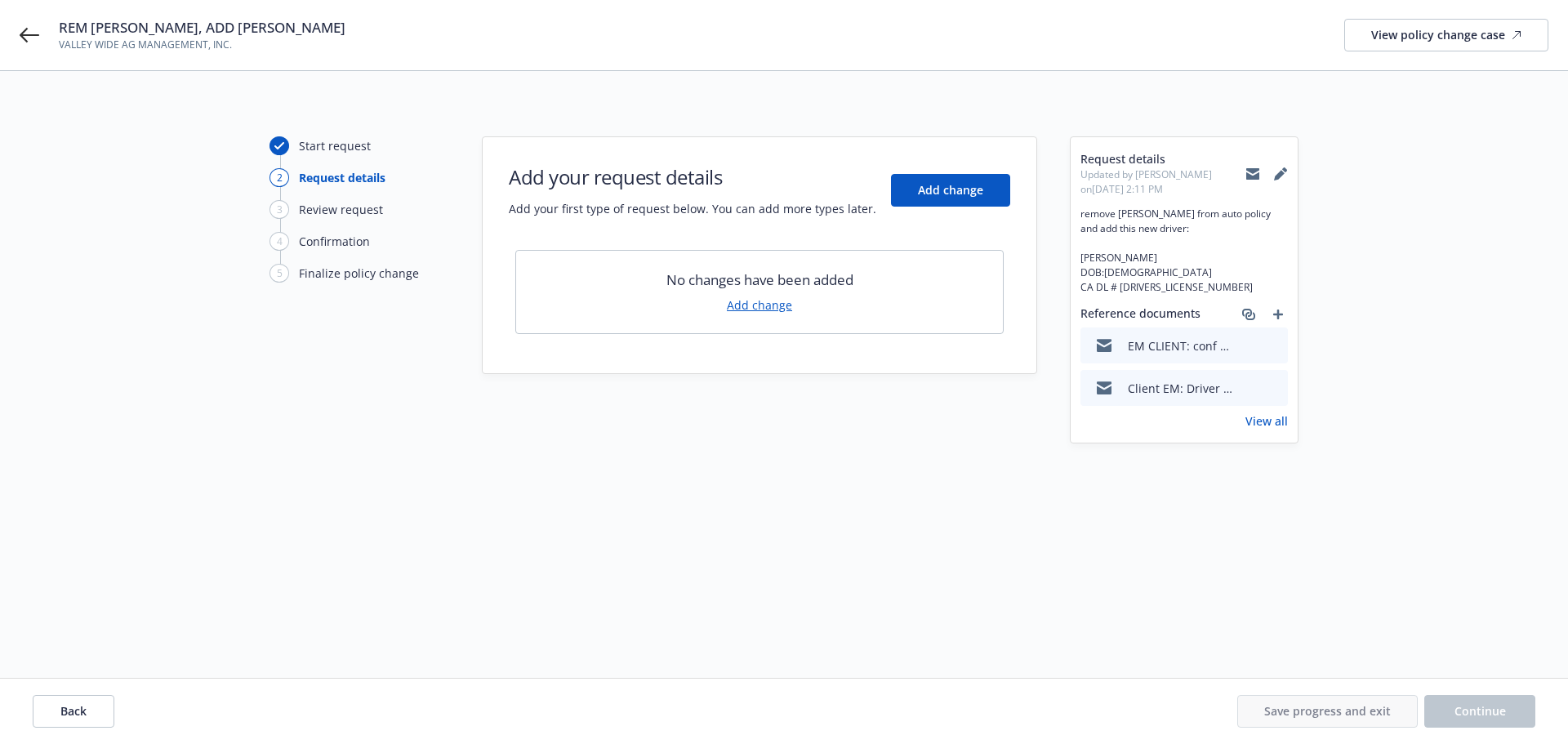
click at [753, 310] on link "Add change" at bounding box center [759, 304] width 65 height 17
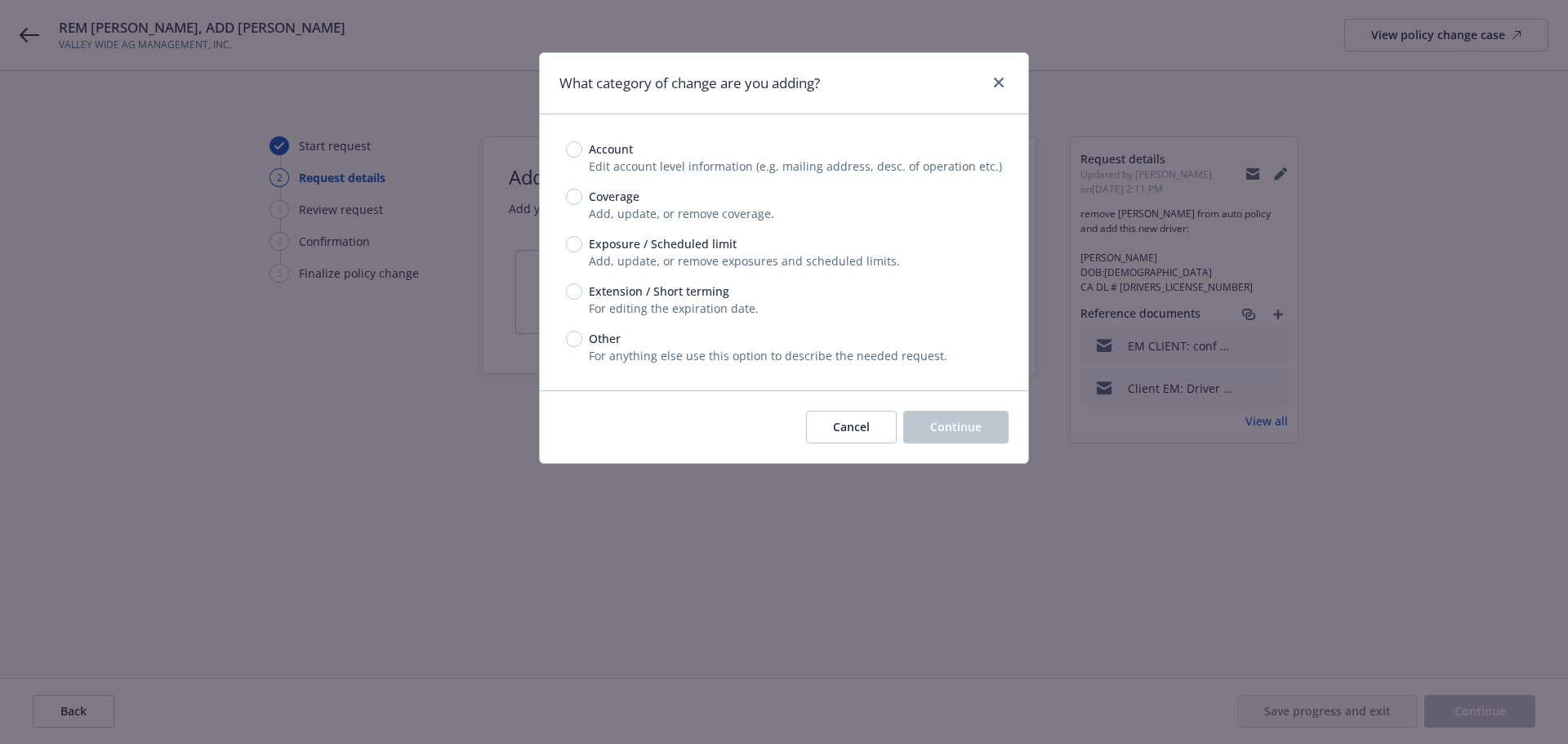
click at [582, 235] on span "Exposure / Scheduled limit" at bounding box center [659, 243] width 154 height 17
click at [582, 236] on input "Exposure / Scheduled limit" at bounding box center [573, 244] width 17 height 17
click at [946, 432] on span "Continue" at bounding box center [956, 427] width 51 height 16
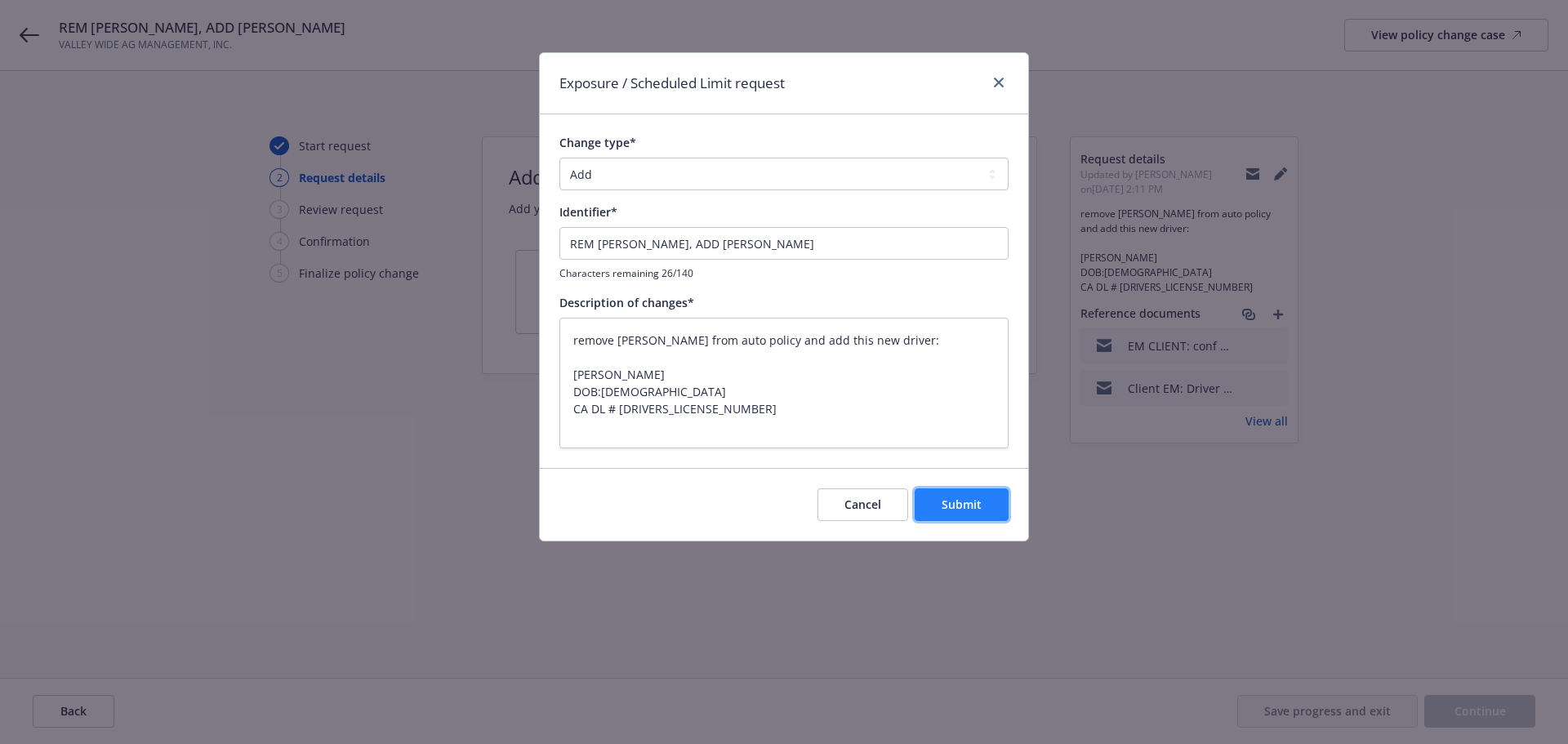
click at [966, 503] on span "Submit" at bounding box center [961, 504] width 40 height 16
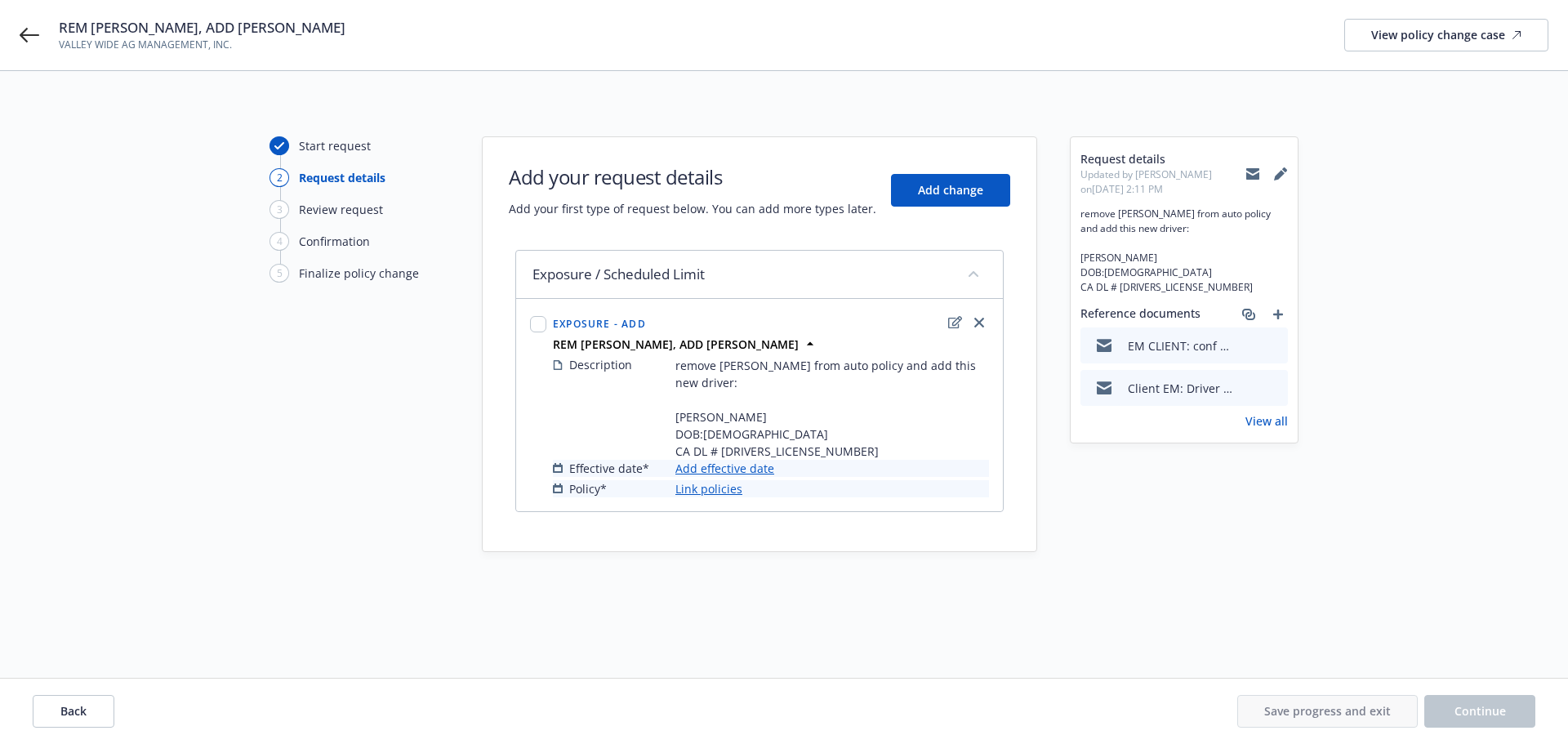
click at [758, 471] on link "Add effective date" at bounding box center [725, 467] width 99 height 17
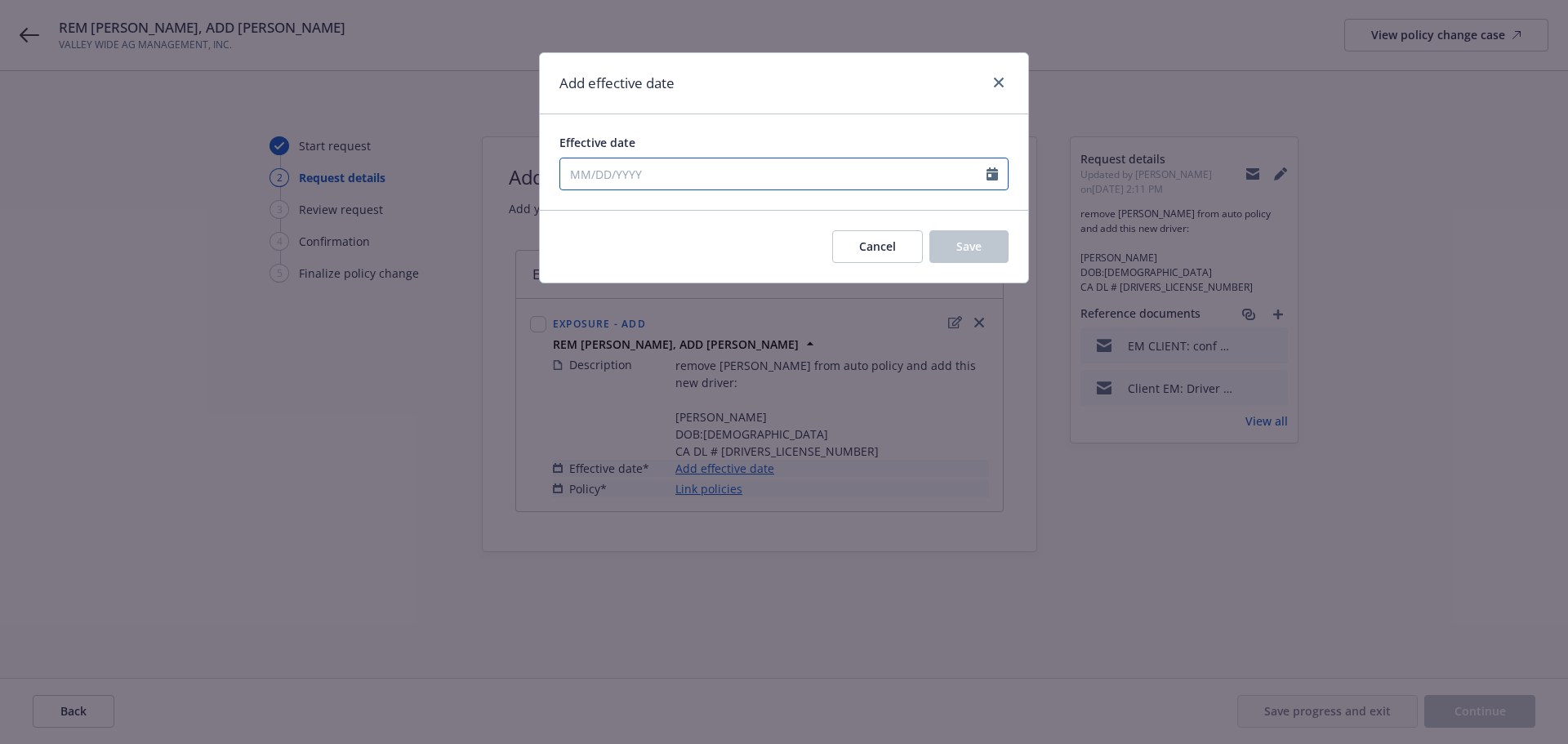
click at [721, 167] on input "Effective date" at bounding box center [773, 173] width 426 height 31
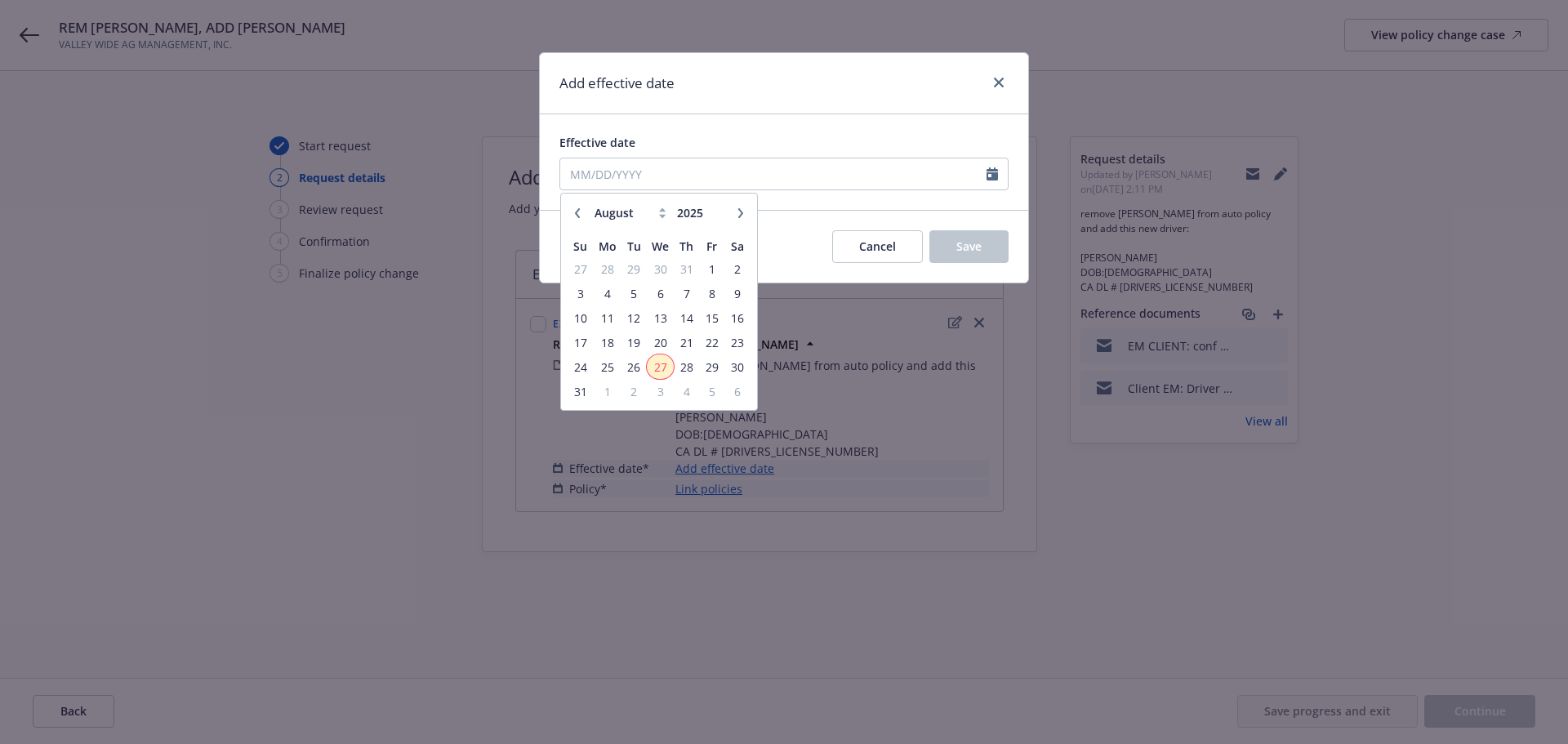
click at [655, 368] on span "27" at bounding box center [660, 367] width 24 height 21
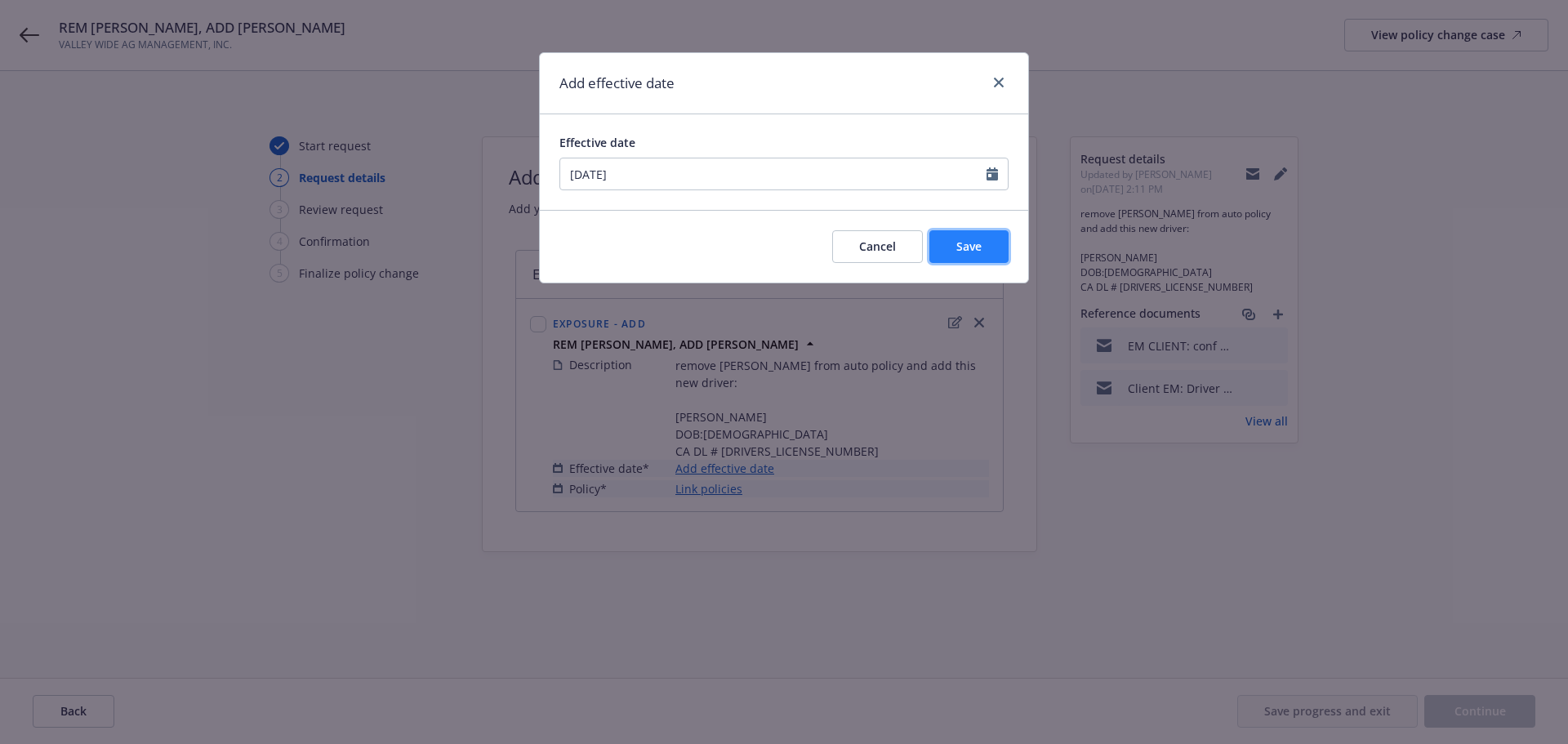
click at [944, 243] on button "Save" at bounding box center [969, 246] width 79 height 33
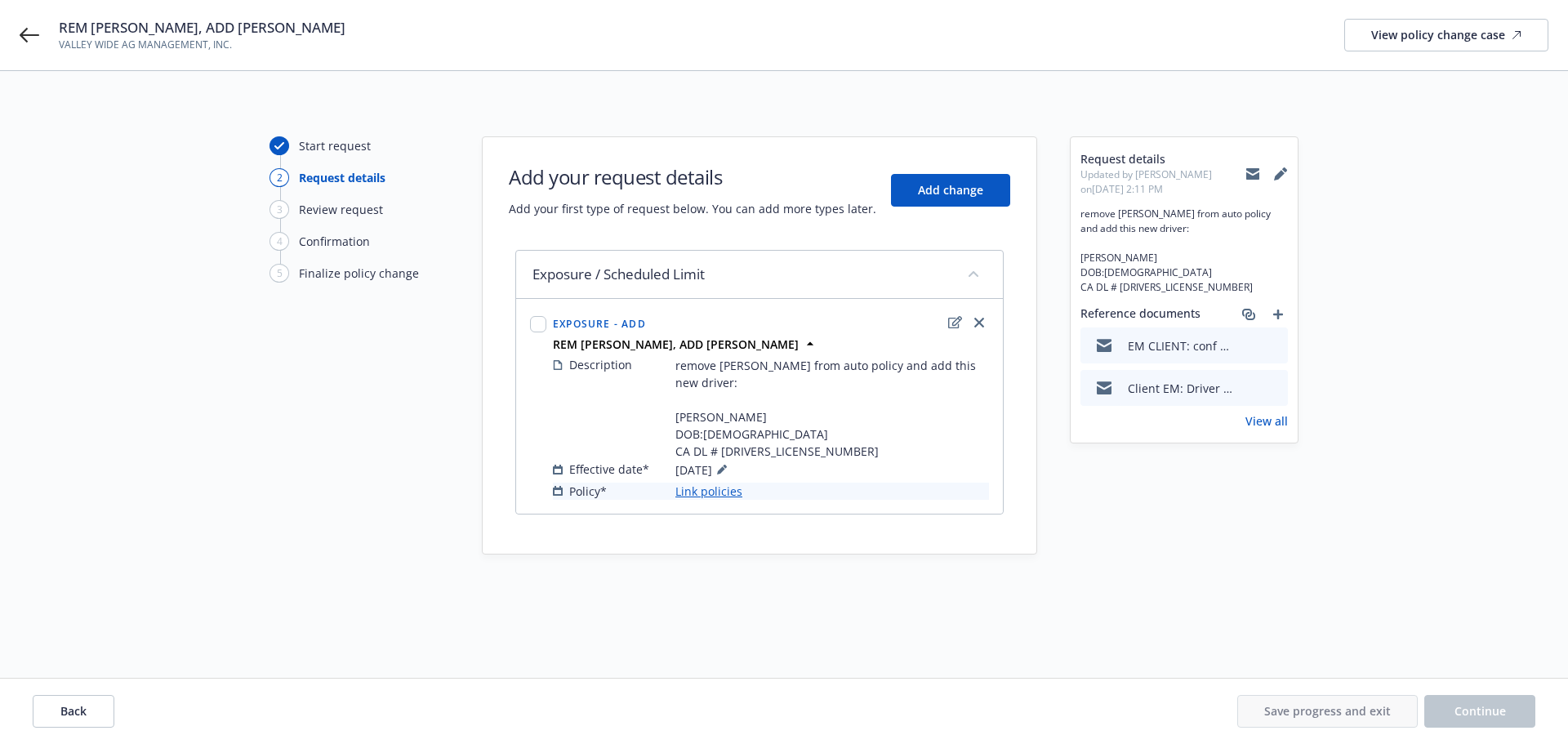
click at [697, 494] on link "Link policies" at bounding box center [709, 490] width 67 height 17
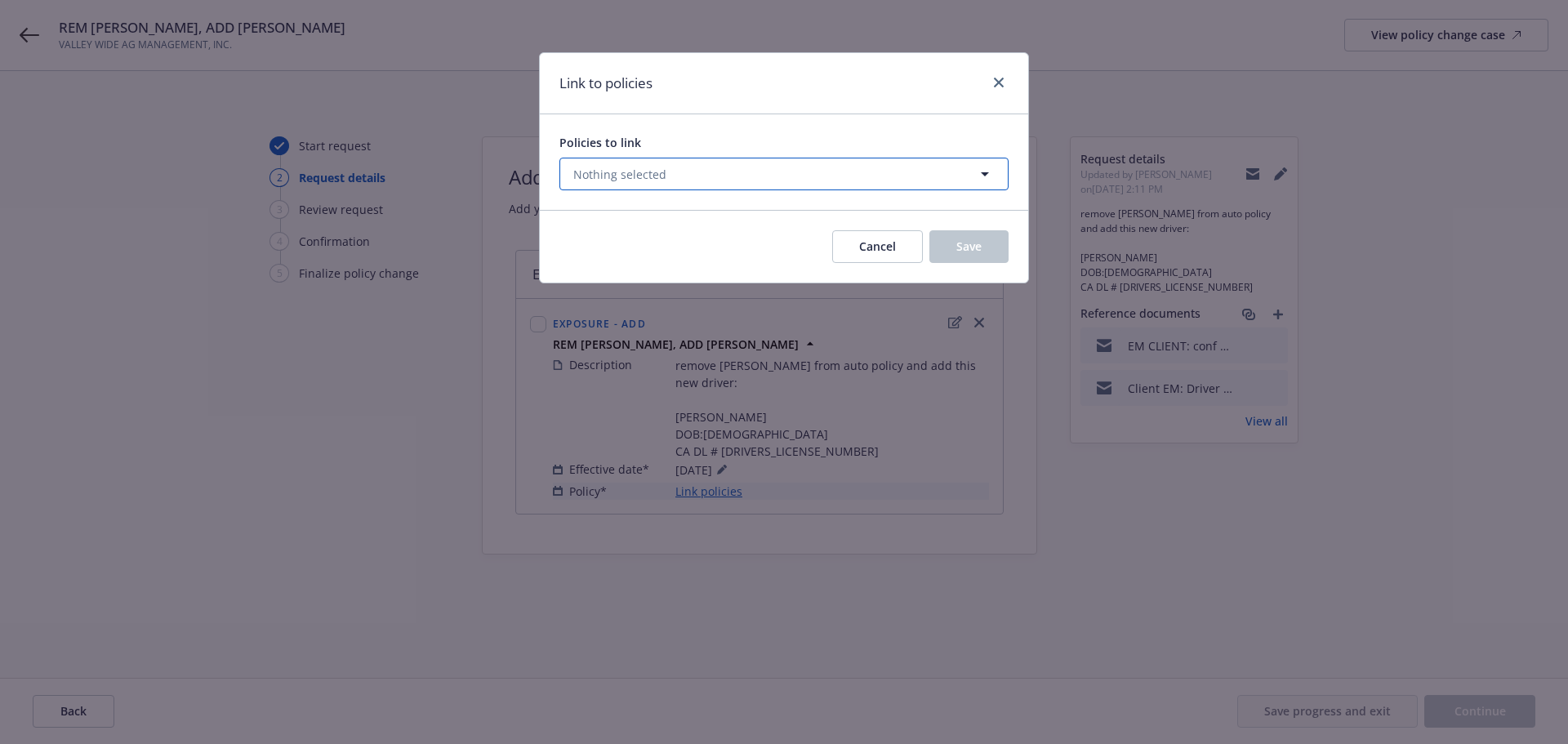
click at [665, 181] on button "Nothing selected" at bounding box center [784, 173] width 449 height 33
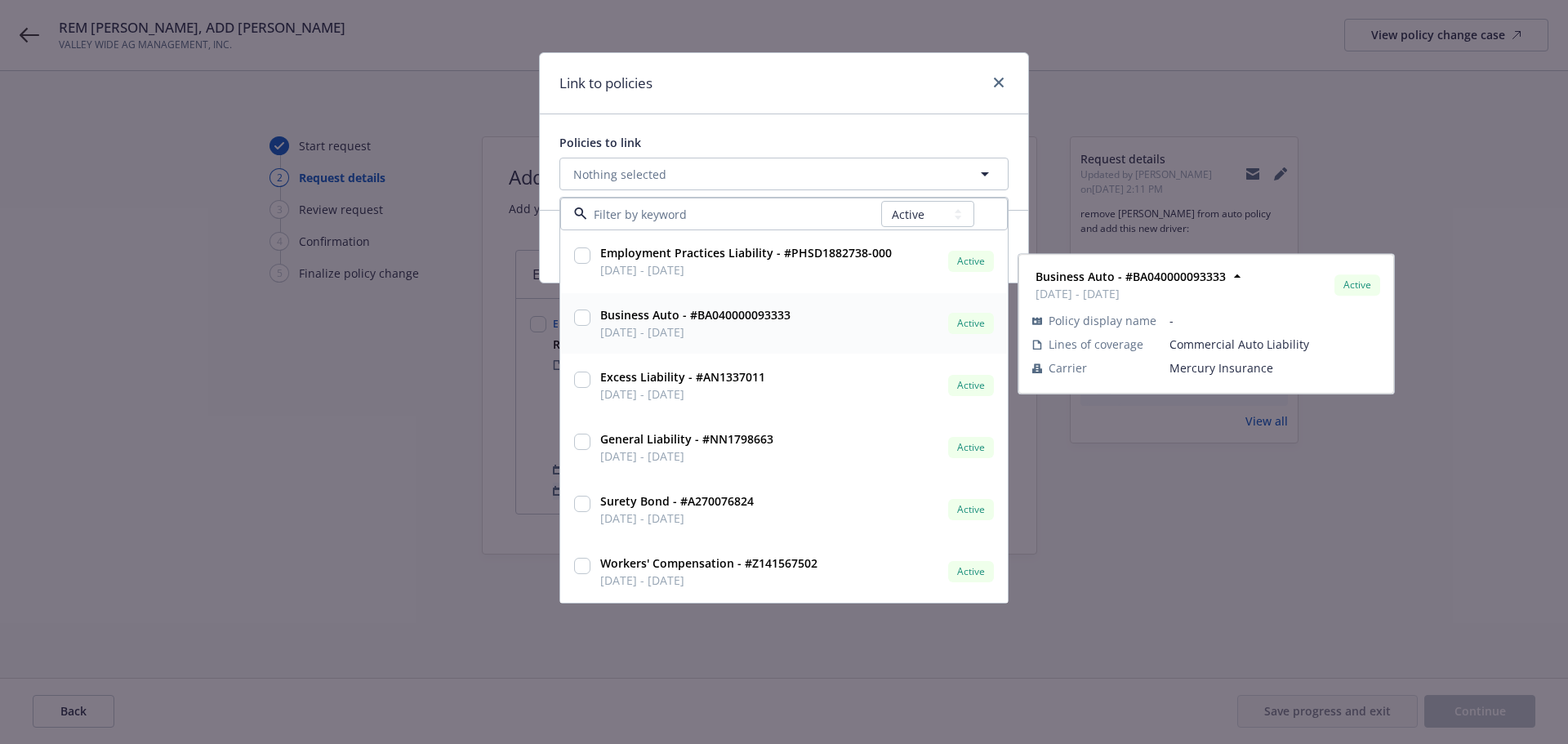
click at [595, 317] on div "Business Auto - #BA040000093333 04/04/2025 - 04/04/2026" at bounding box center [694, 322] width 200 height 41
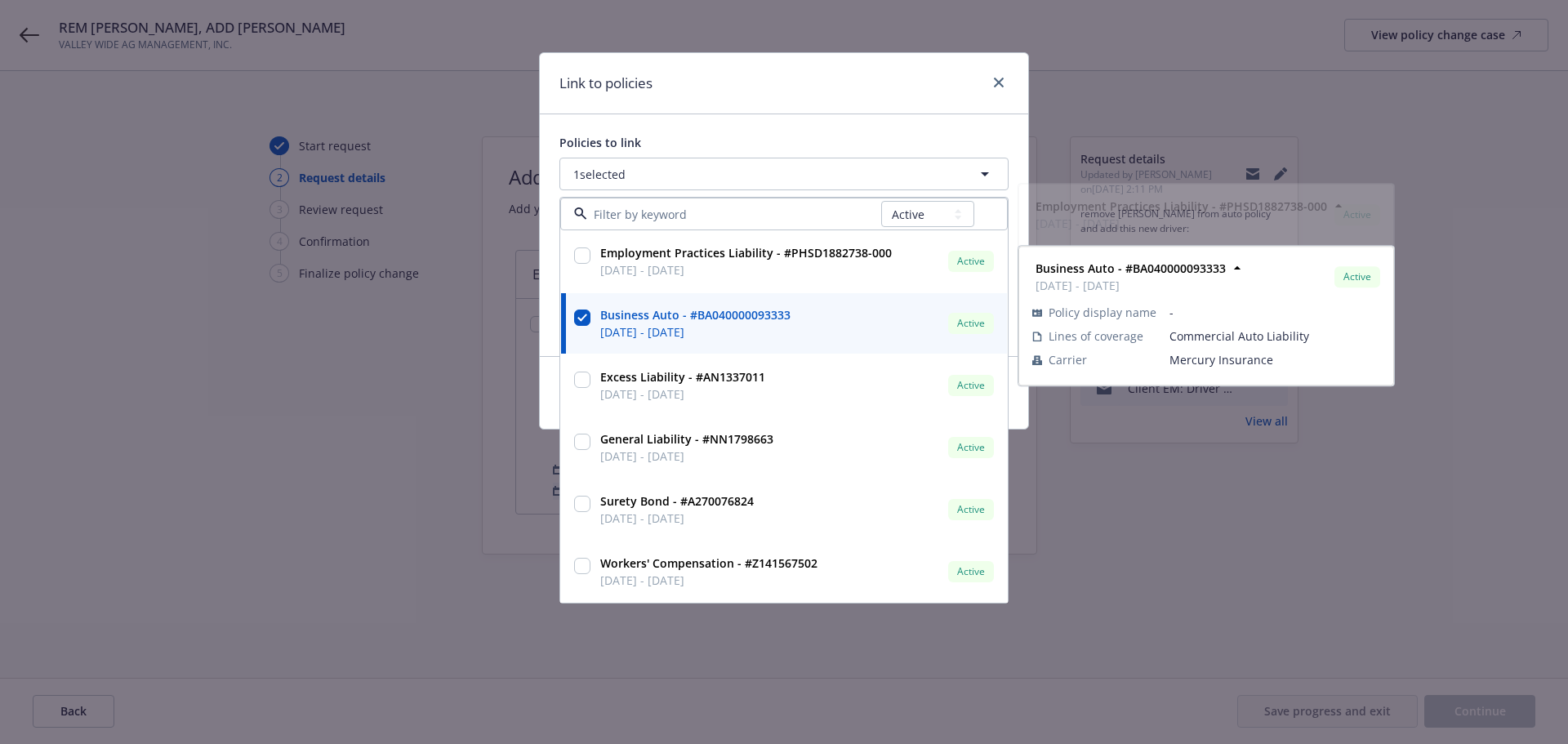
click at [731, 44] on div "Link to policies Policies to link 1 selected All Active Upcoming Expired Cancel…" at bounding box center [784, 372] width 1568 height 744
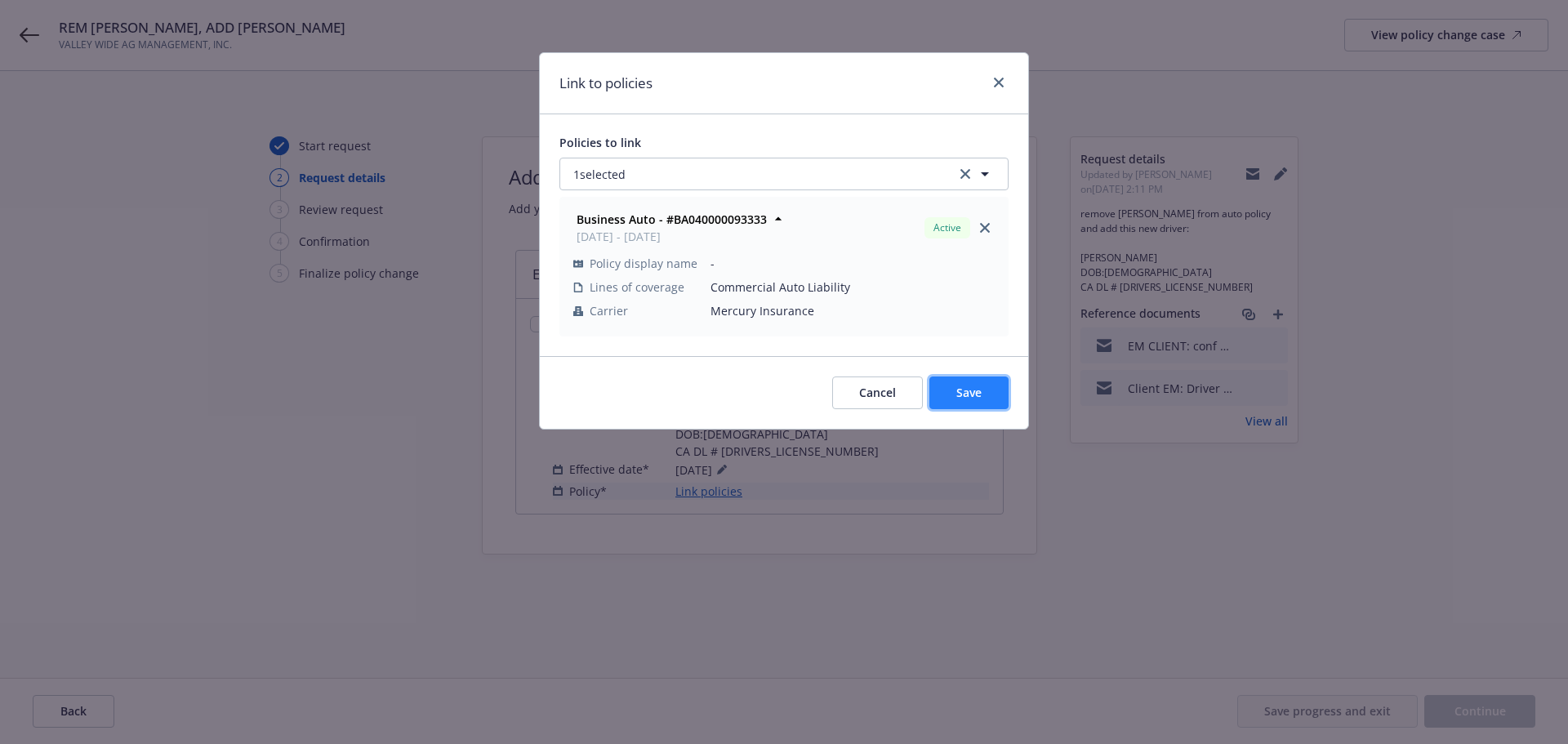
click at [970, 396] on span "Save" at bounding box center [969, 392] width 26 height 16
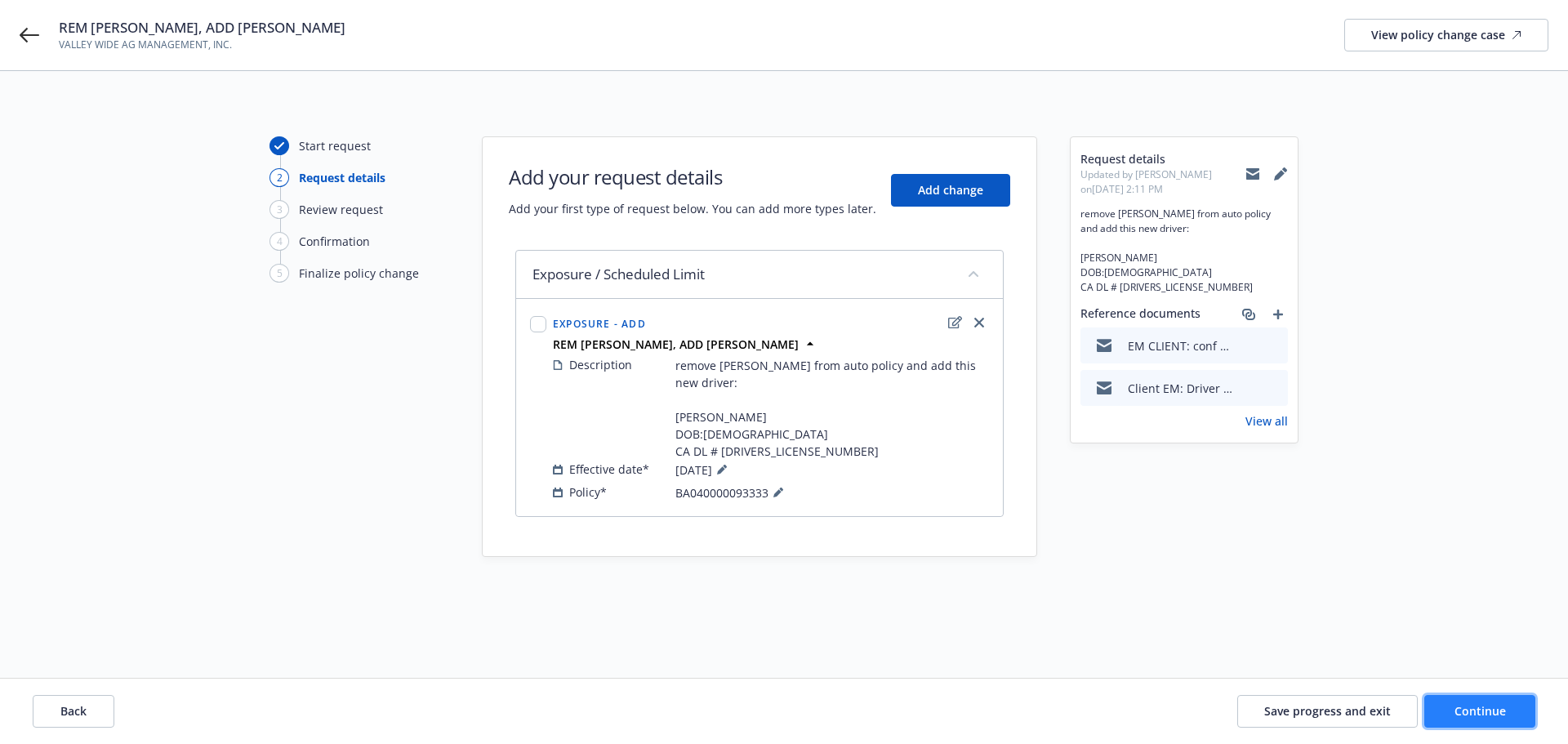
click at [1481, 699] on button "Continue" at bounding box center [1480, 710] width 111 height 33
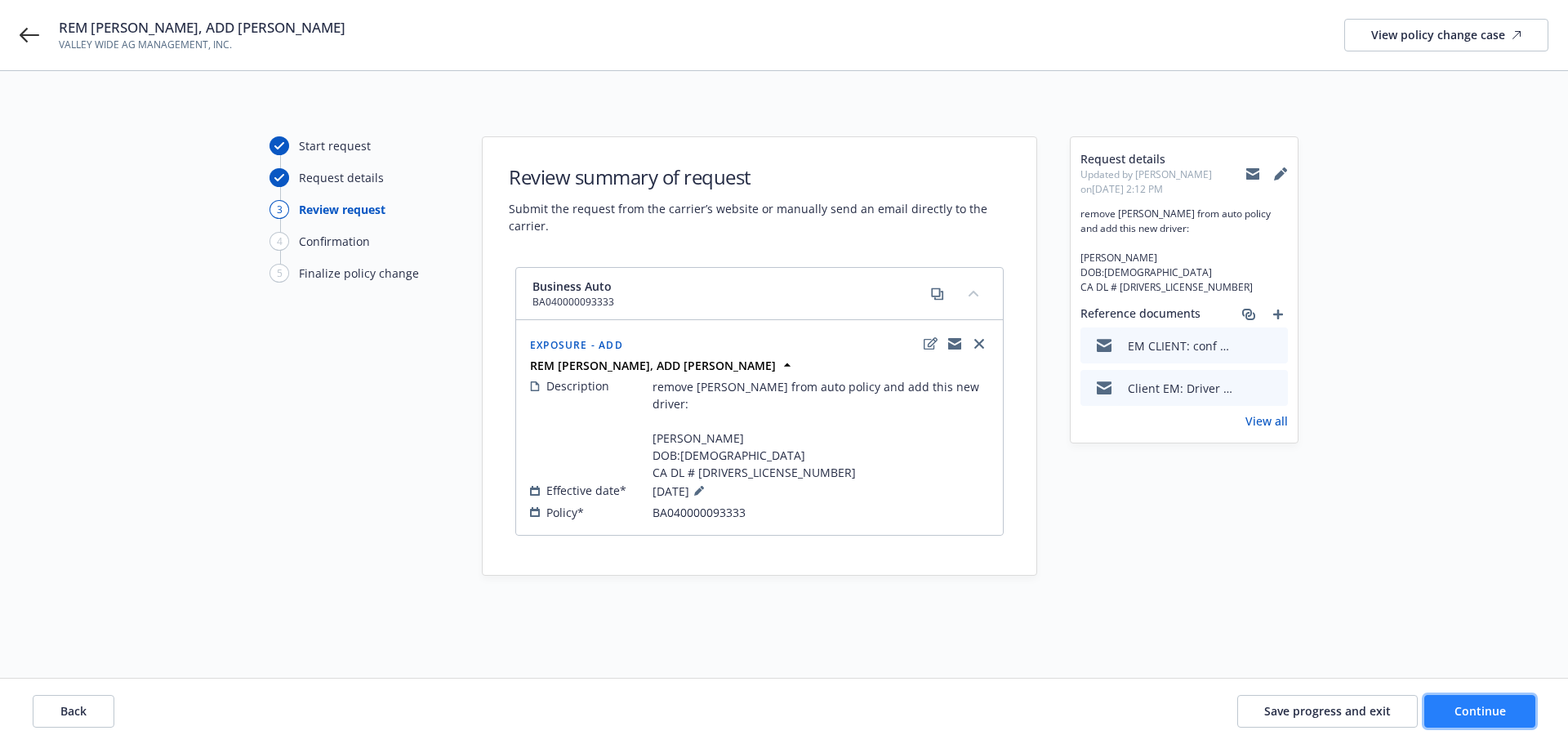
click at [1466, 707] on span "Continue" at bounding box center [1480, 710] width 51 height 16
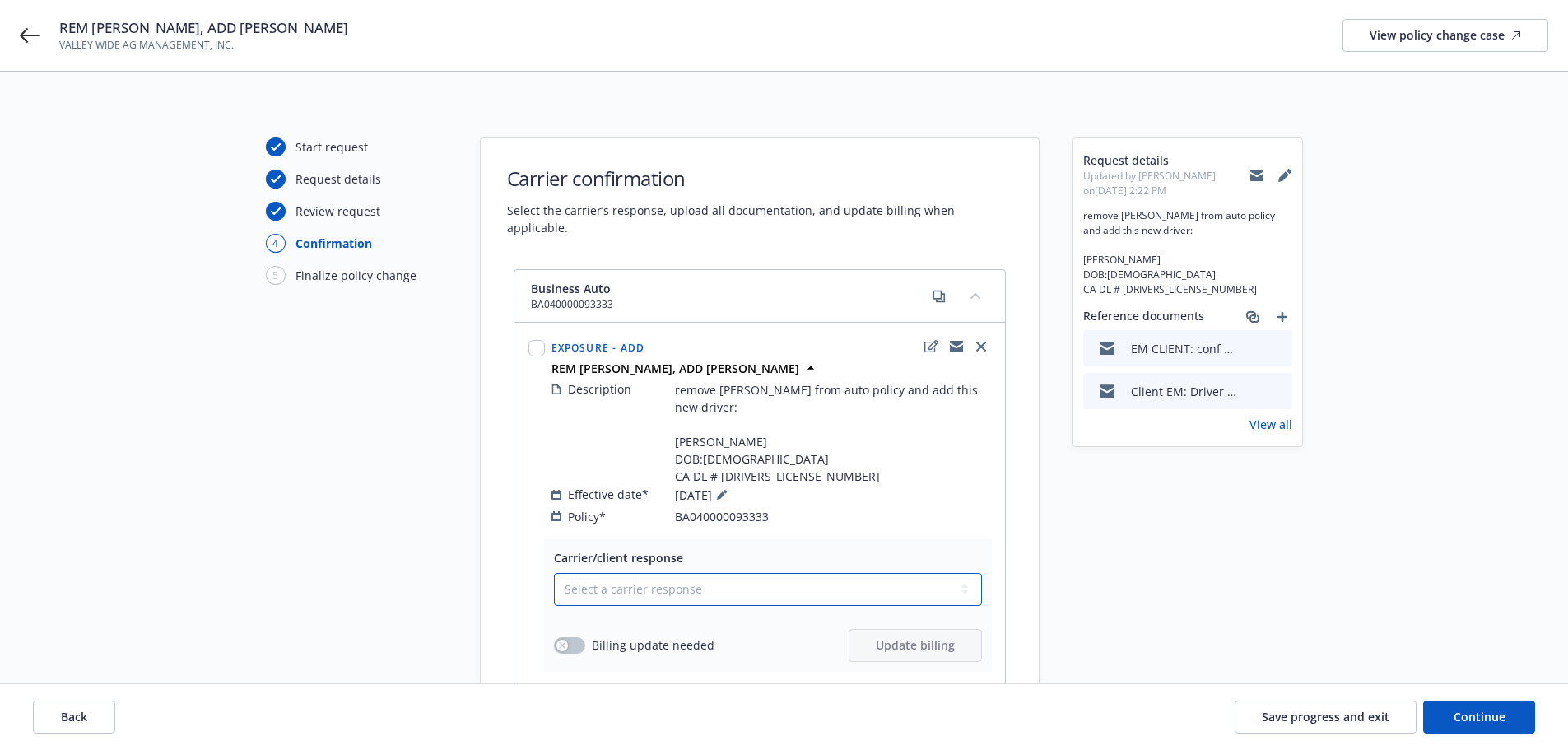
click at [603, 577] on select "Select a carrier response Accepted Accepted with revision No endorsement needed…" at bounding box center [768, 589] width 428 height 33
click at [554, 573] on select "Select a carrier response Accepted Accepted with revision No endorsement needed…" at bounding box center [768, 589] width 428 height 33
click at [577, 636] on button "button" at bounding box center [569, 644] width 31 height 17
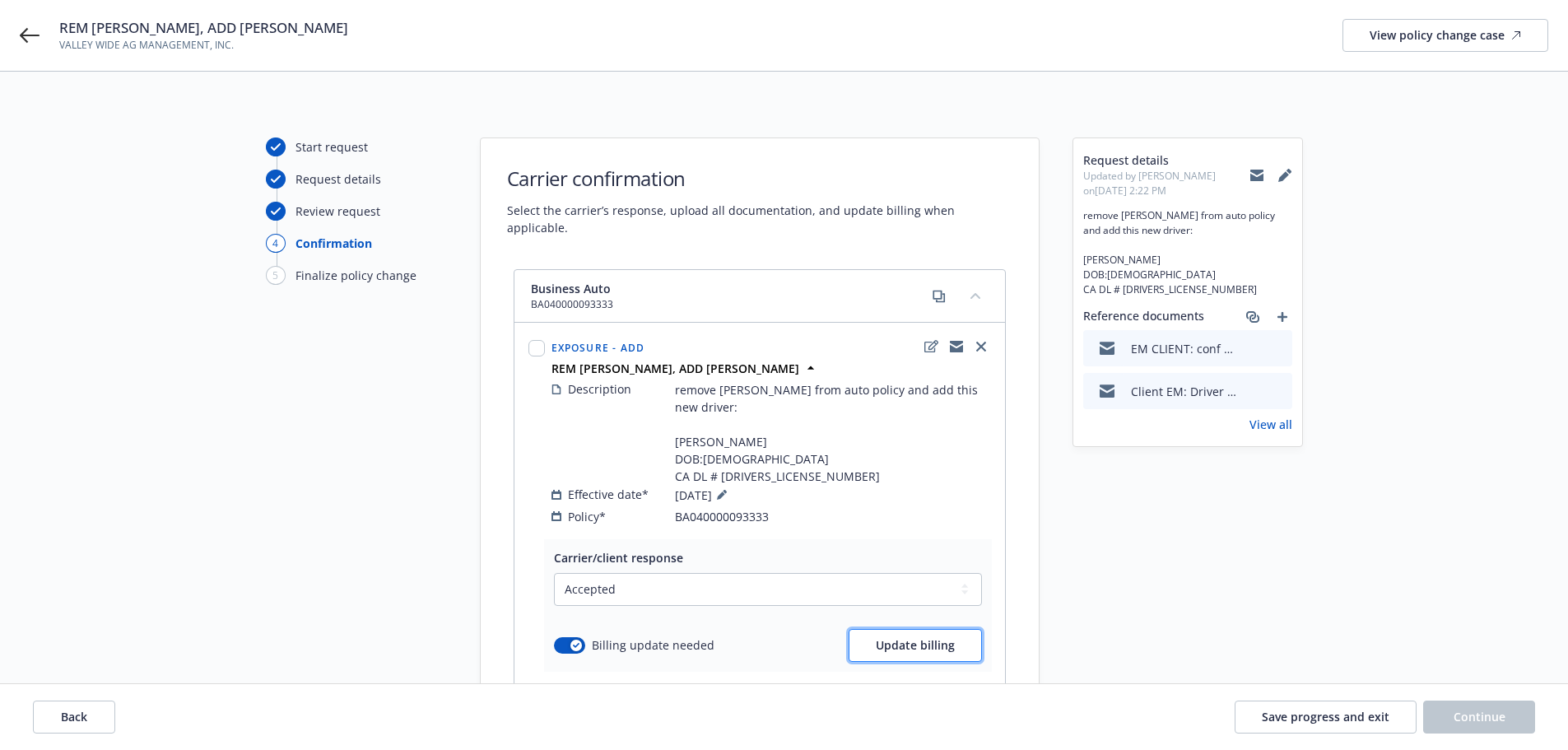
click at [892, 636] on span "Update billing" at bounding box center [915, 644] width 79 height 16
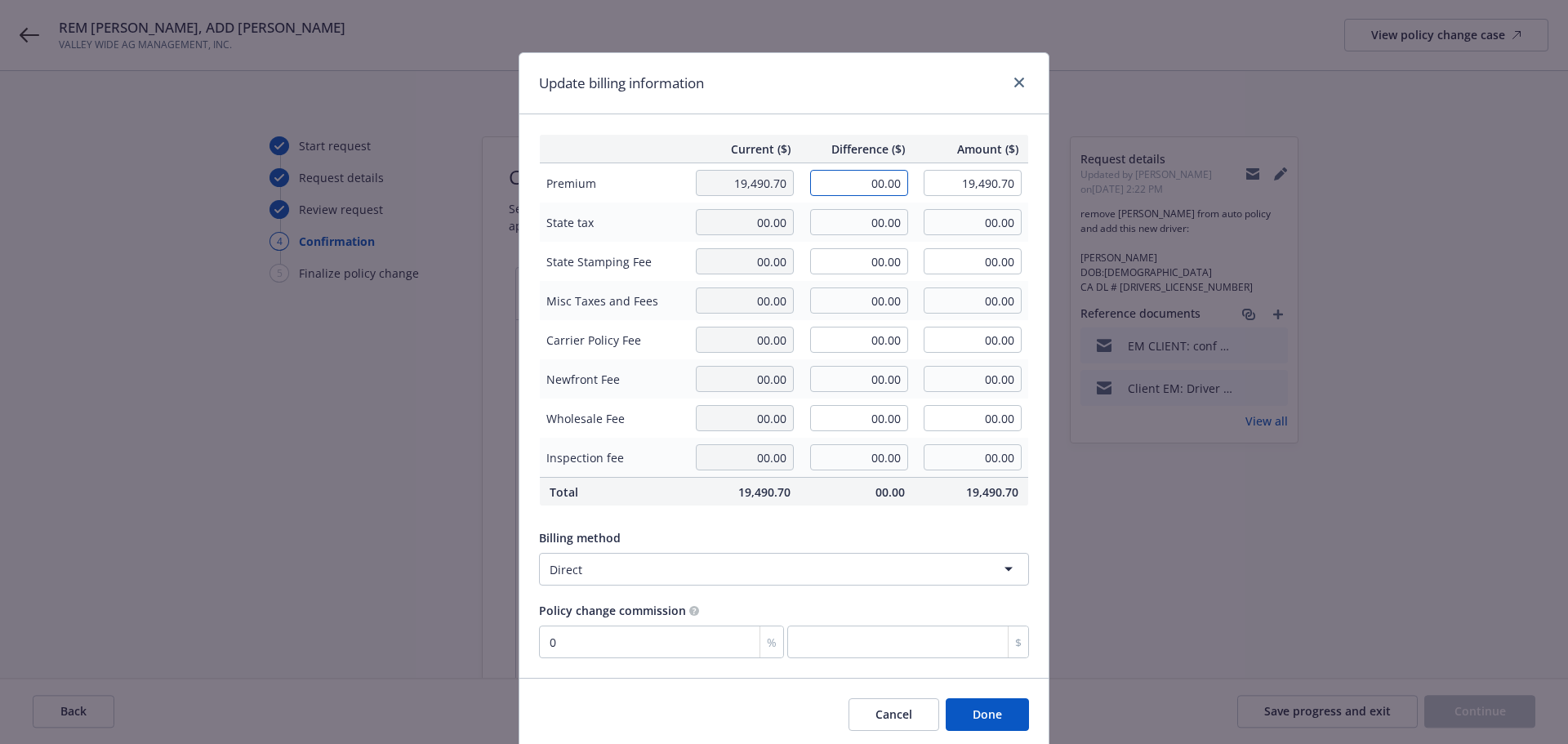
click at [820, 194] on input "00.00" at bounding box center [858, 183] width 98 height 26
click at [772, 538] on div "Billing method" at bounding box center [784, 537] width 490 height 17
click at [981, 719] on button "Done" at bounding box center [988, 713] width 83 height 33
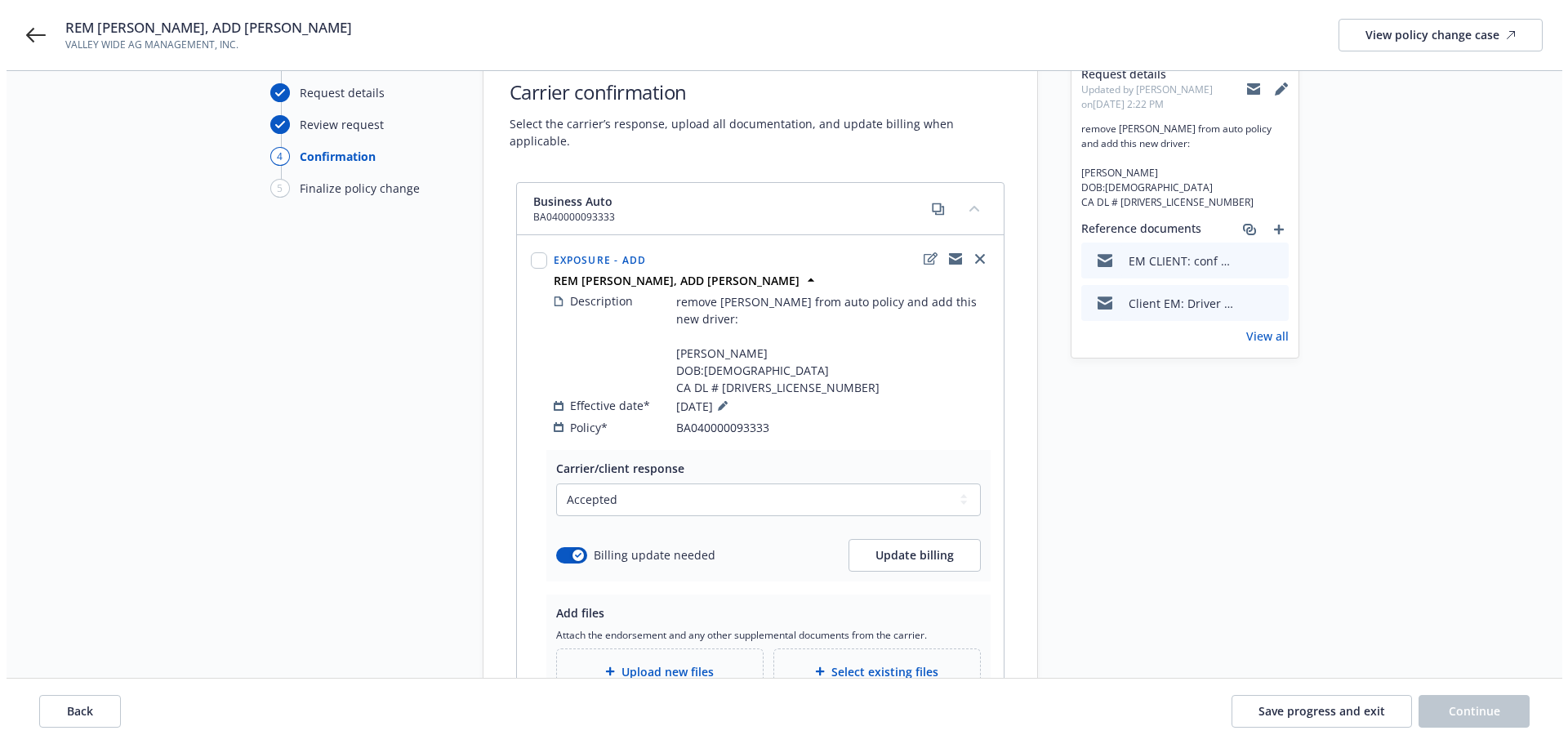
scroll to position [260, 0]
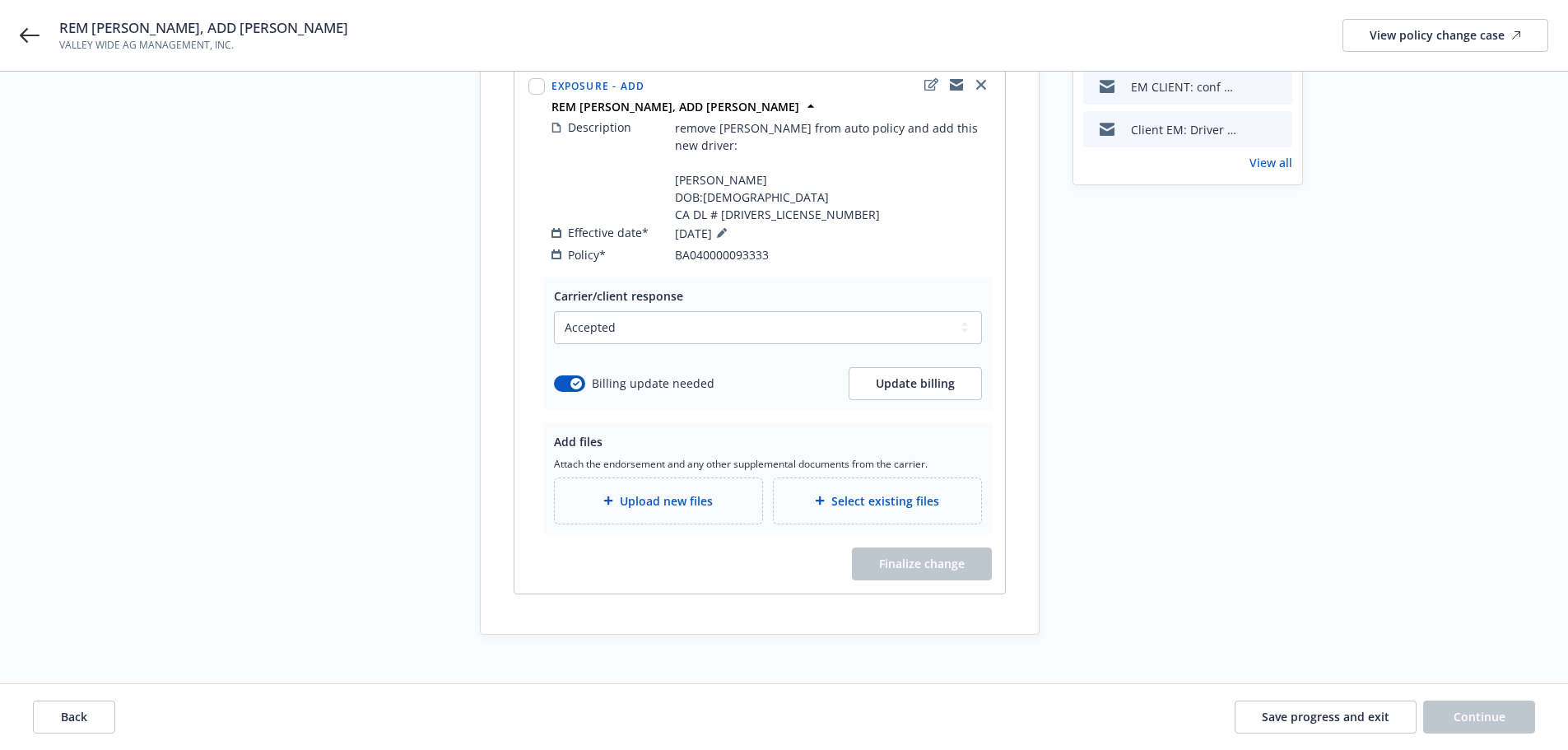
click at [683, 493] on div "Upload new files" at bounding box center [658, 500] width 207 height 45
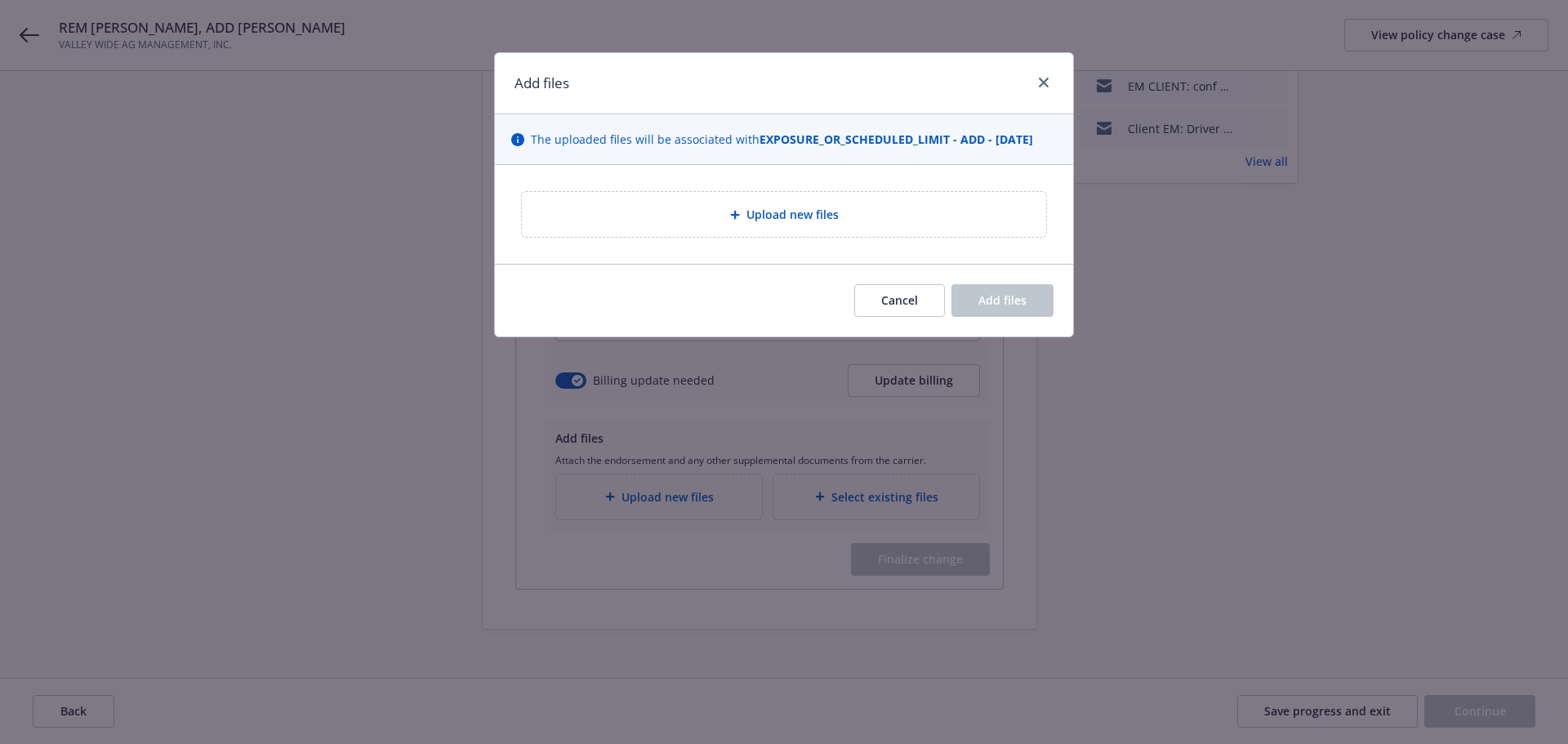
click at [745, 216] on div at bounding box center [739, 214] width 17 height 10
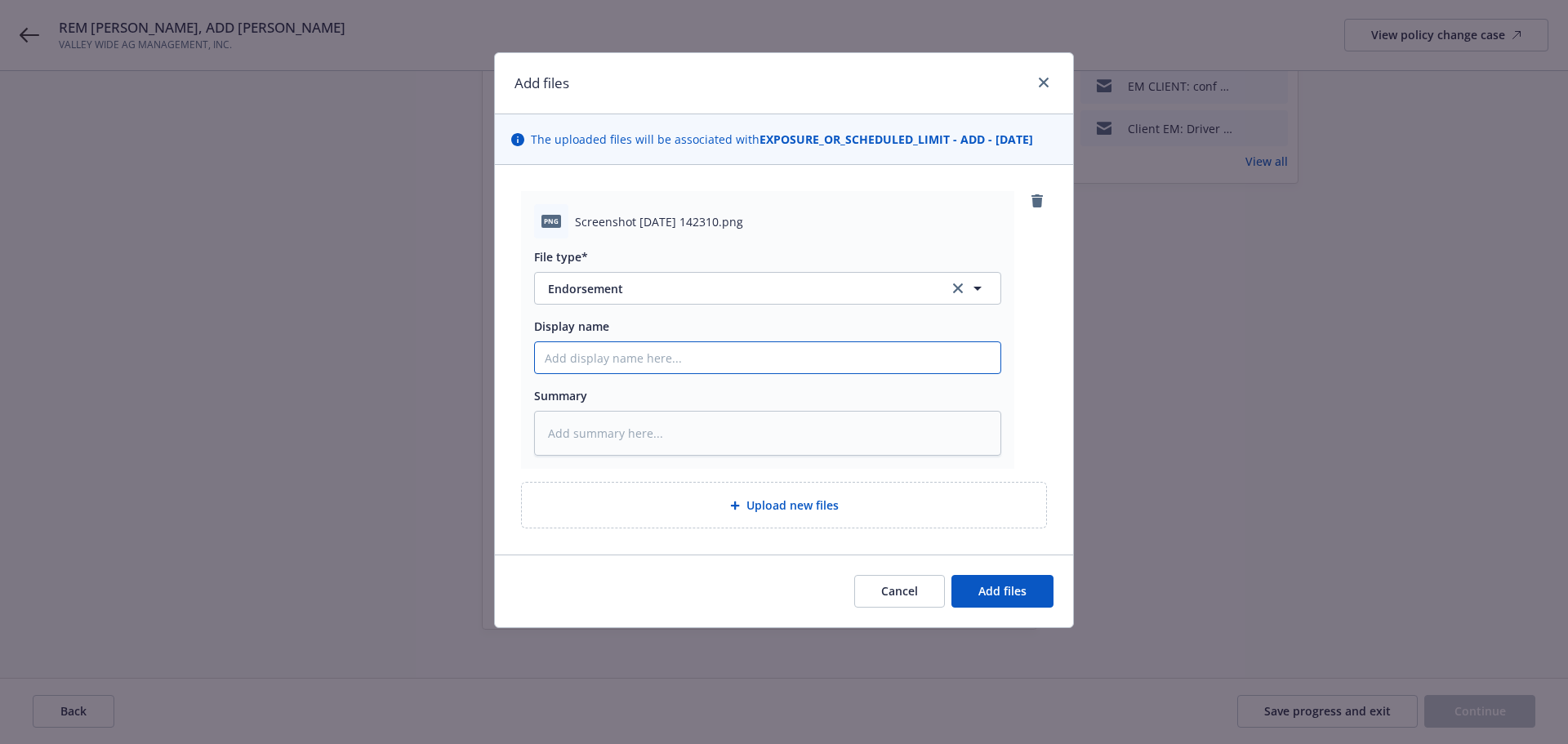
click at [639, 362] on input "Display name" at bounding box center [767, 357] width 466 height 31
click at [1016, 599] on span "Add files" at bounding box center [1002, 591] width 48 height 16
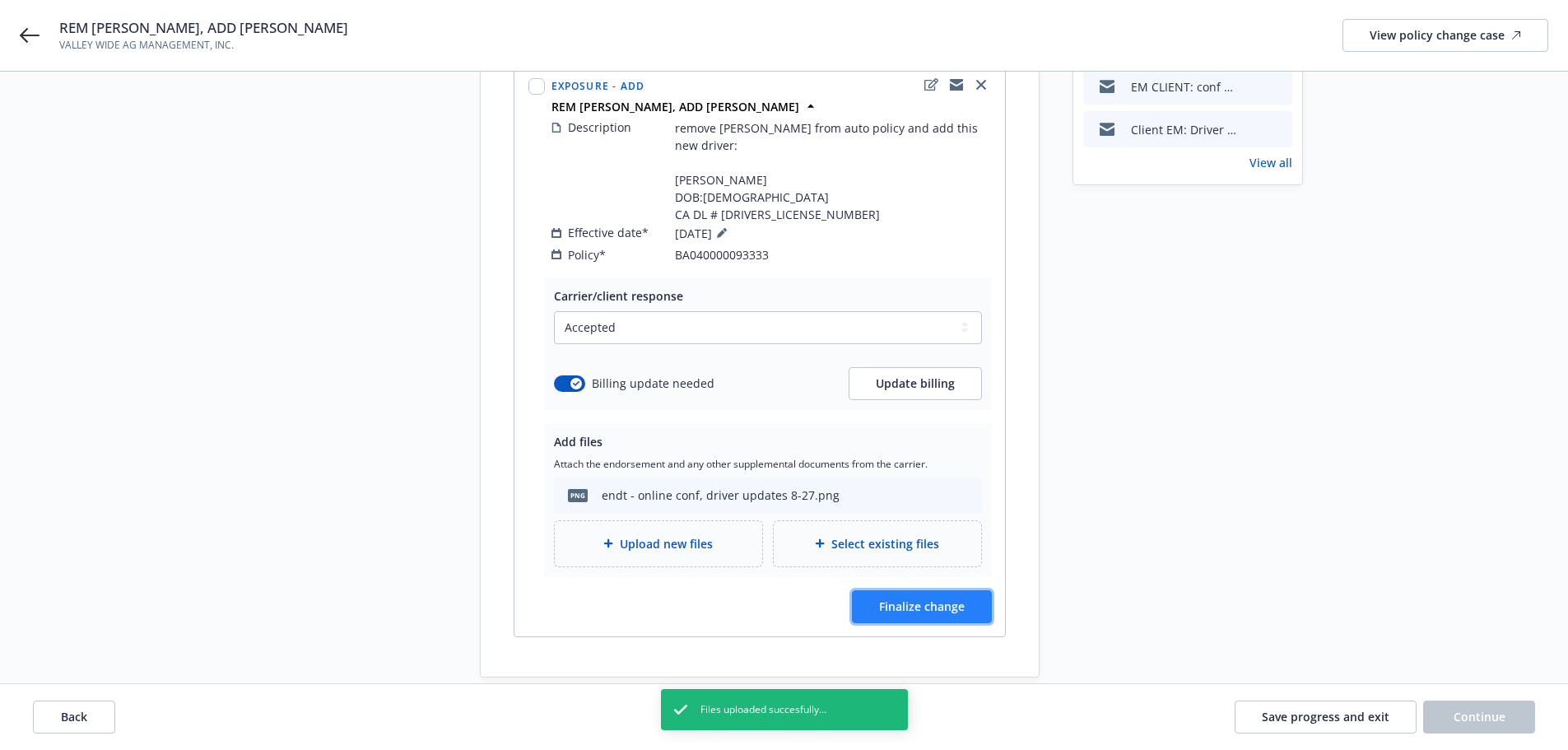
click at [893, 599] on span "Finalize change" at bounding box center [921, 607] width 86 height 16
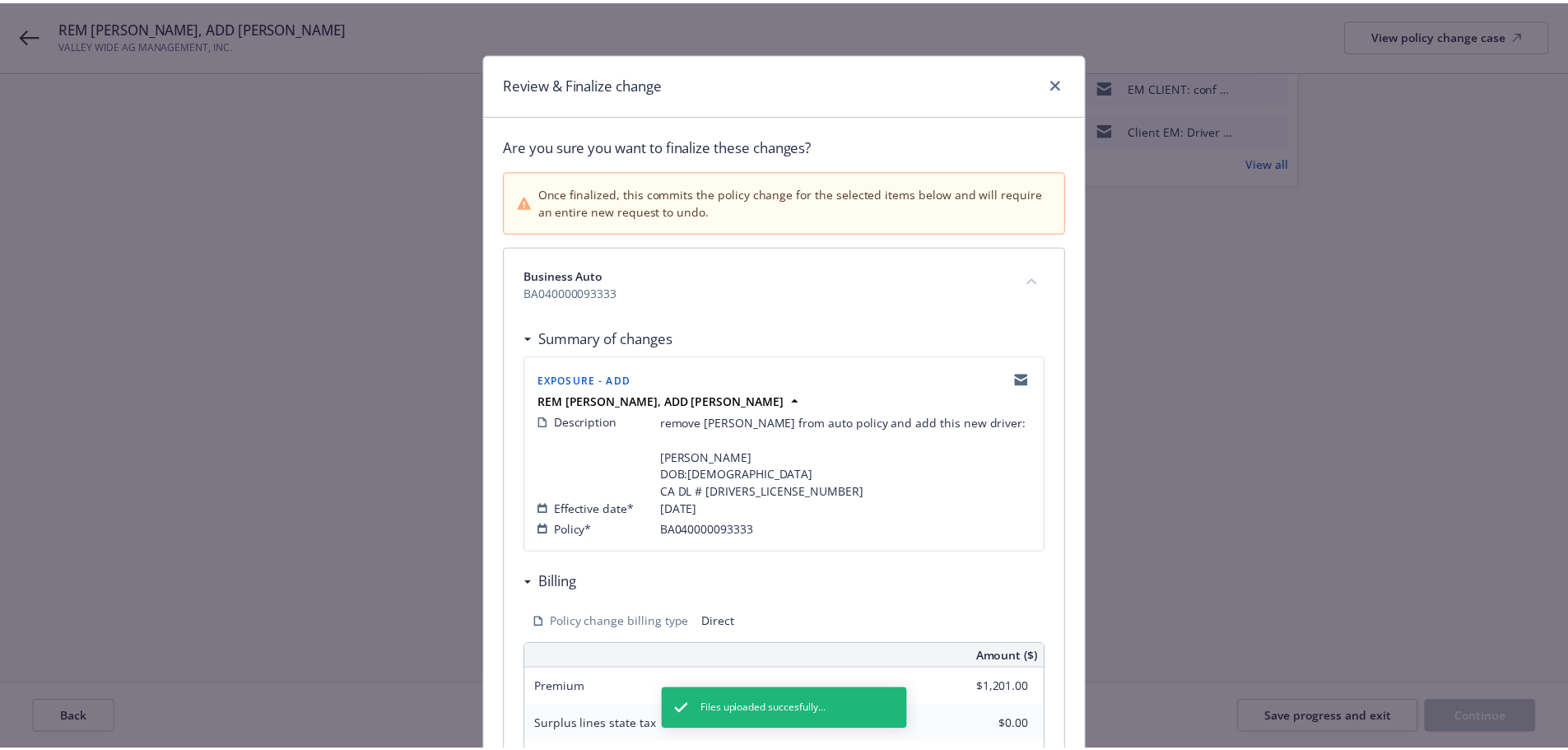
scroll to position [408, 0]
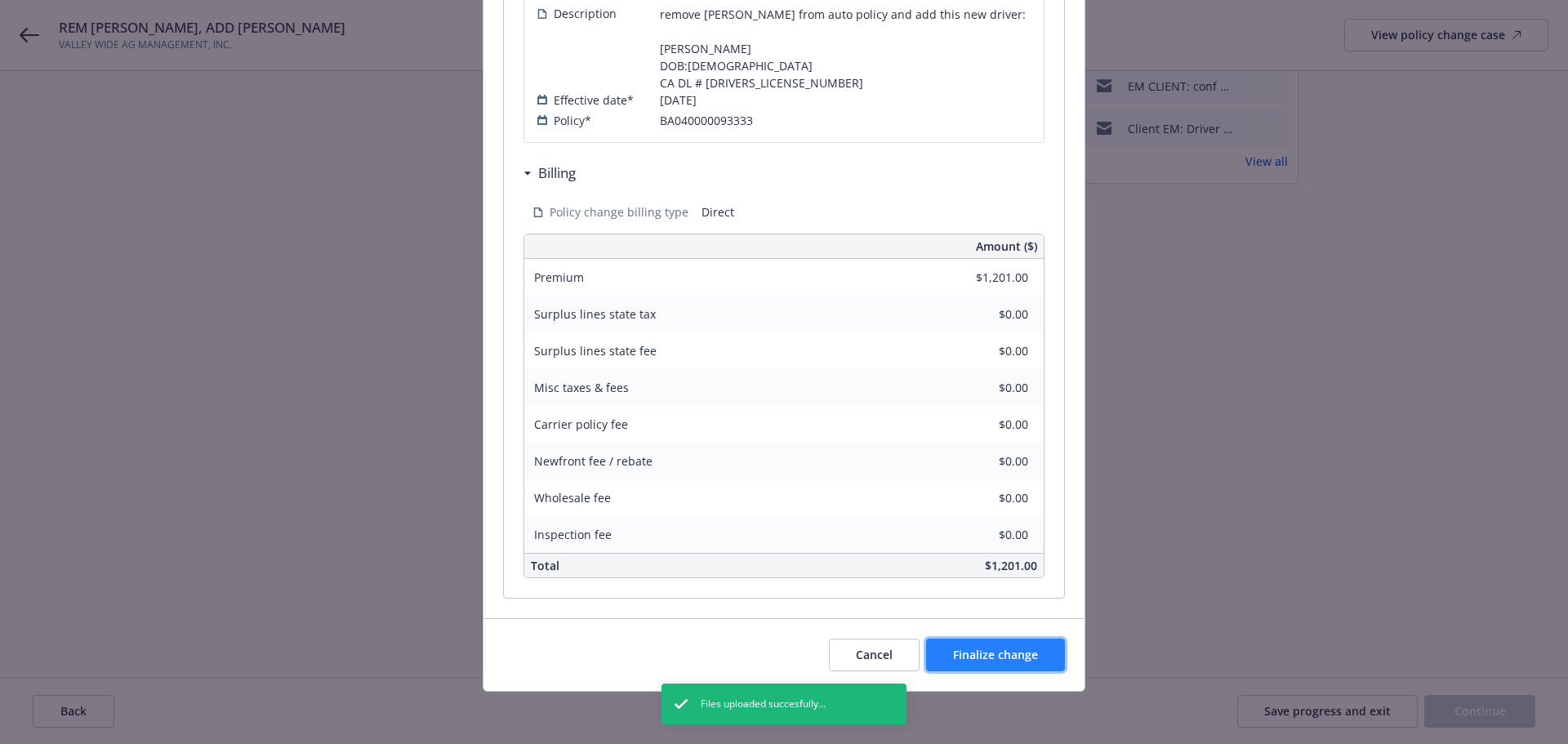
click at [968, 667] on button "Finalize change" at bounding box center [996, 654] width 138 height 33
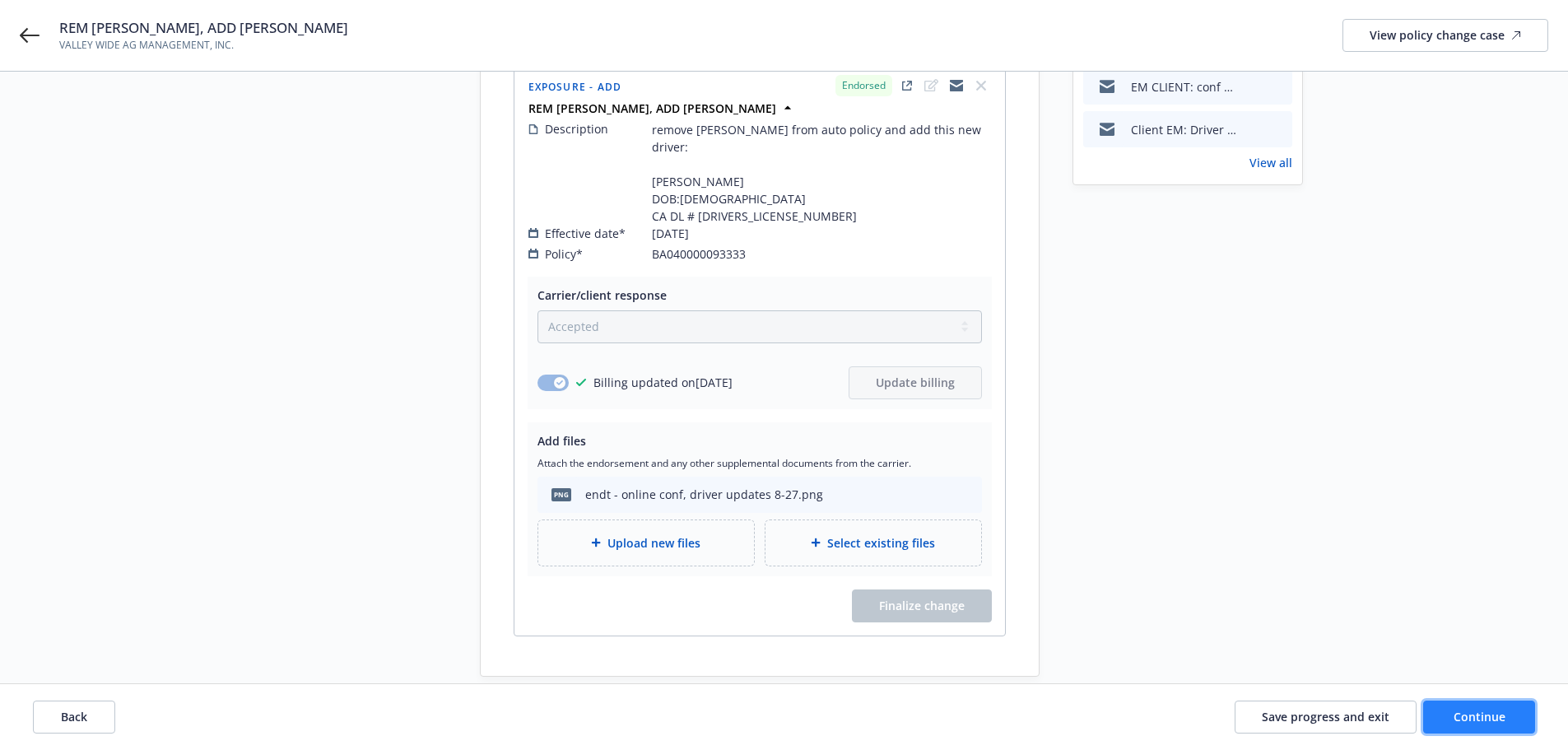
click at [1440, 722] on button "Continue" at bounding box center [1478, 716] width 112 height 33
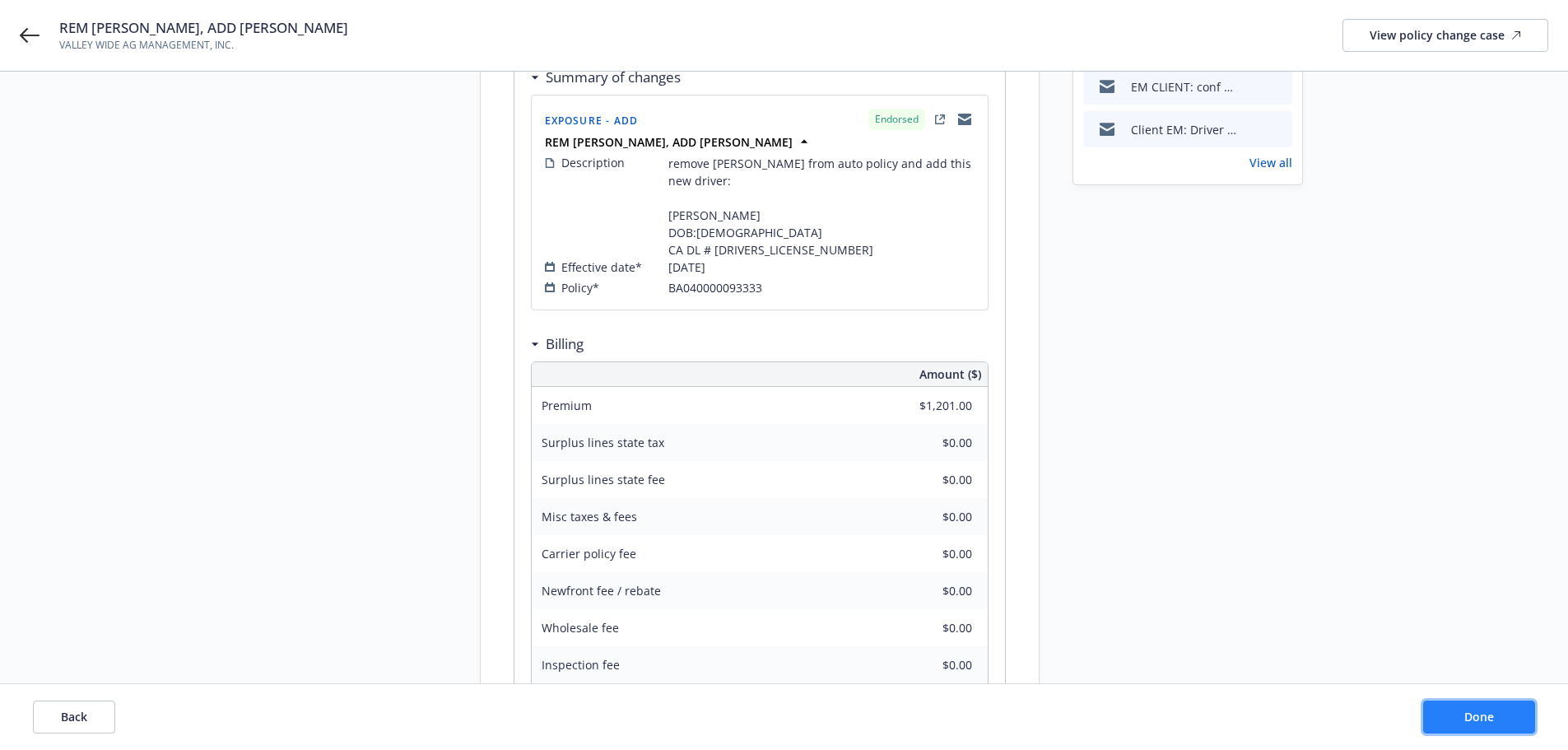
click at [1459, 722] on button "Done" at bounding box center [1478, 716] width 112 height 33
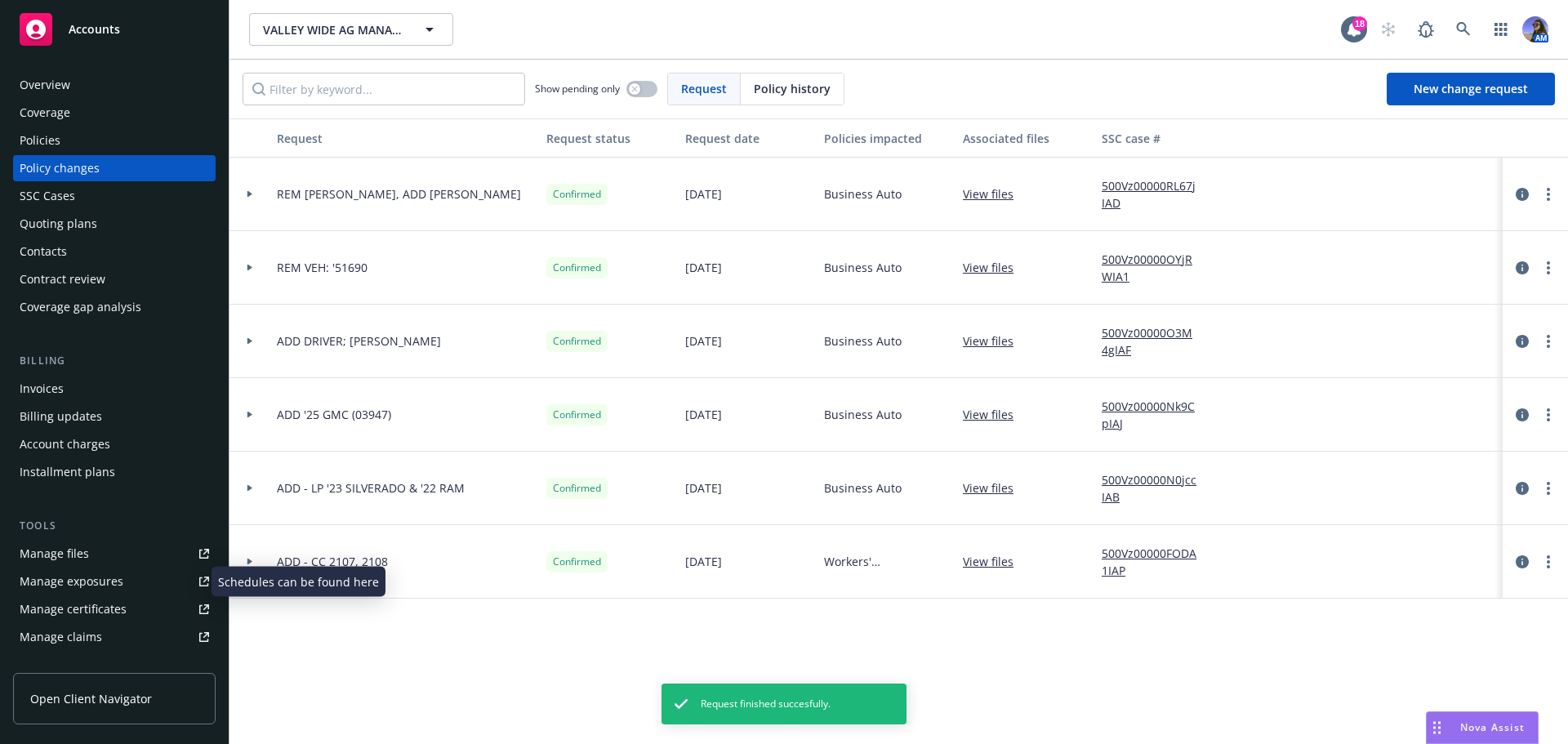
click at [115, 580] on div "Manage exposures" at bounding box center [71, 581] width 104 height 26
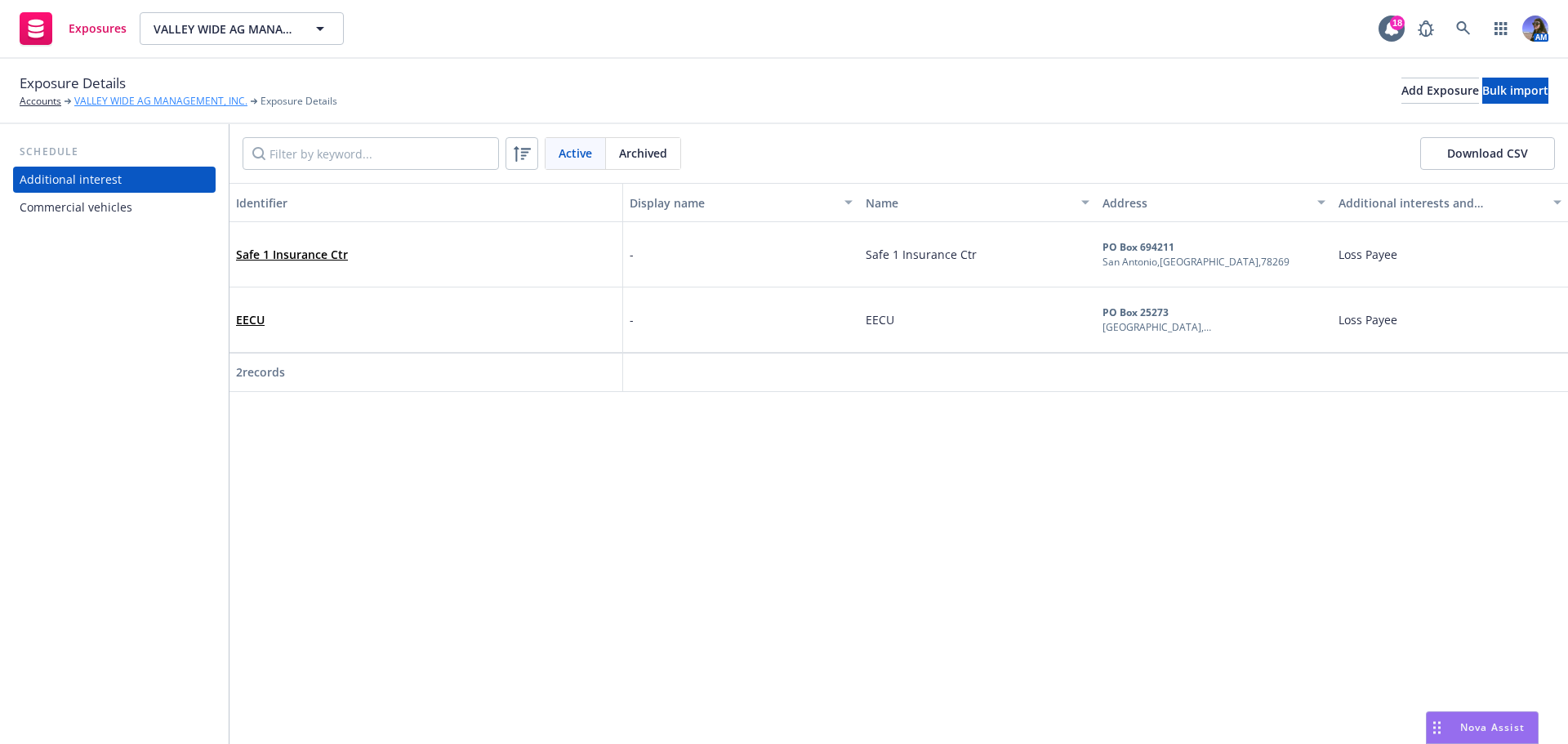
click at [149, 103] on link "VALLEY WIDE AG MANAGEMENT, INC." at bounding box center [160, 101] width 173 height 15
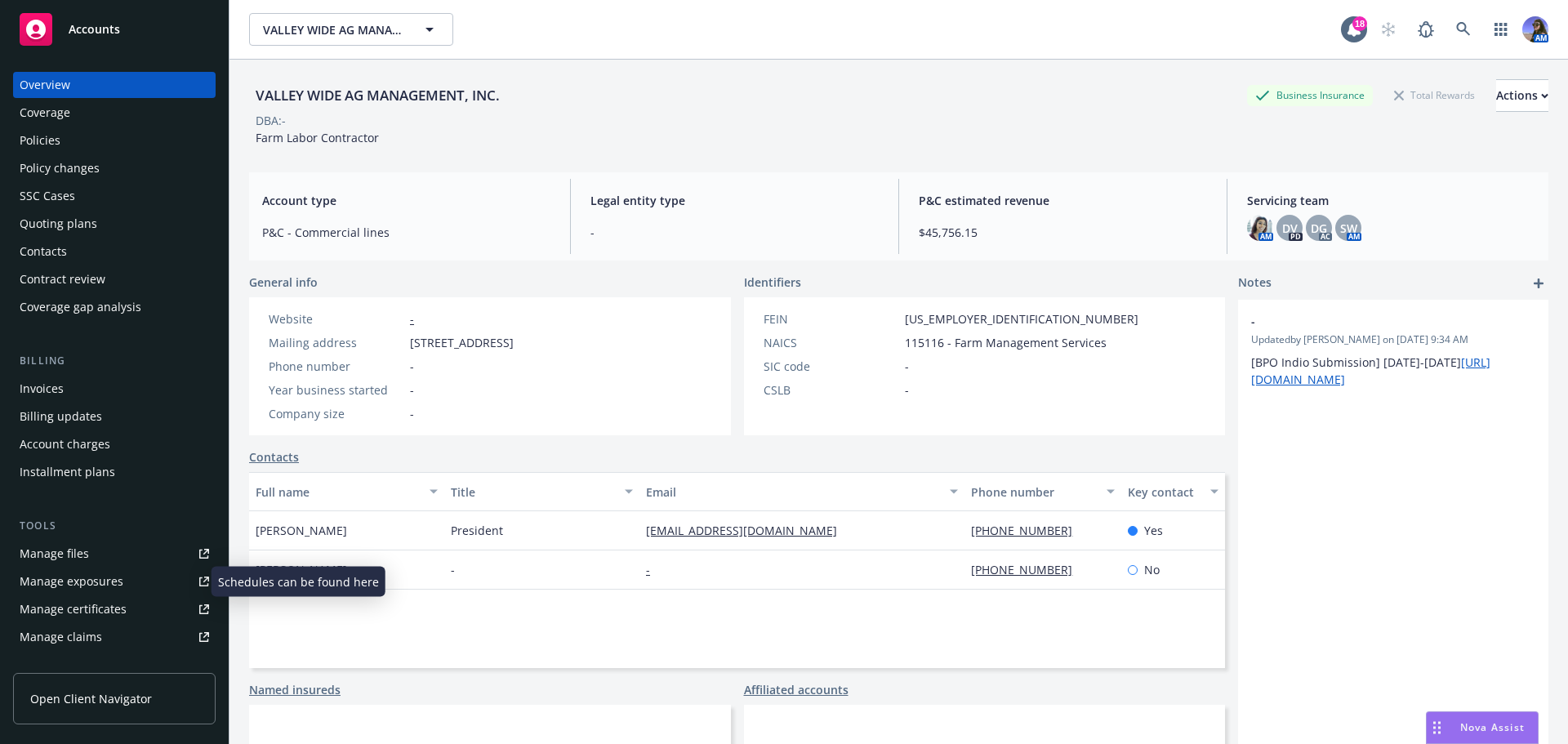
click at [101, 583] on div "Manage exposures" at bounding box center [71, 581] width 104 height 26
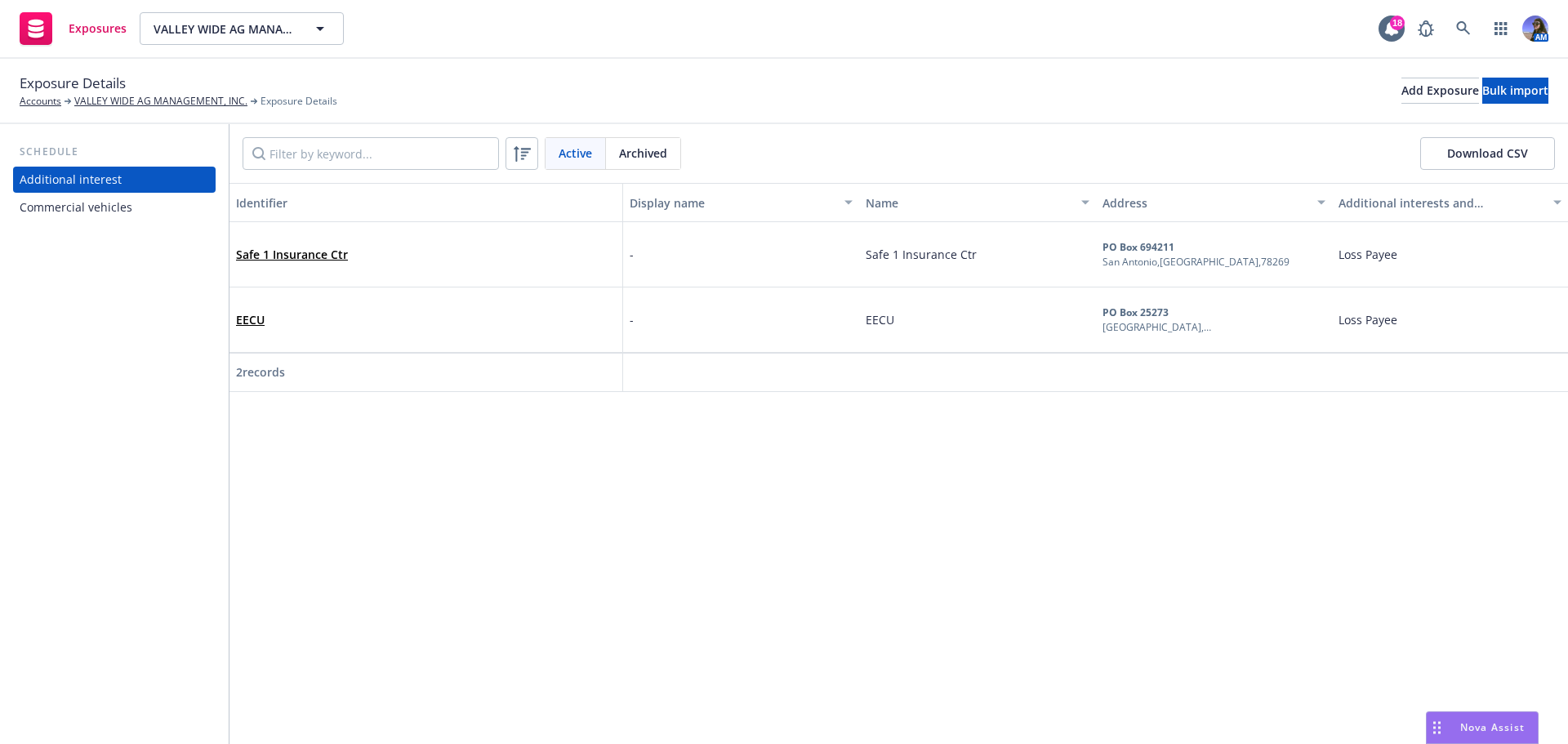
click at [1351, 73] on div "Exposure Details Accounts VALLEY WIDE AG MANAGEMENT, INC. Exposure Details Add …" at bounding box center [784, 91] width 1528 height 36
click at [1402, 81] on div "Add Exposure" at bounding box center [1440, 90] width 77 height 25
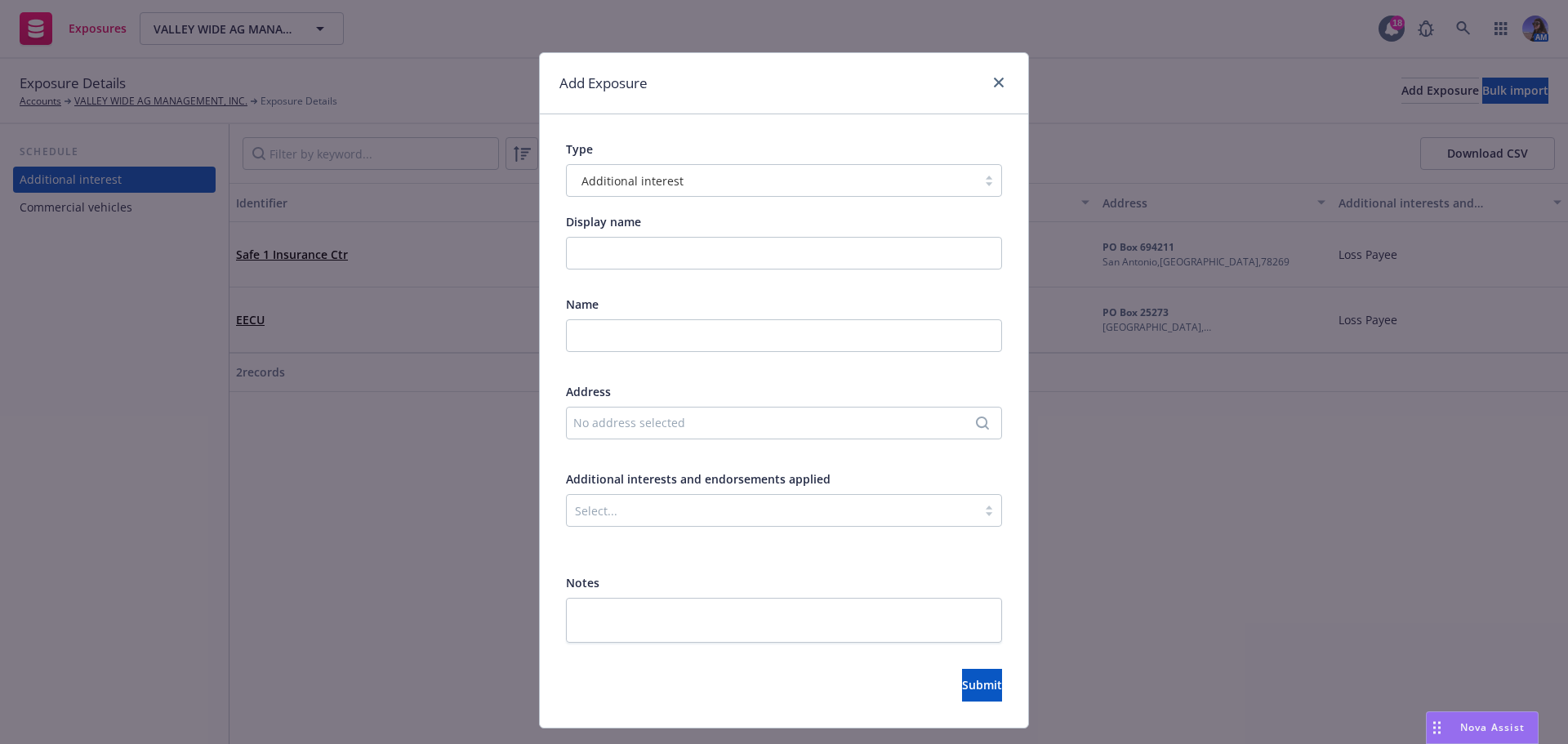
click at [816, 190] on div at bounding box center [772, 181] width 393 height 20
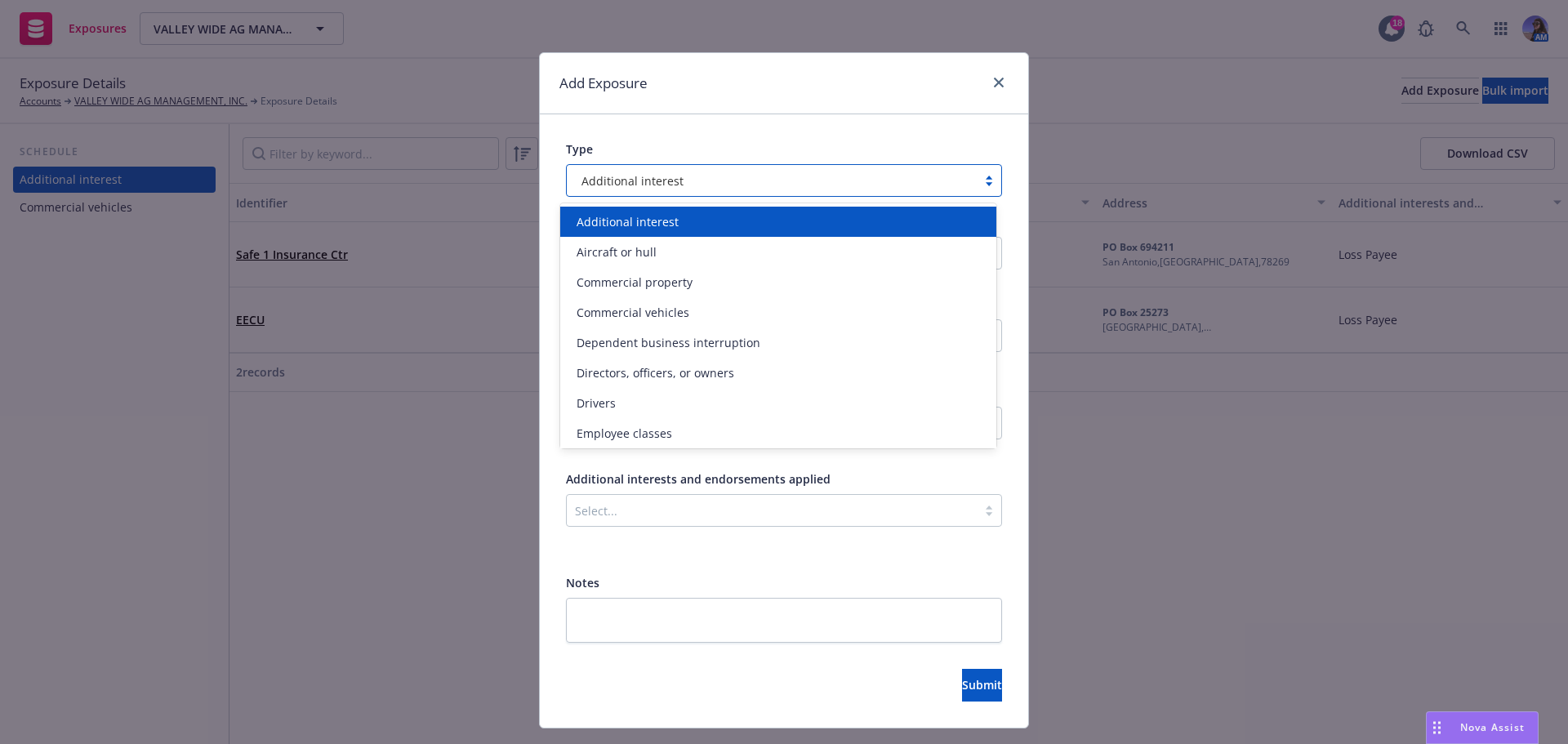
click at [983, 80] on div at bounding box center [996, 83] width 26 height 21
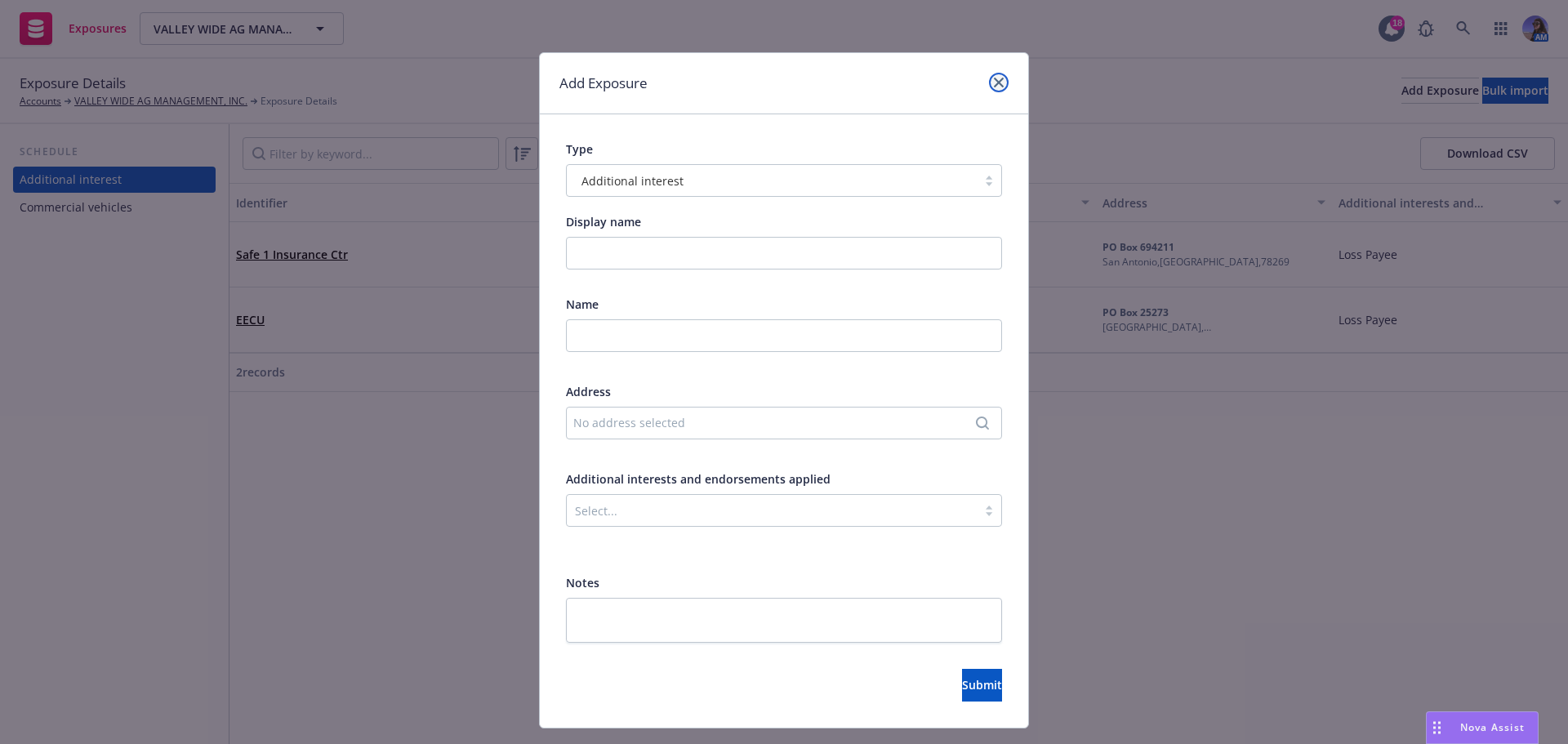
click at [994, 81] on icon "close" at bounding box center [999, 82] width 10 height 10
